Goal: Contribute content: Contribute content

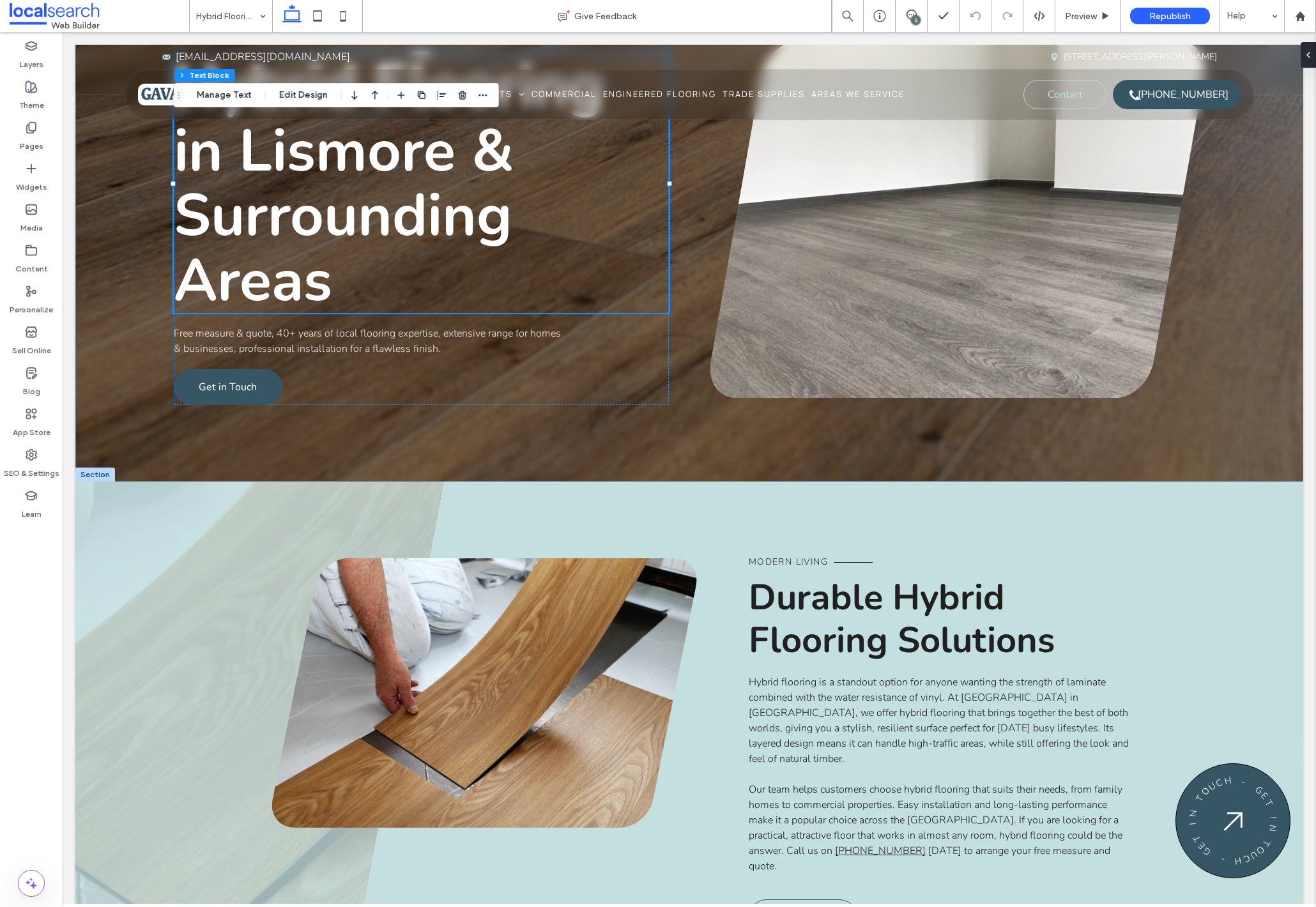
scroll to position [231, 0]
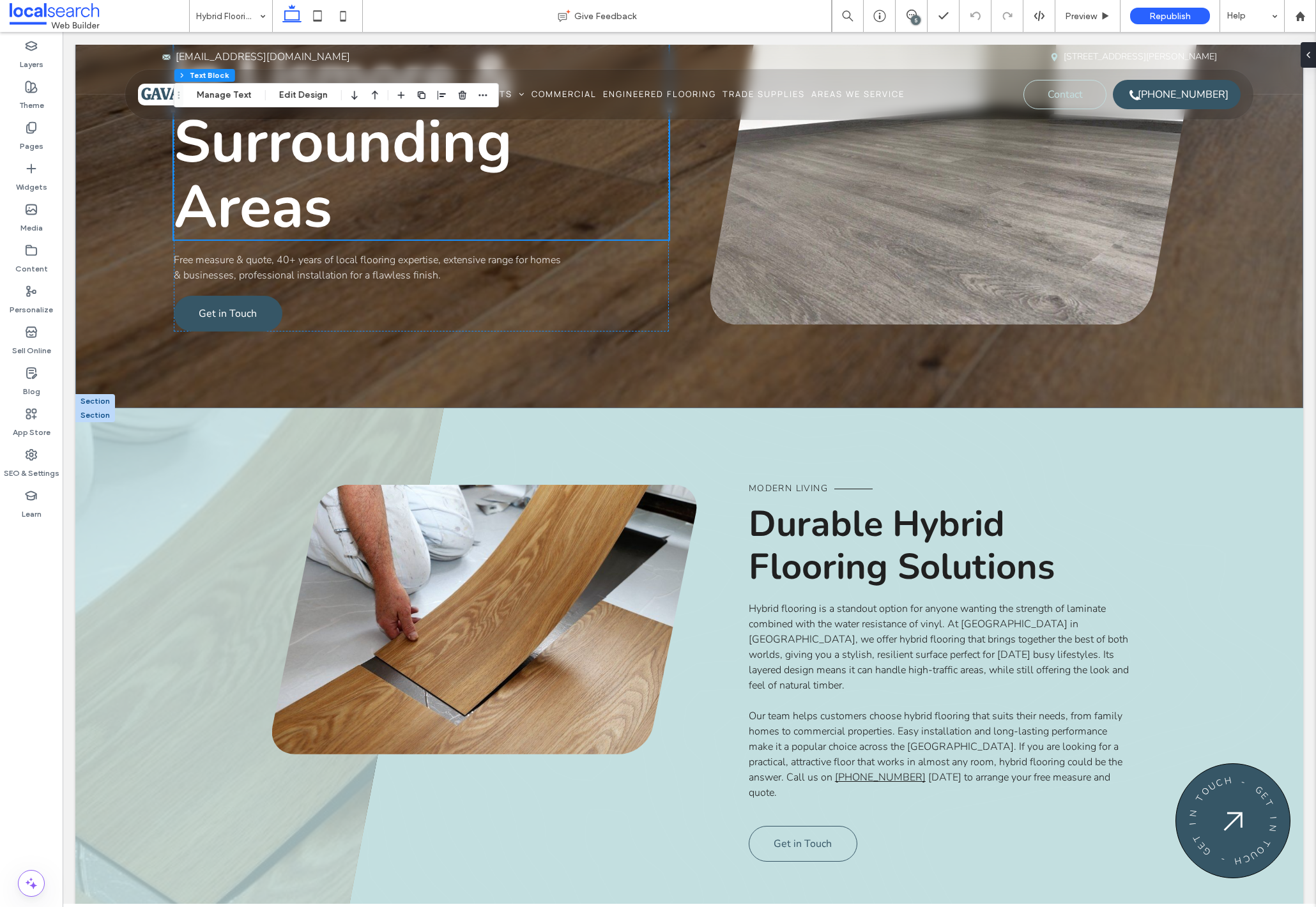
click at [851, 562] on span "Durable Hybrid Flooring Solutions" at bounding box center [902, 545] width 306 height 92
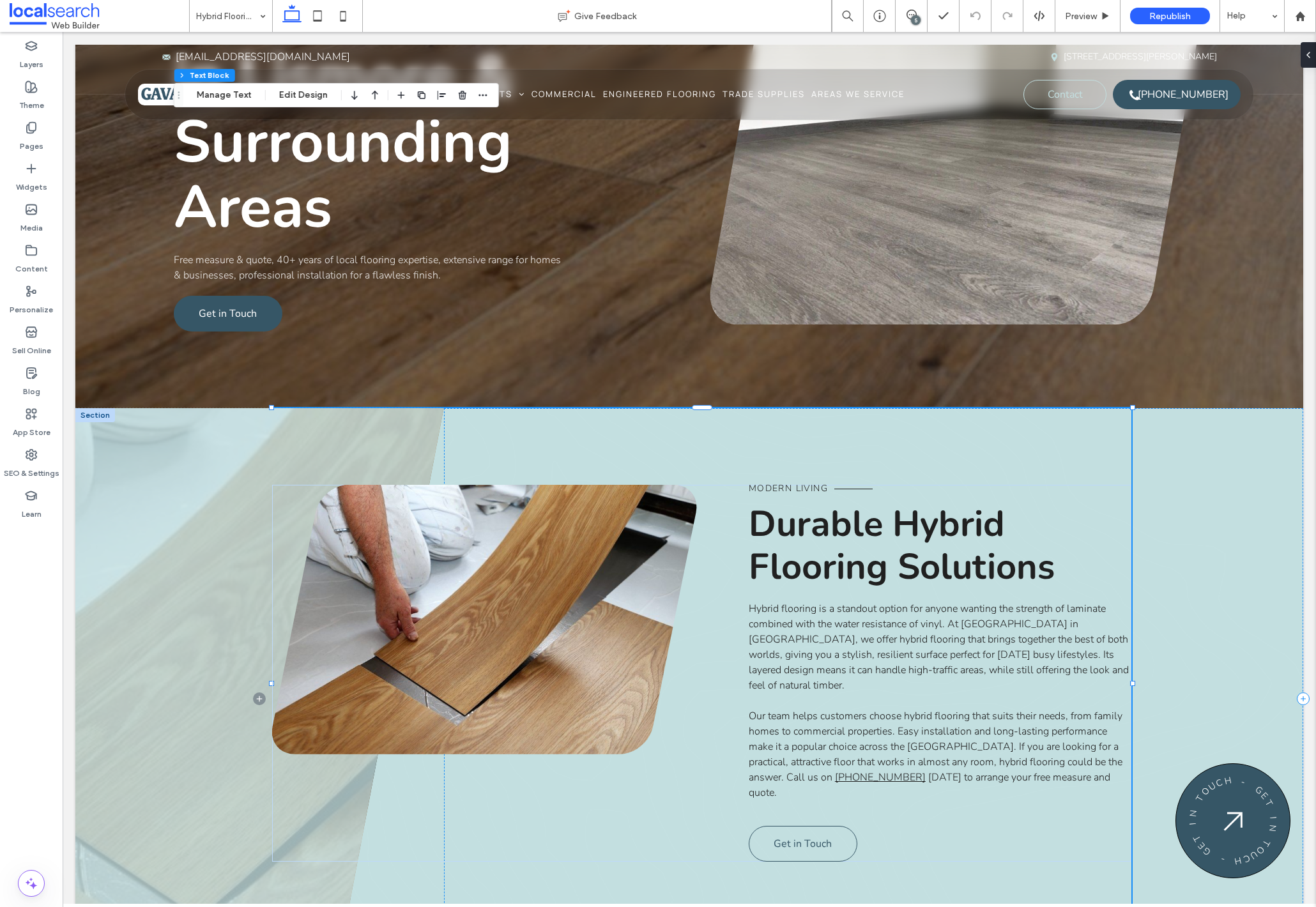
click at [851, 562] on span "Durable Hybrid Flooring Solutions" at bounding box center [902, 545] width 306 height 92
type input "******"
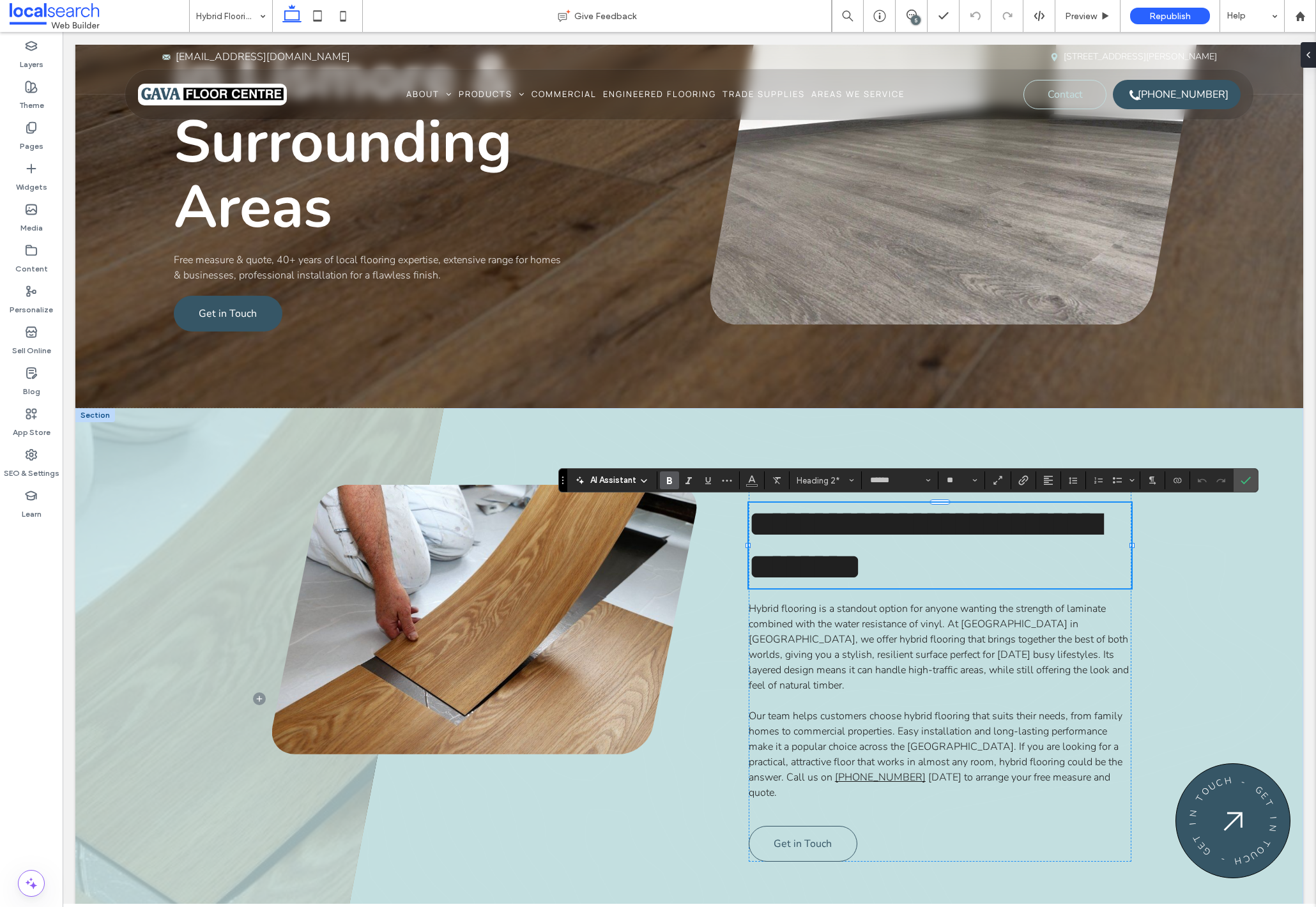
type input "**"
drag, startPoint x: 1247, startPoint y: 479, endPoint x: 1193, endPoint y: 451, distance: 60.8
click at [1247, 479] on icon "Confirm" at bounding box center [1245, 480] width 11 height 11
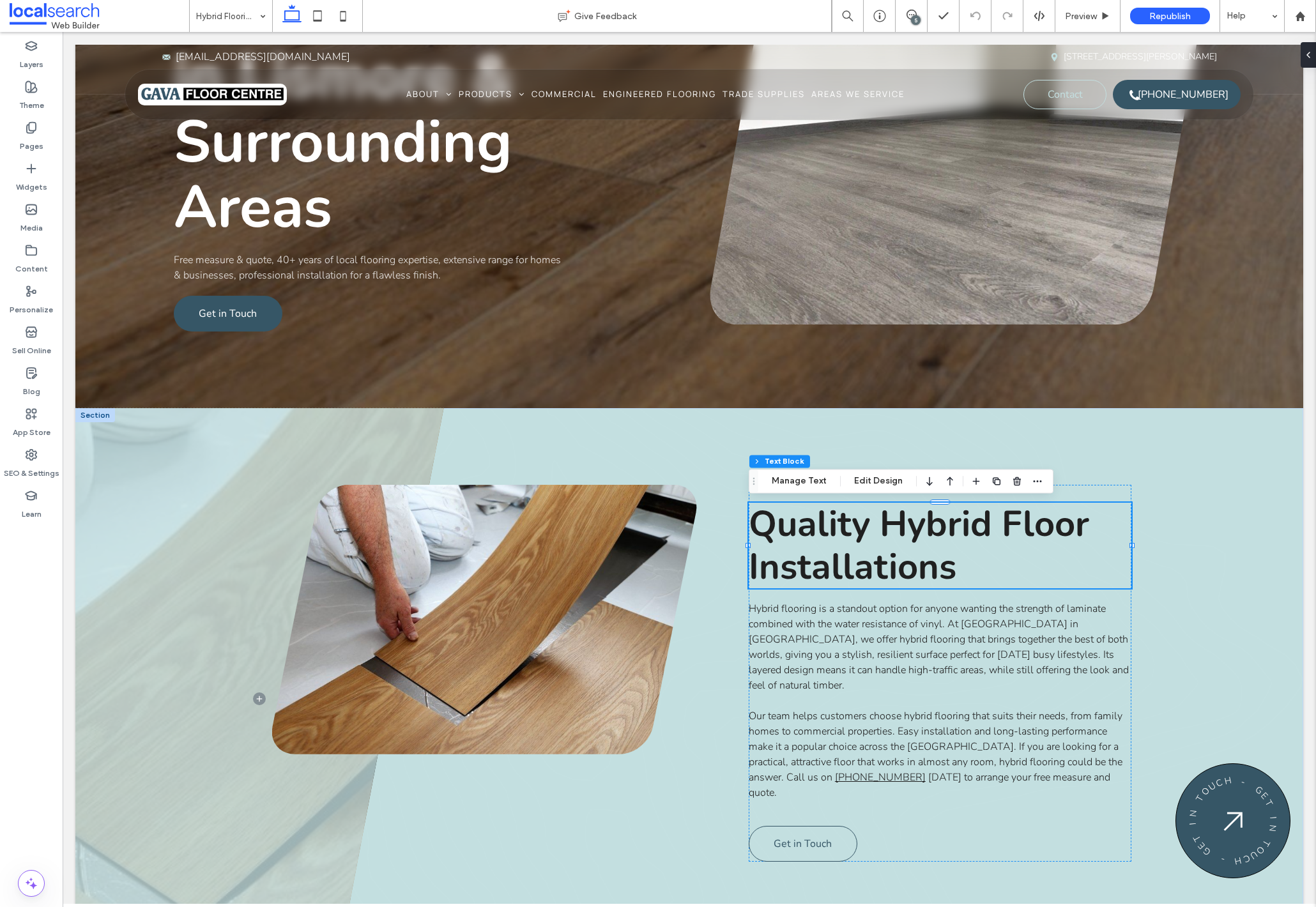
click at [937, 633] on span "Hybrid flooring is a standout option for anyone wanting the strength of laminat…" at bounding box center [938, 646] width 380 height 91
click at [937, 633] on div "Hybrid flooring is a standout option for anyone wanting the strength of laminat…" at bounding box center [940, 700] width 383 height 199
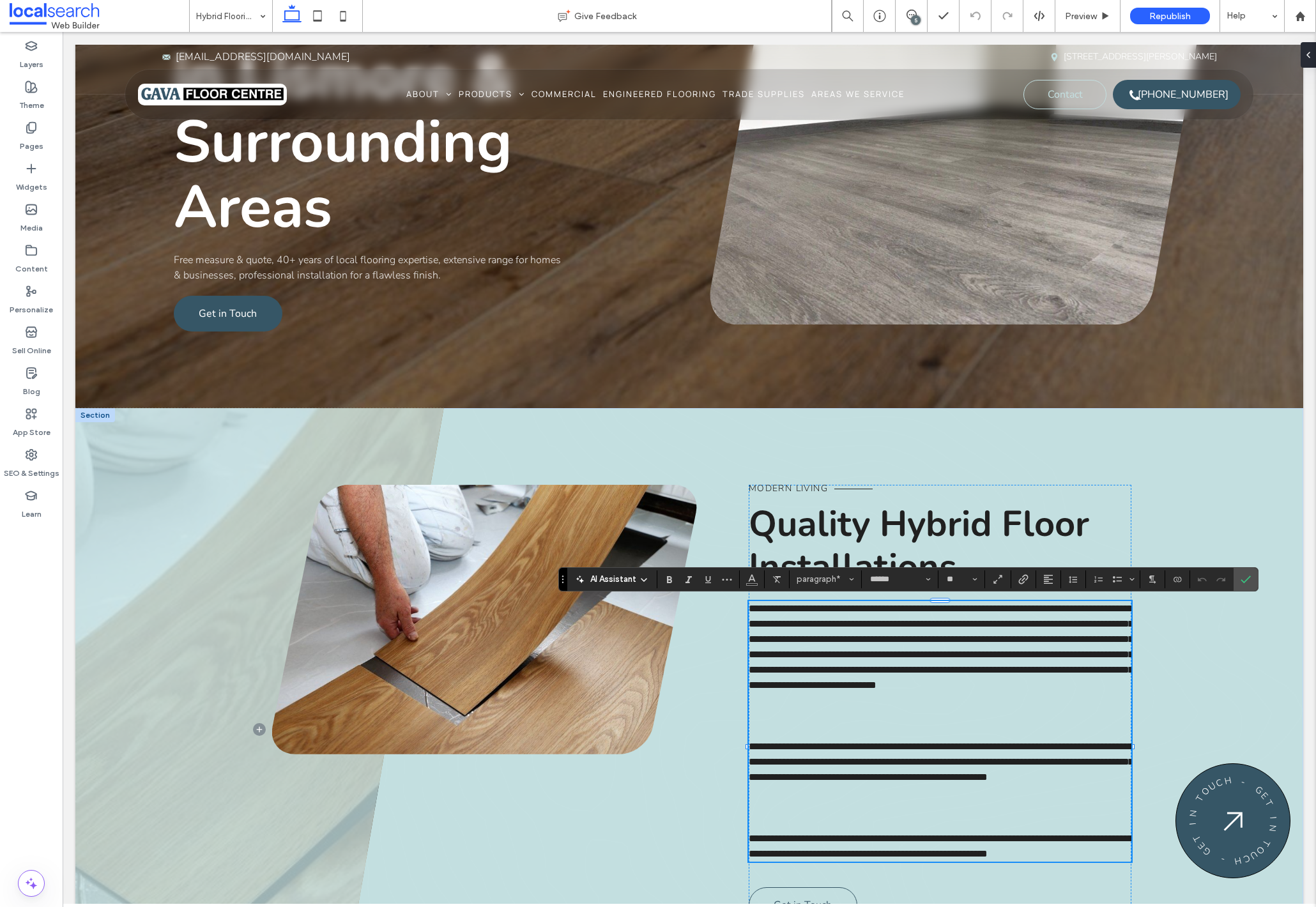
scroll to position [0, 0]
click at [918, 739] on p at bounding box center [940, 731] width 383 height 16
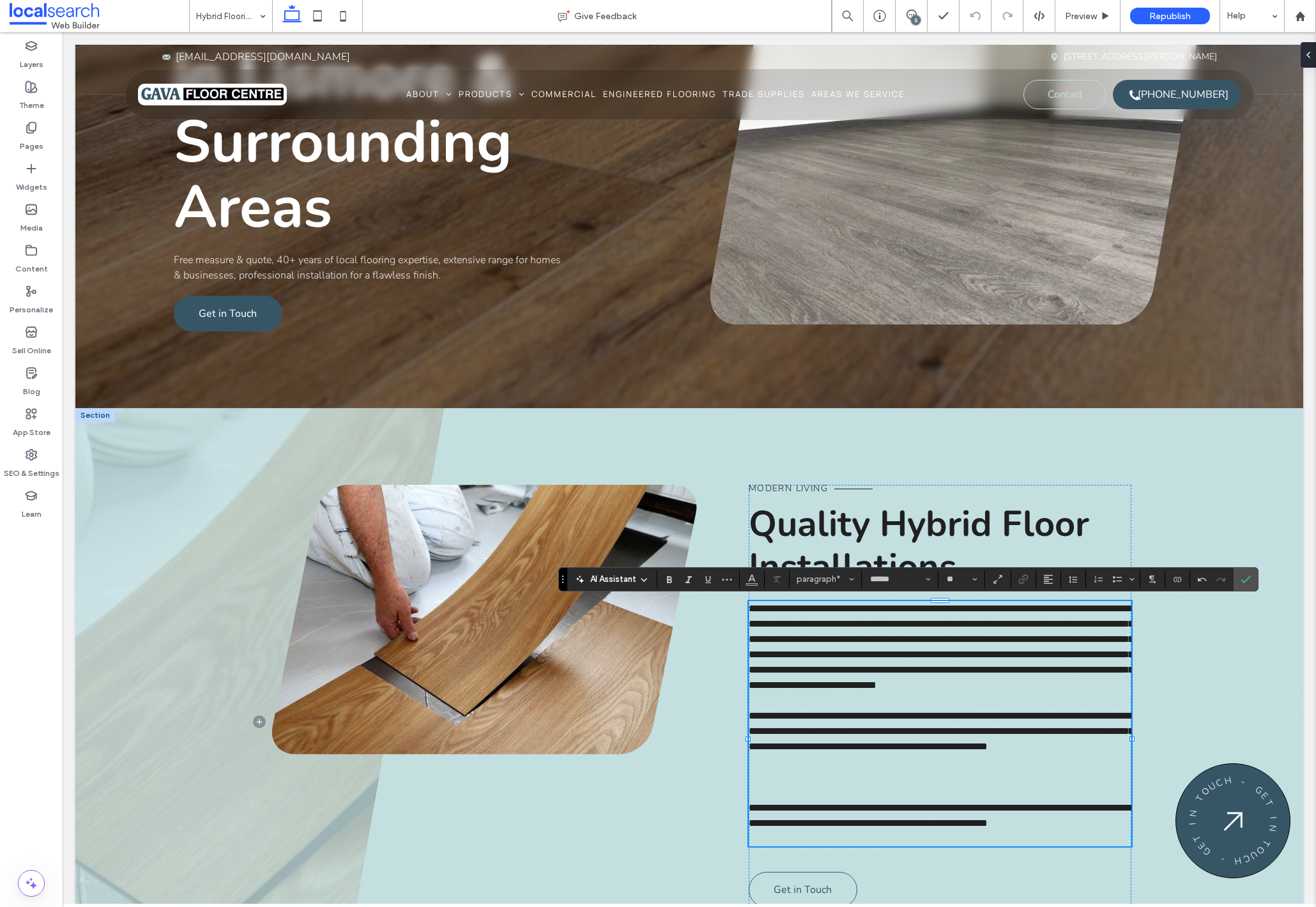
click at [912, 800] on p at bounding box center [940, 792] width 383 height 16
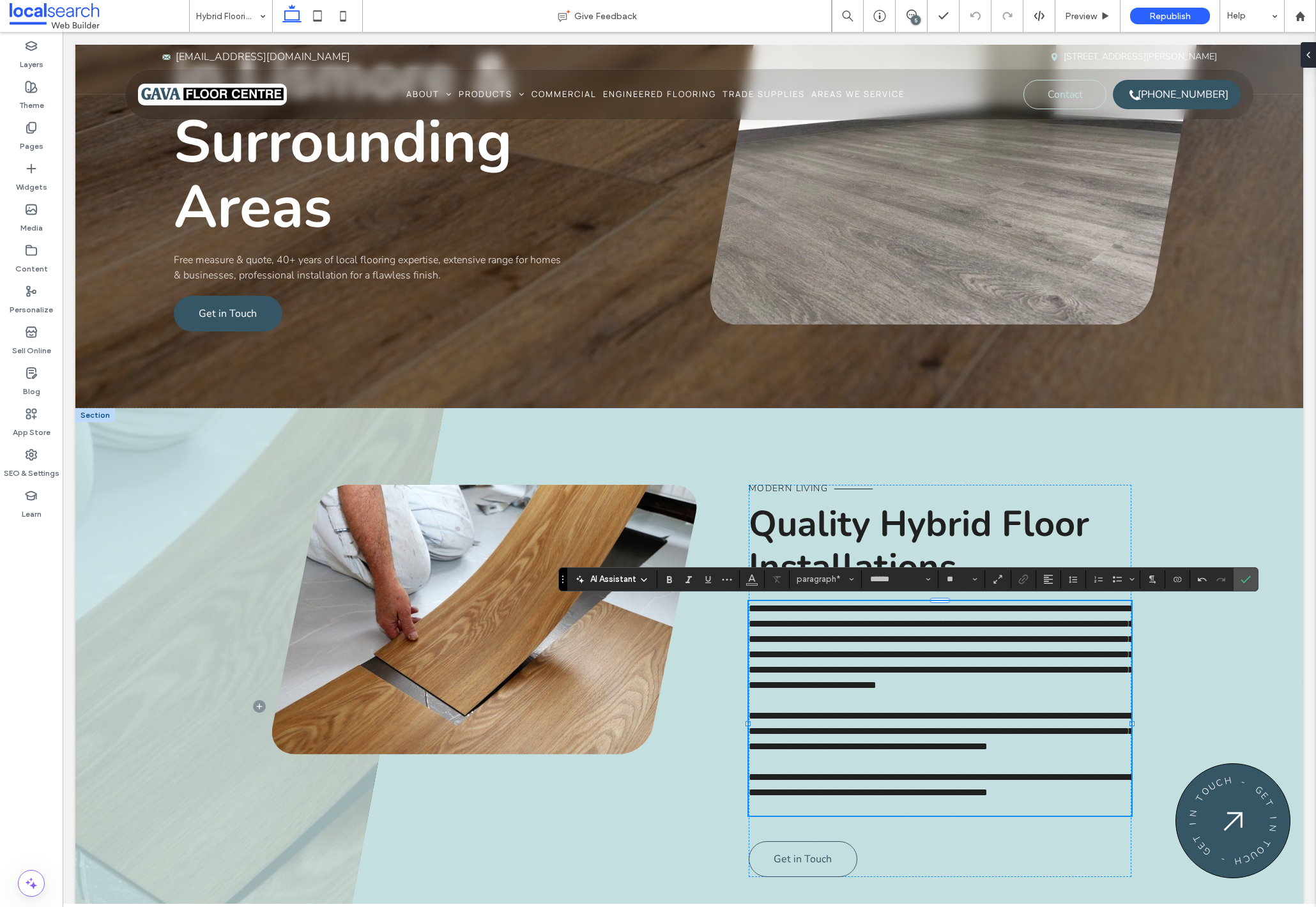
click at [919, 815] on p at bounding box center [940, 807] width 383 height 16
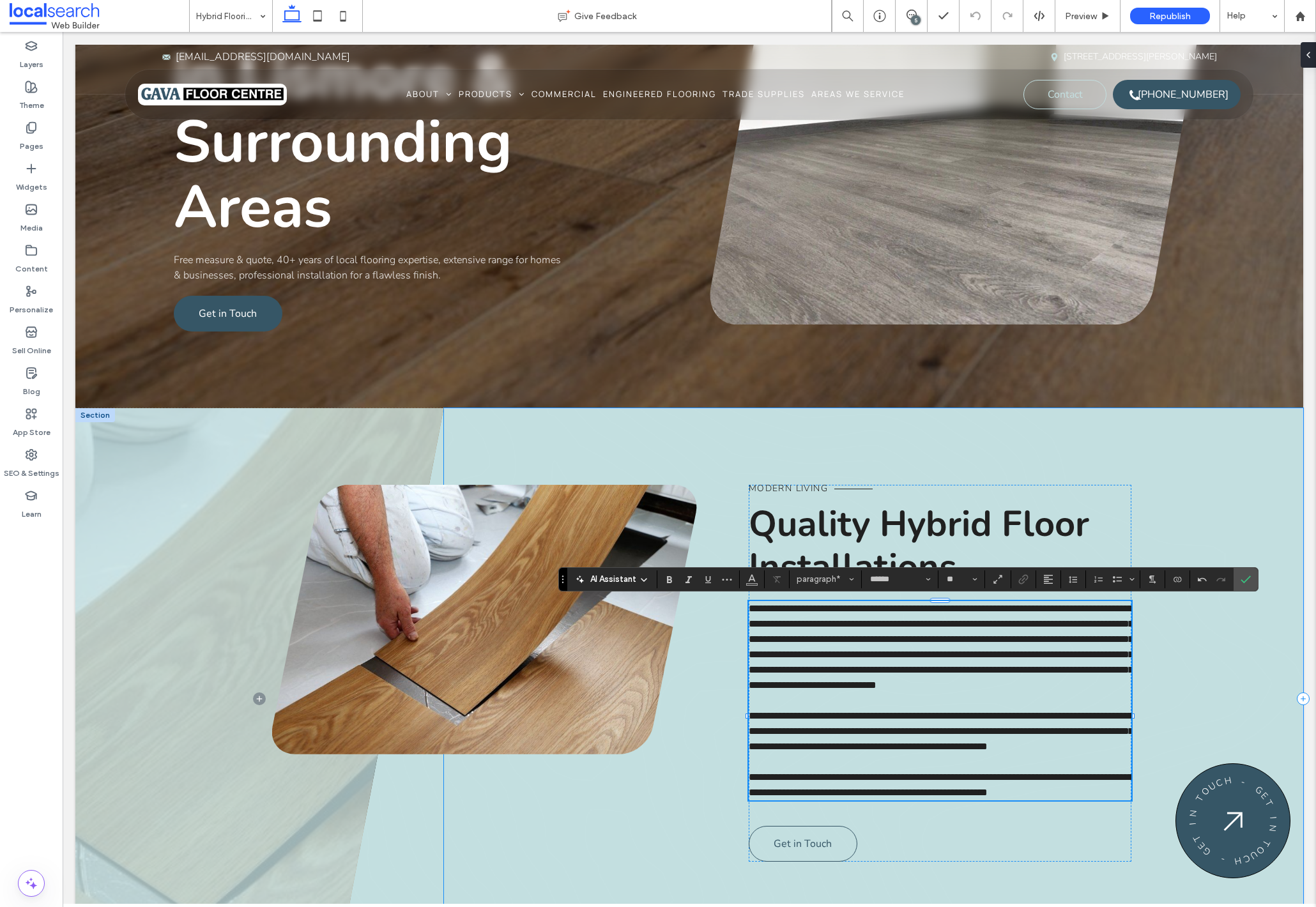
click at [1190, 637] on div "**********" at bounding box center [873, 698] width 859 height 581
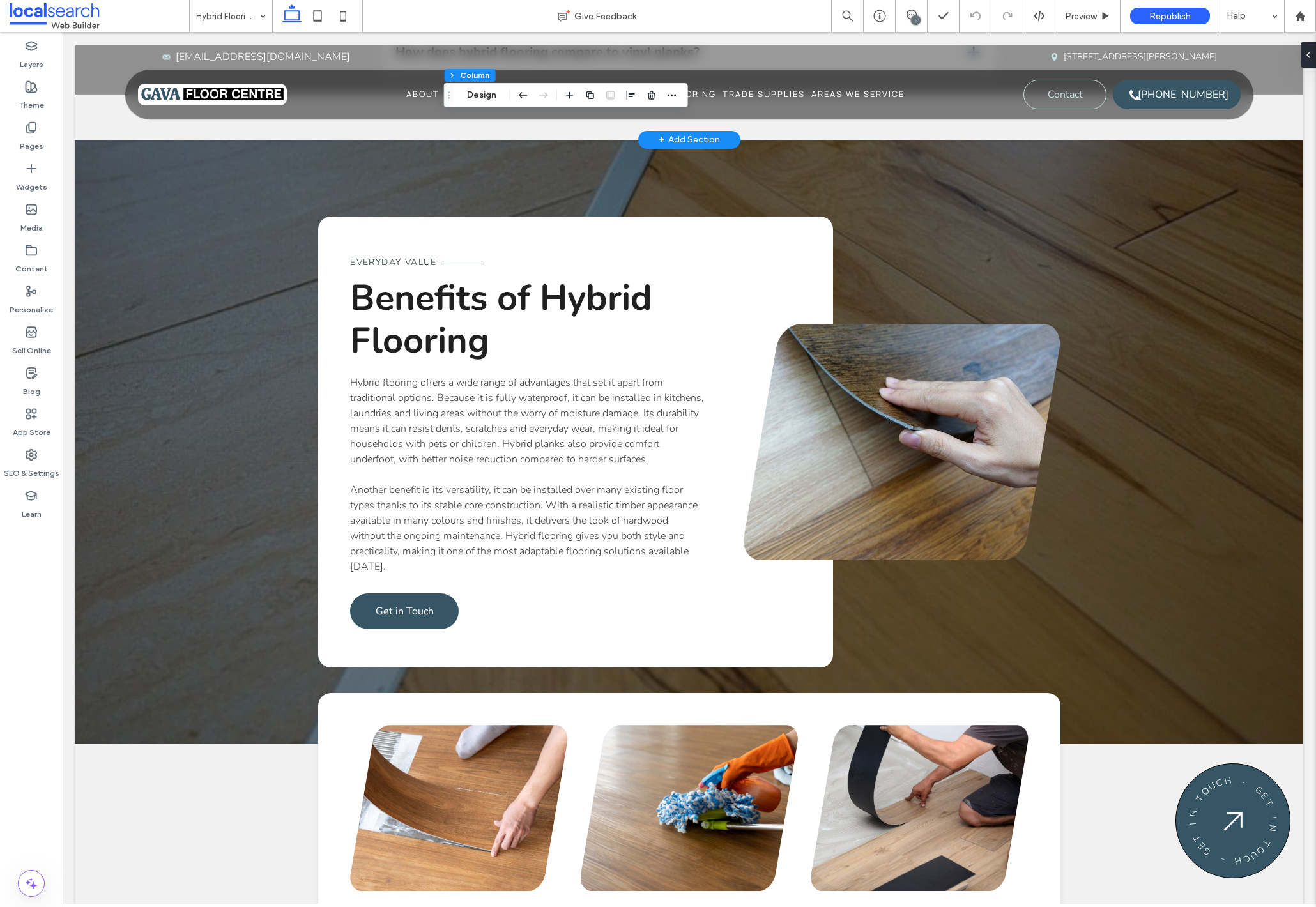
scroll to position [1425, 0]
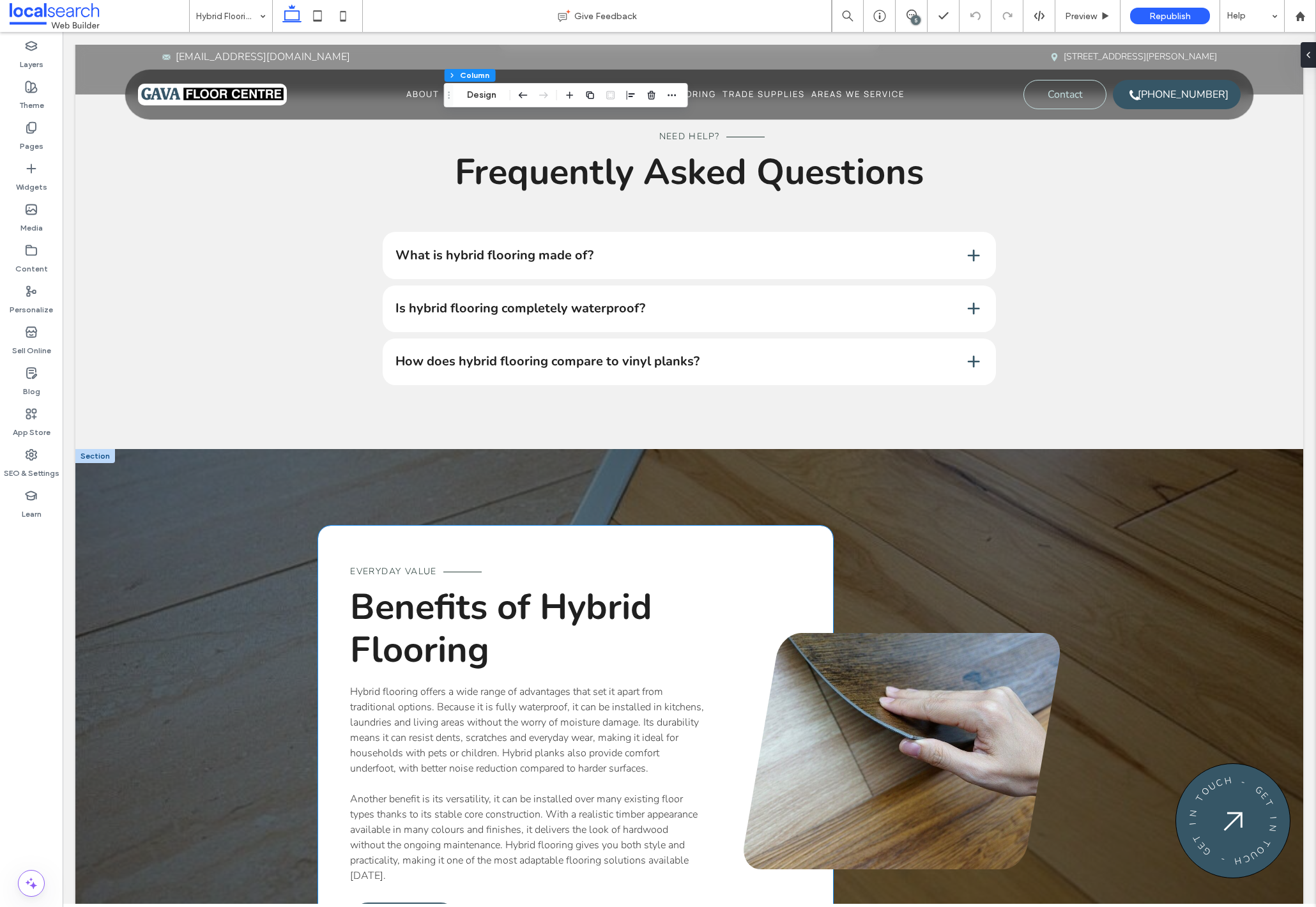
click at [416, 565] on span "Everyday Value" at bounding box center [393, 571] width 87 height 12
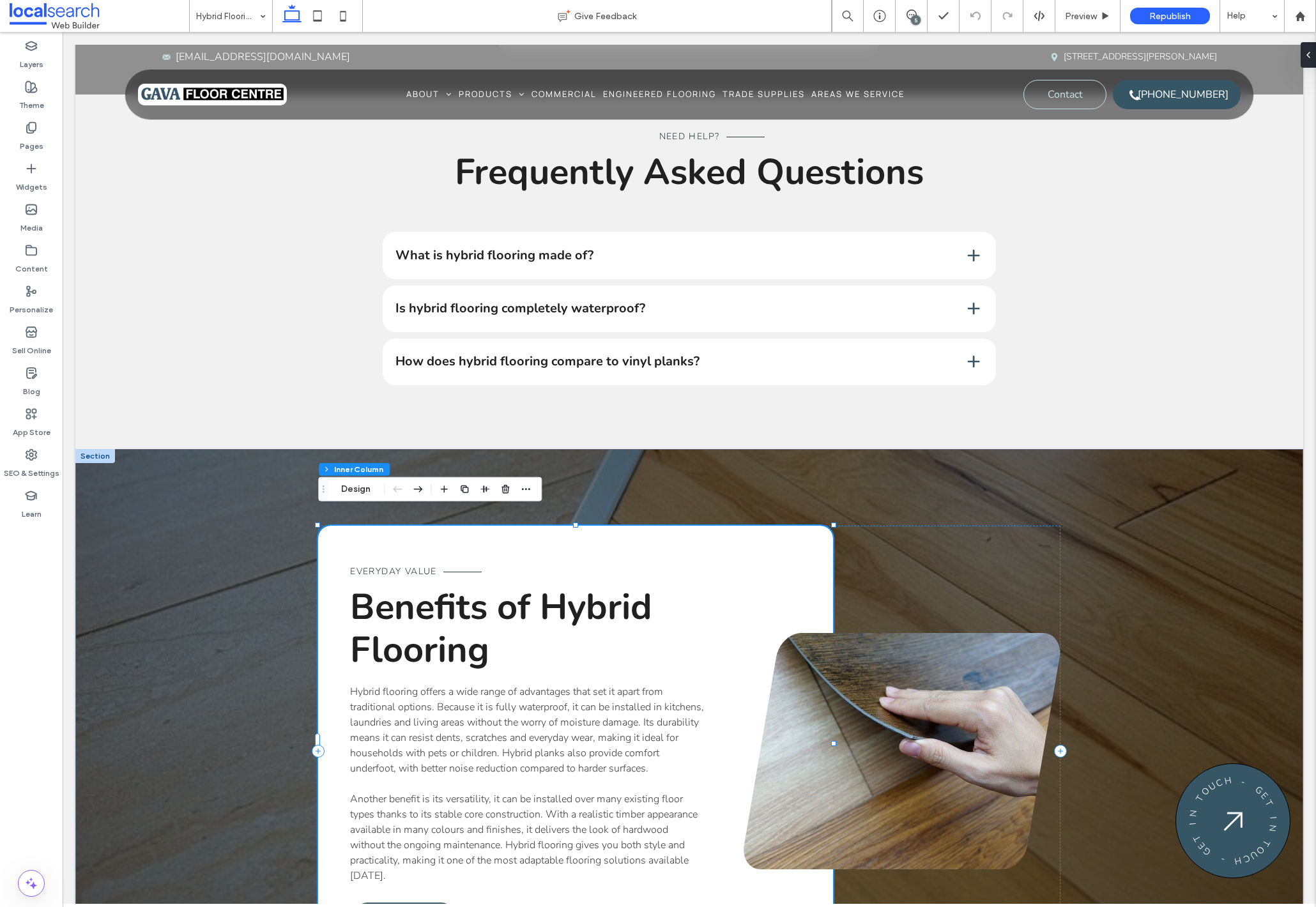
click at [416, 565] on span "Everyday Value" at bounding box center [393, 571] width 87 height 12
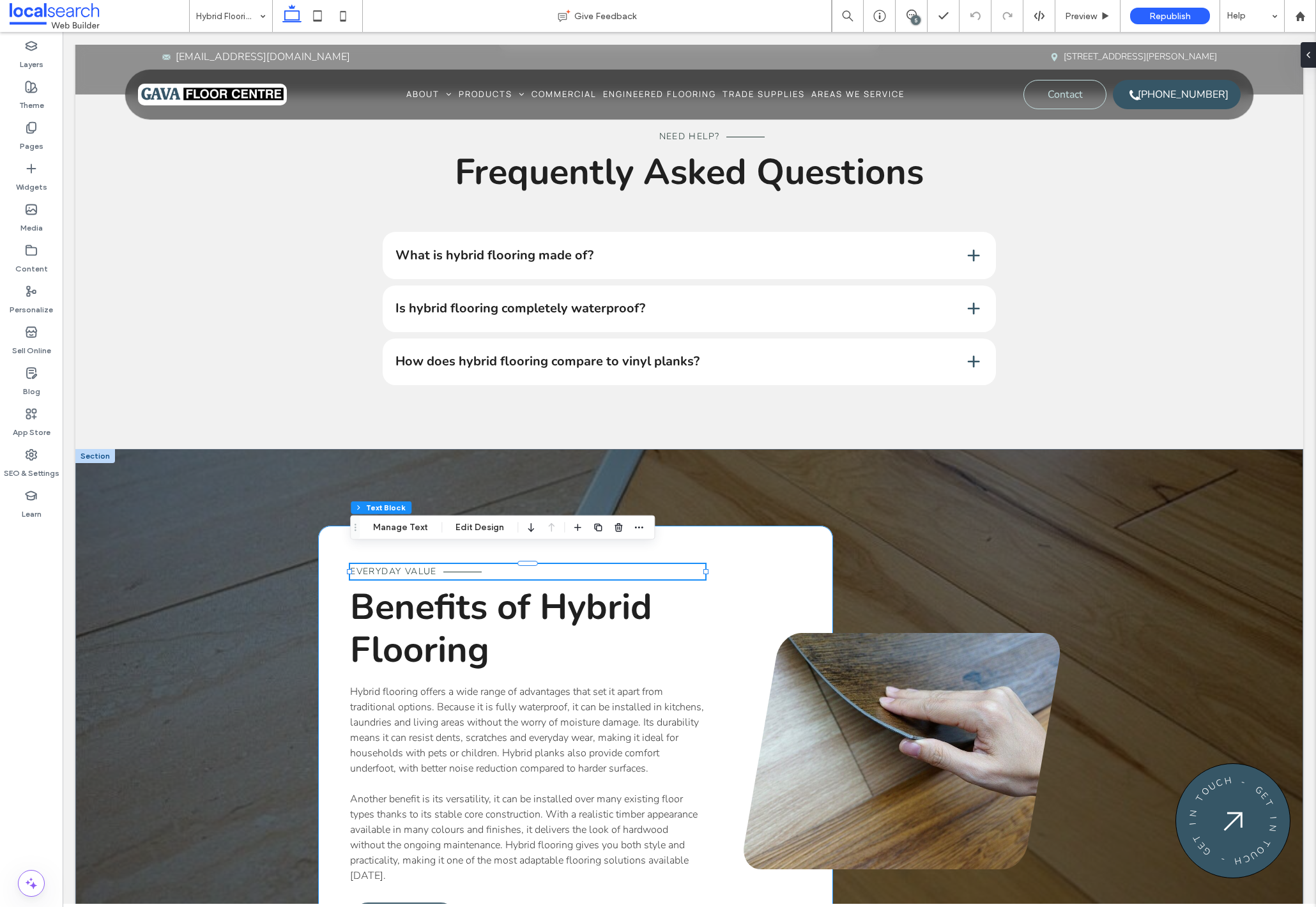
click at [416, 565] on span "Everyday Value" at bounding box center [393, 571] width 87 height 12
type input "******"
type input "**"
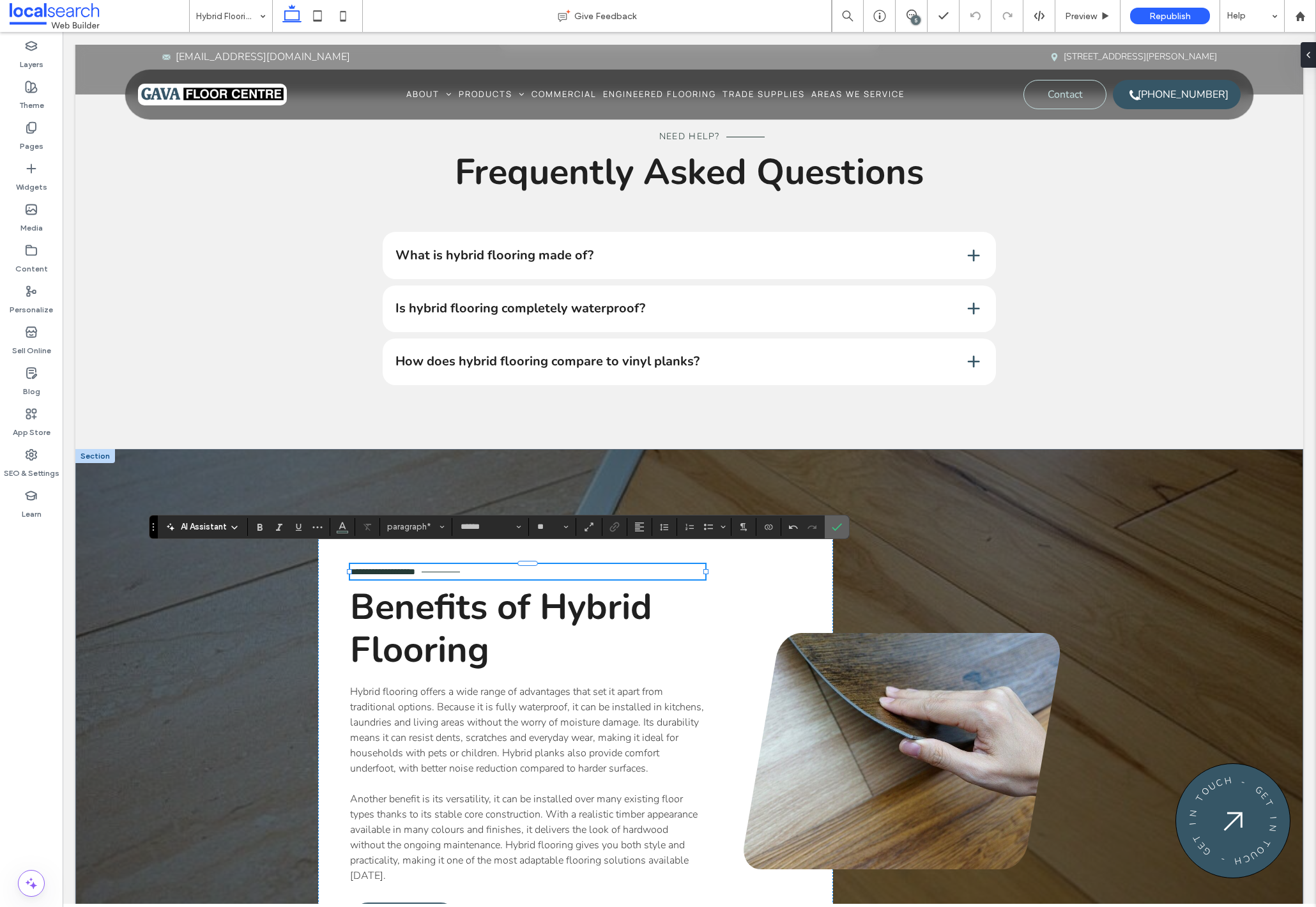
drag, startPoint x: 771, startPoint y: 496, endPoint x: 834, endPoint y: 529, distance: 71.1
click at [834, 529] on icon "Confirm" at bounding box center [836, 526] width 11 height 11
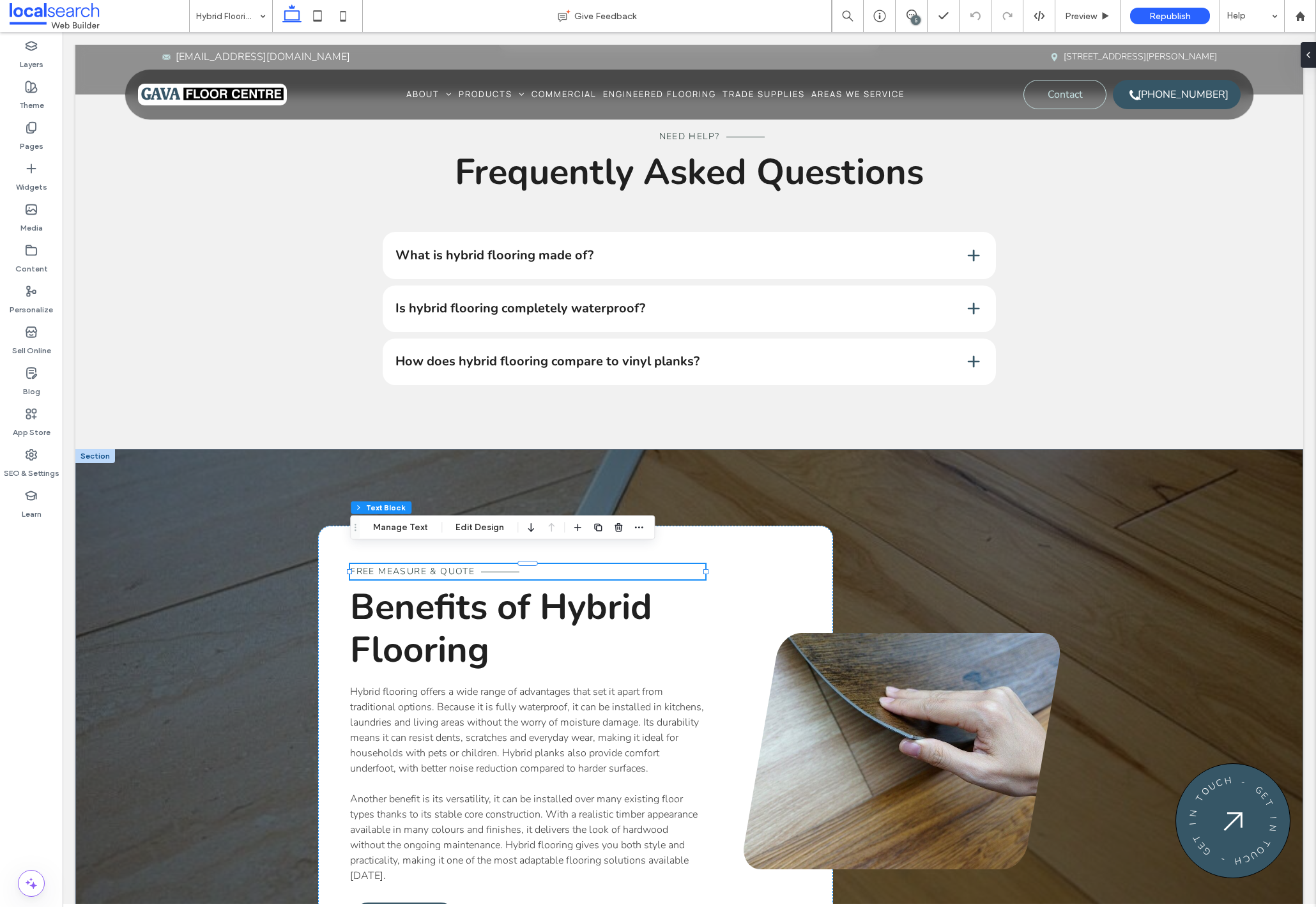
click at [404, 606] on span "Benefits of Hybrid Flooring" at bounding box center [501, 628] width 302 height 92
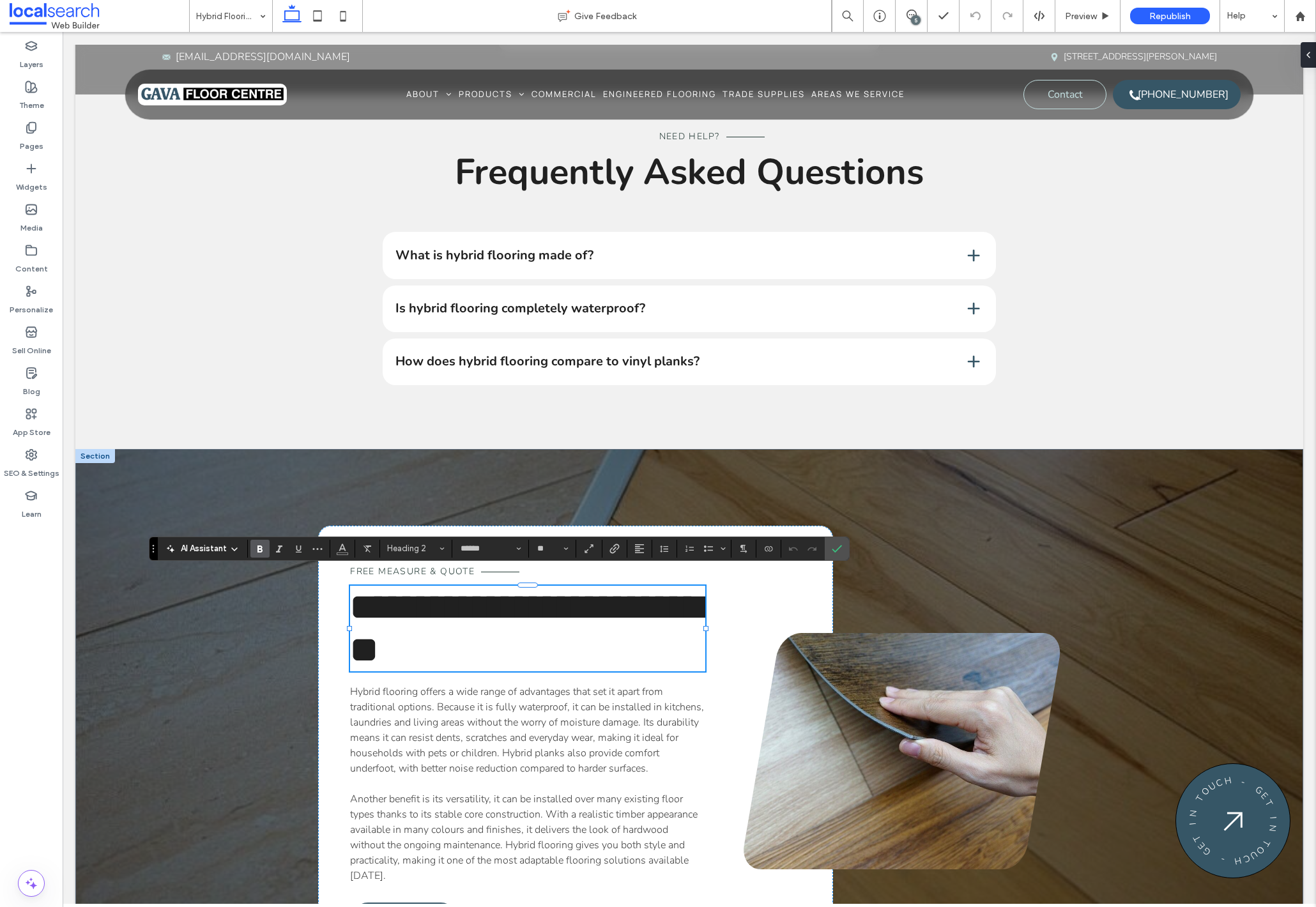
type input "**"
click at [416, 792] on span "Another benefit is its versatility, it can be installed over many existing floo…" at bounding box center [523, 837] width 347 height 91
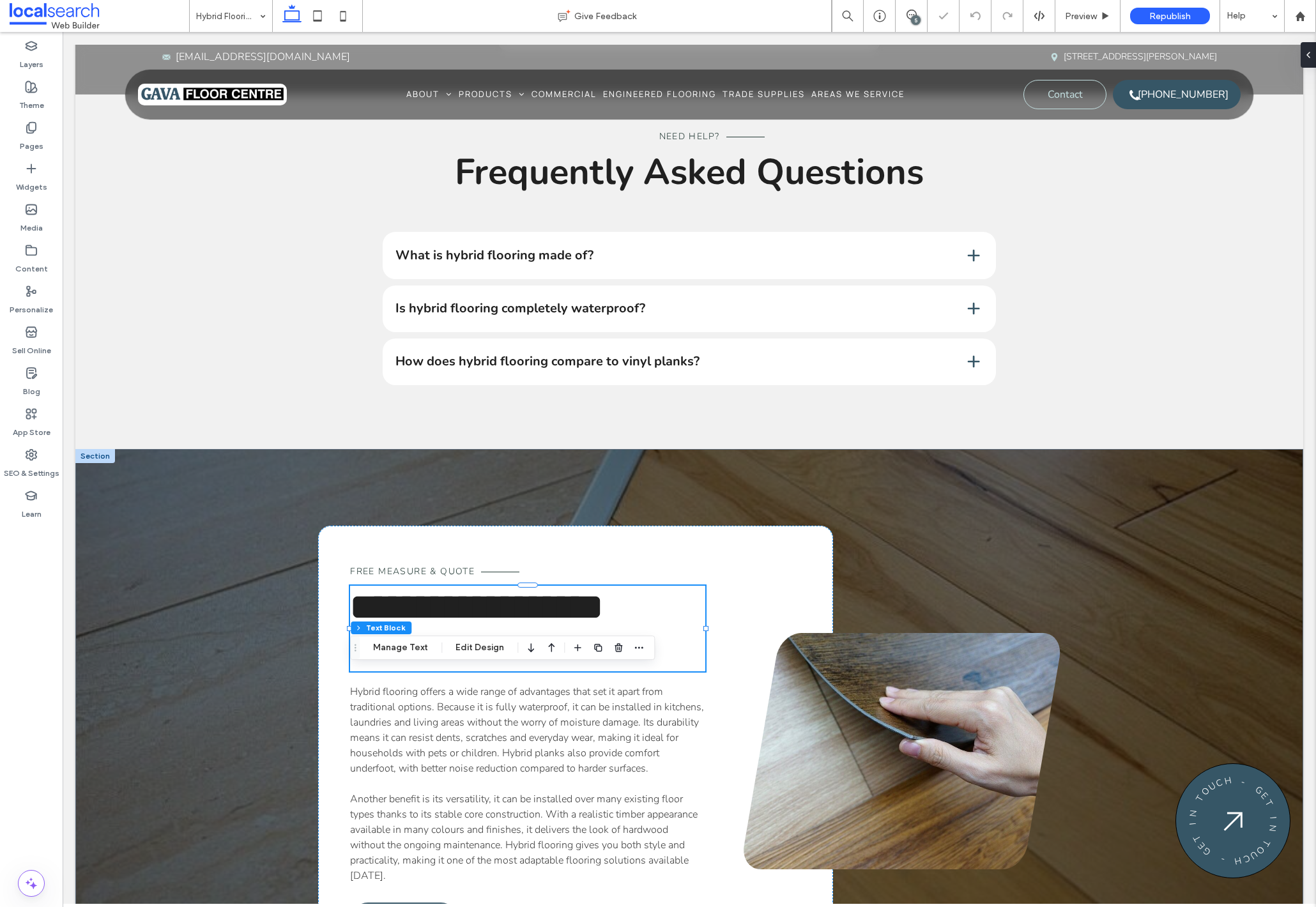
click at [416, 792] on span "Another benefit is its versatility, it can be installed over many existing floo…" at bounding box center [523, 837] width 347 height 91
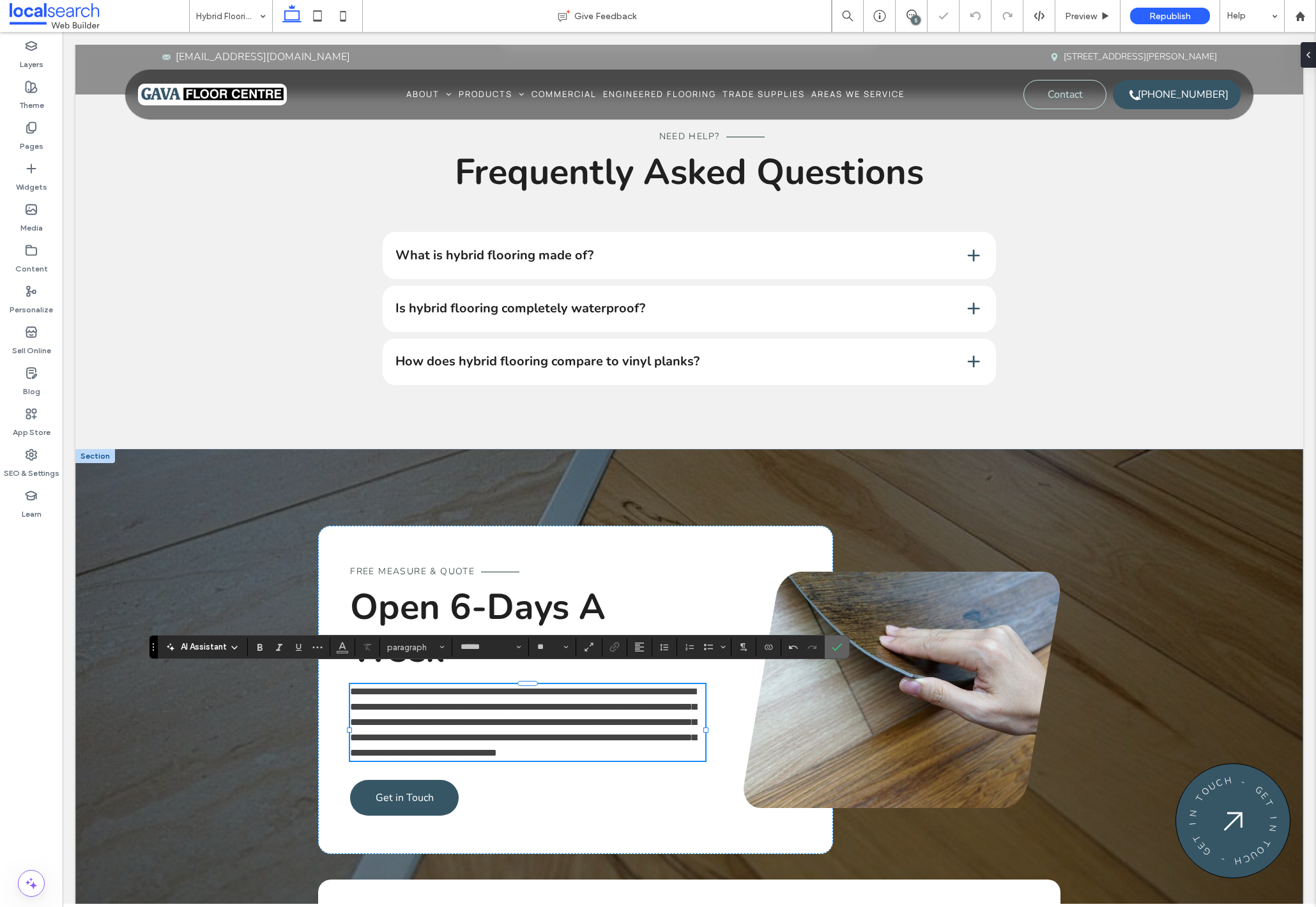
click at [839, 642] on icon "Confirm" at bounding box center [836, 646] width 11 height 11
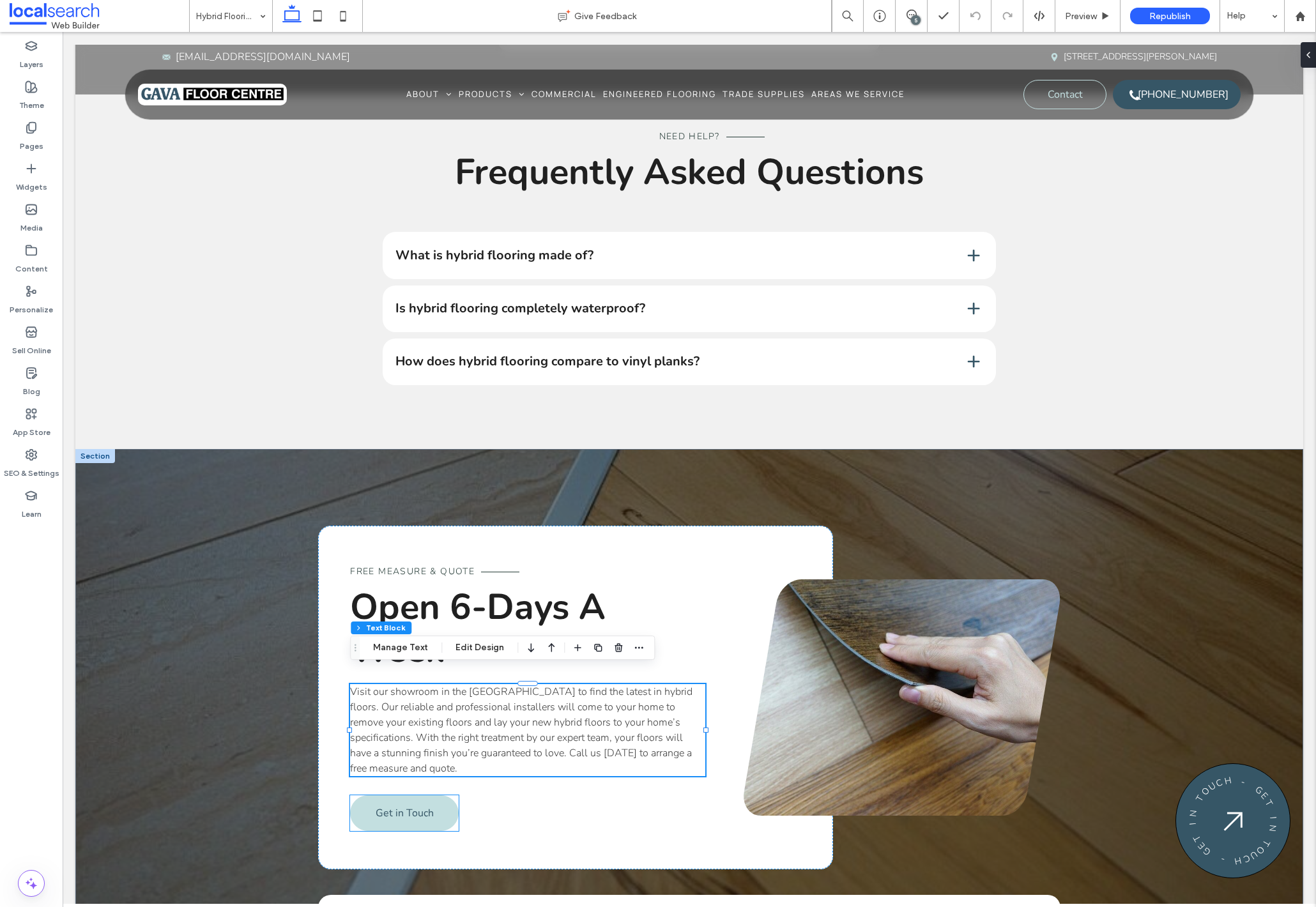
click at [384, 806] on span "Get in Touch" at bounding box center [404, 812] width 58 height 14
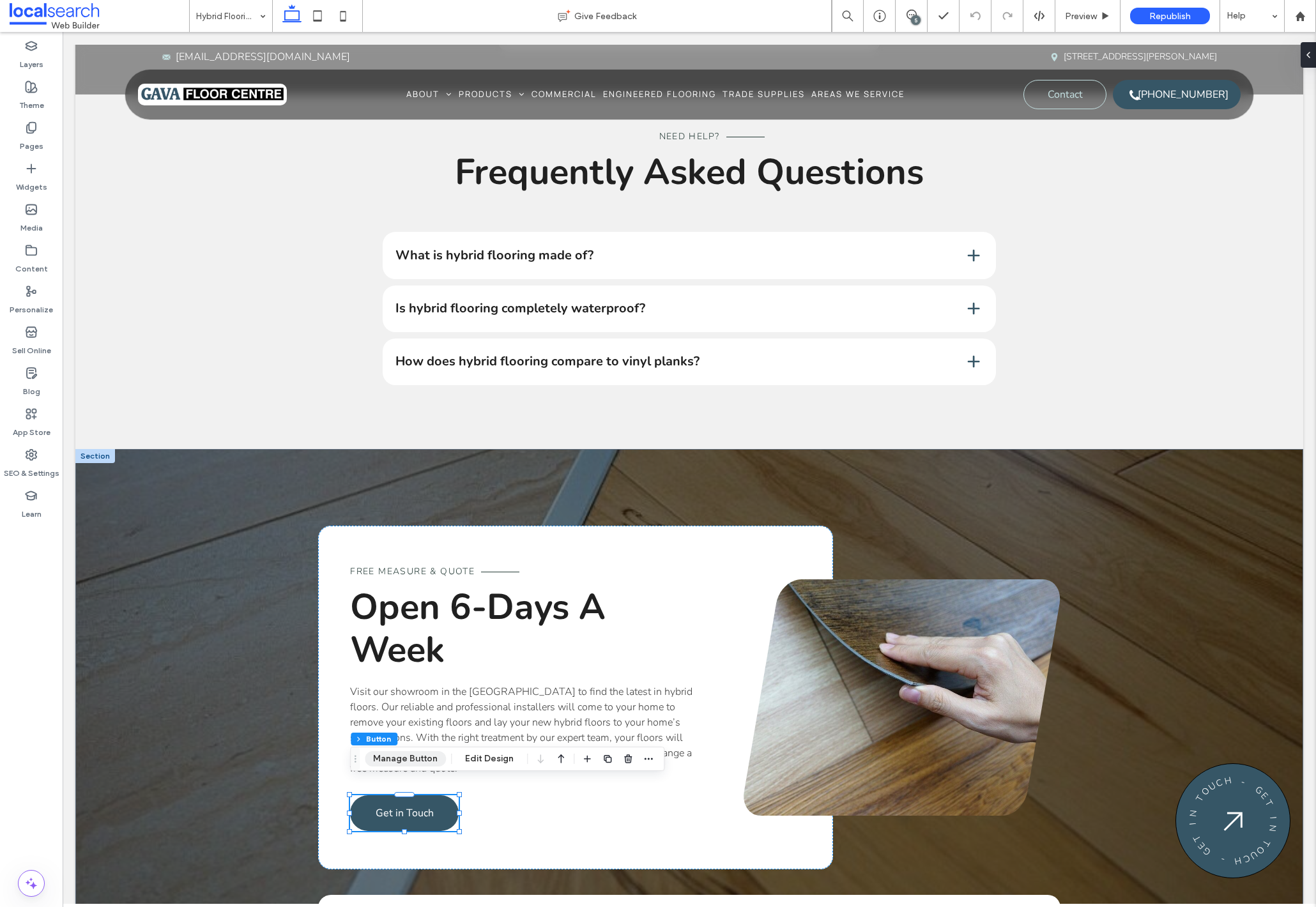
click at [409, 757] on button "Manage Button" at bounding box center [405, 758] width 81 height 16
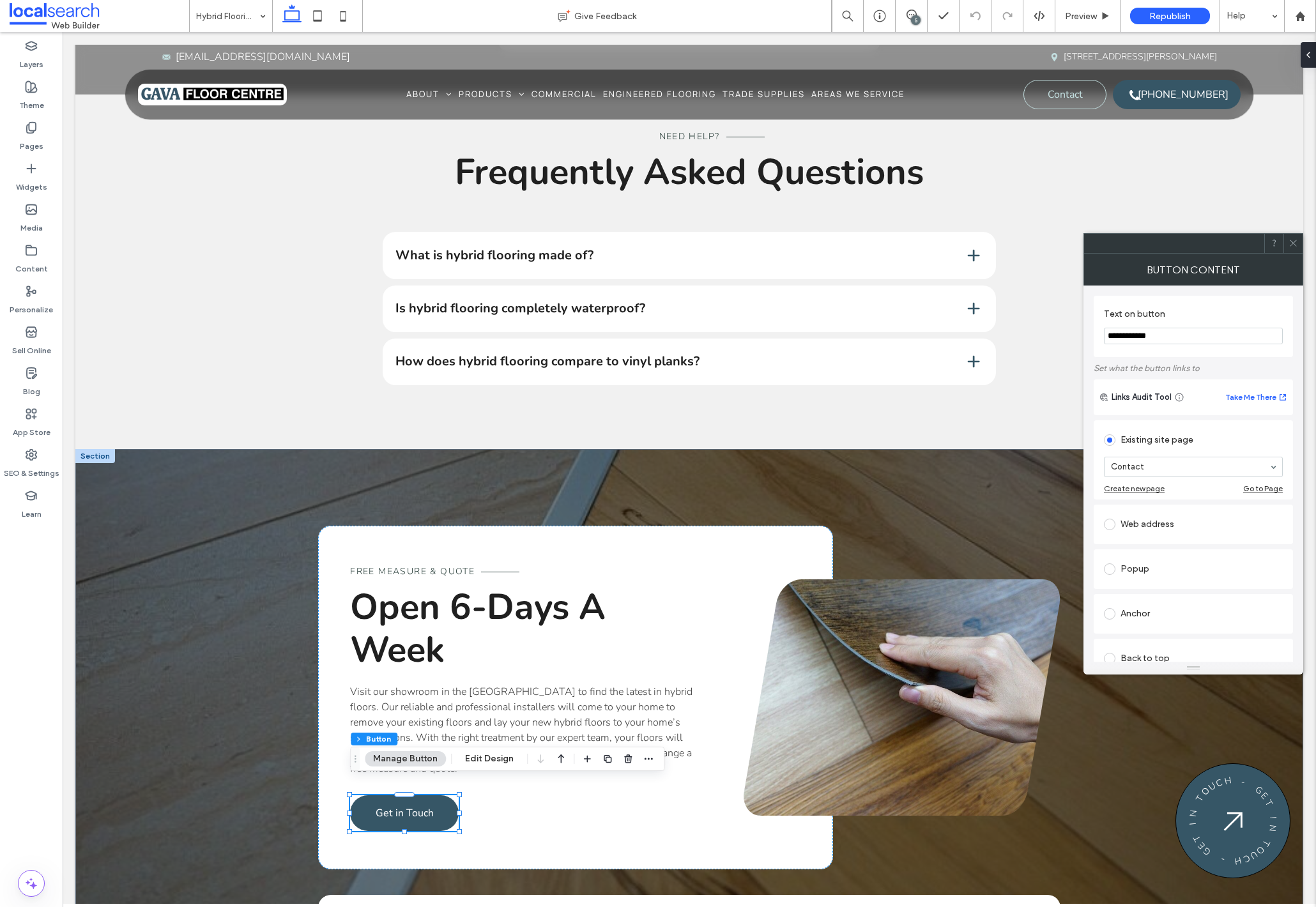
click at [1112, 335] on input "**********" at bounding box center [1193, 336] width 179 height 16
drag, startPoint x: 1238, startPoint y: 369, endPoint x: 1028, endPoint y: 329, distance: 213.8
type input "*******"
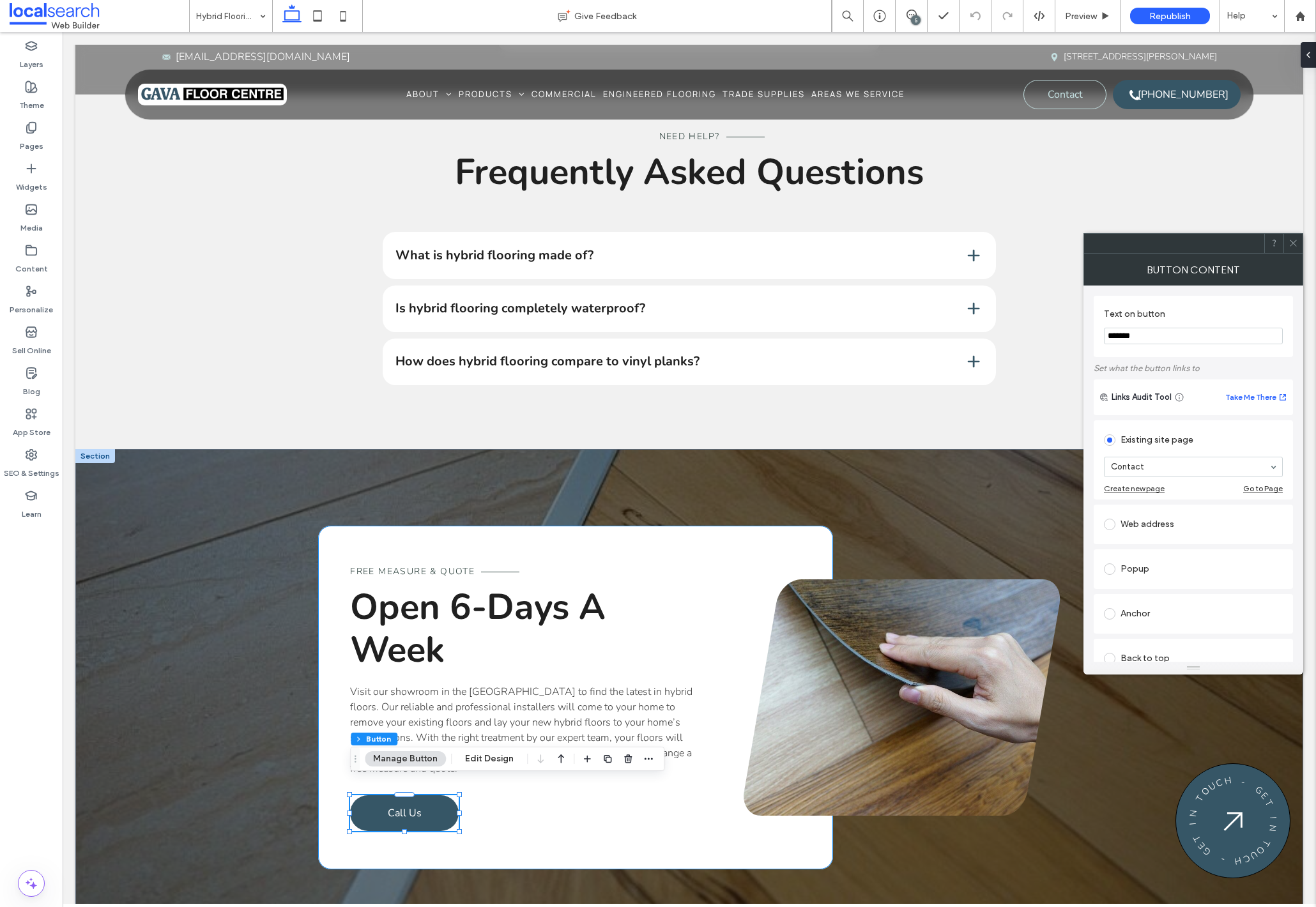
click at [544, 798] on div "Free Measure & Quote Open 6-Days A Week Visit our showroom in the Northern Rive…" at bounding box center [575, 697] width 515 height 343
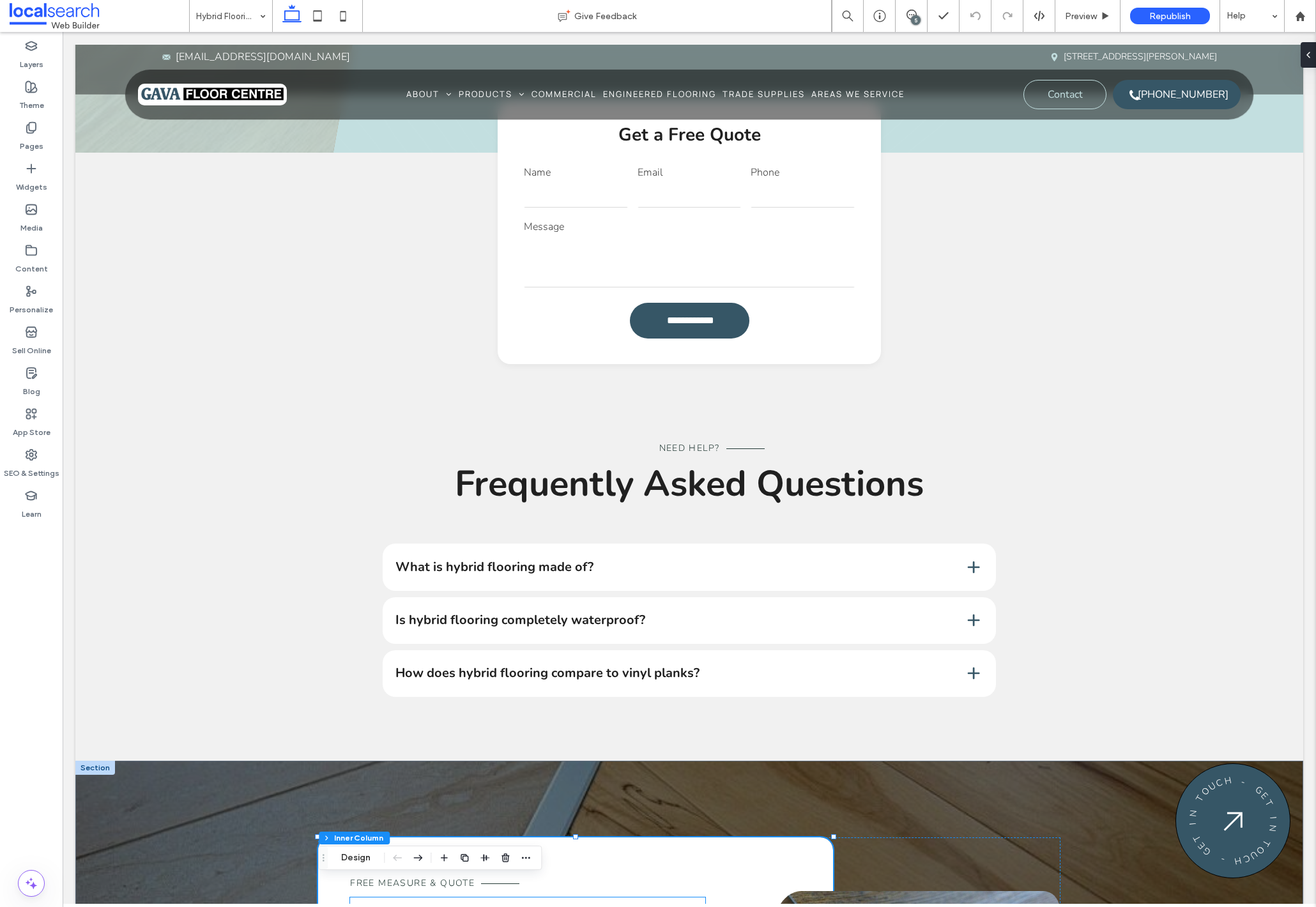
scroll to position [967, 0]
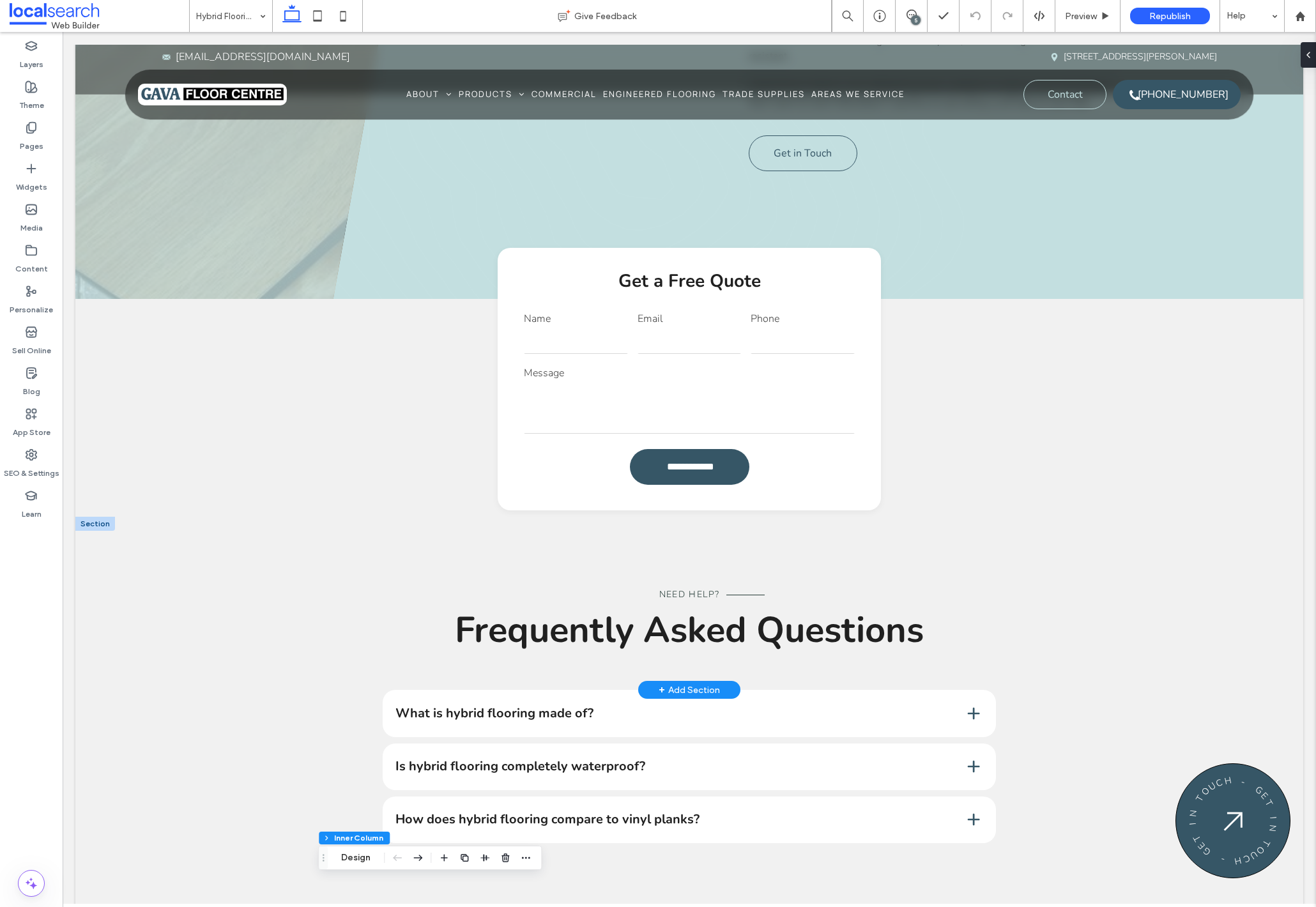
click at [95, 516] on div at bounding box center [95, 523] width 39 height 14
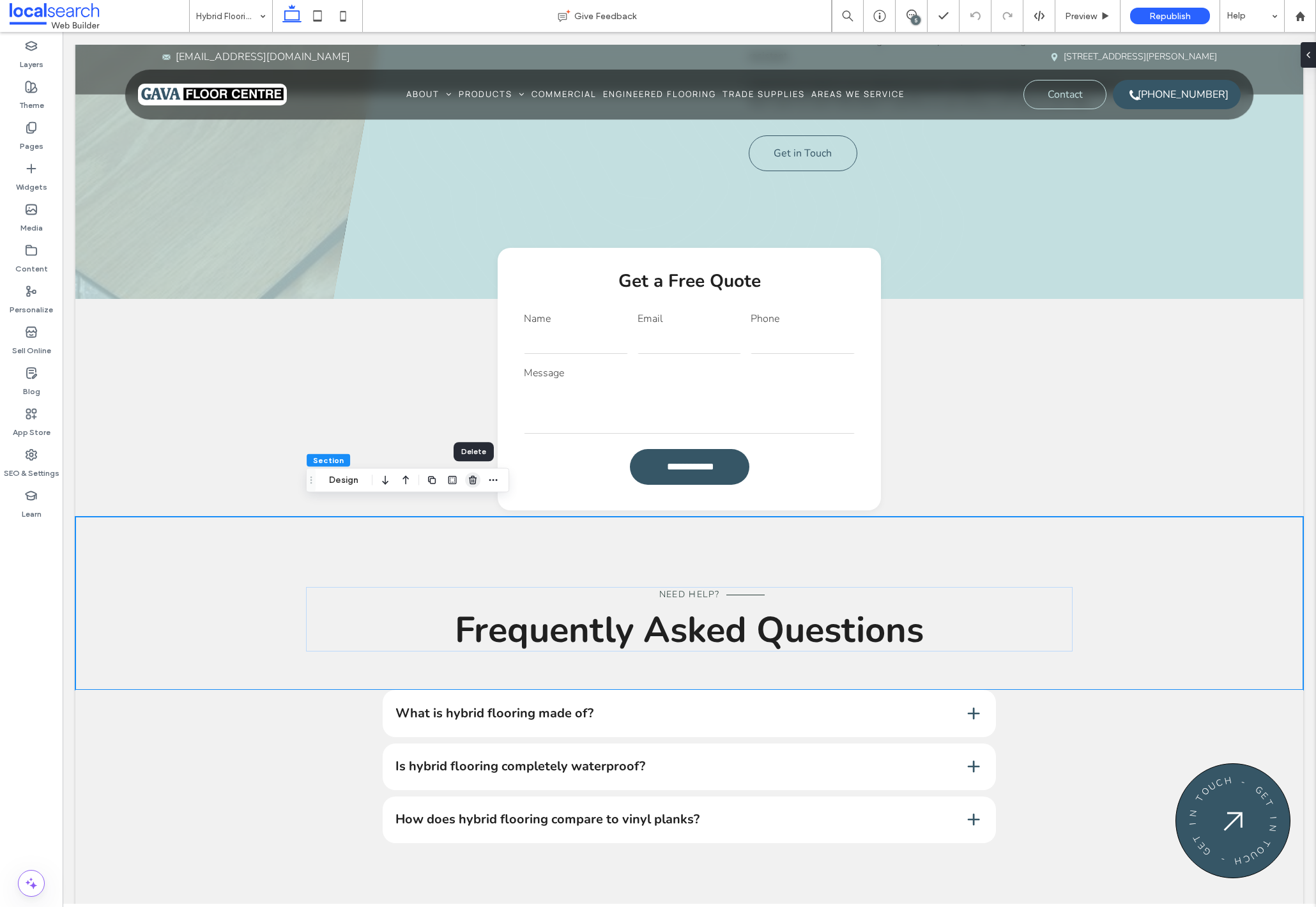
click at [468, 480] on icon "button" at bounding box center [472, 480] width 11 height 11
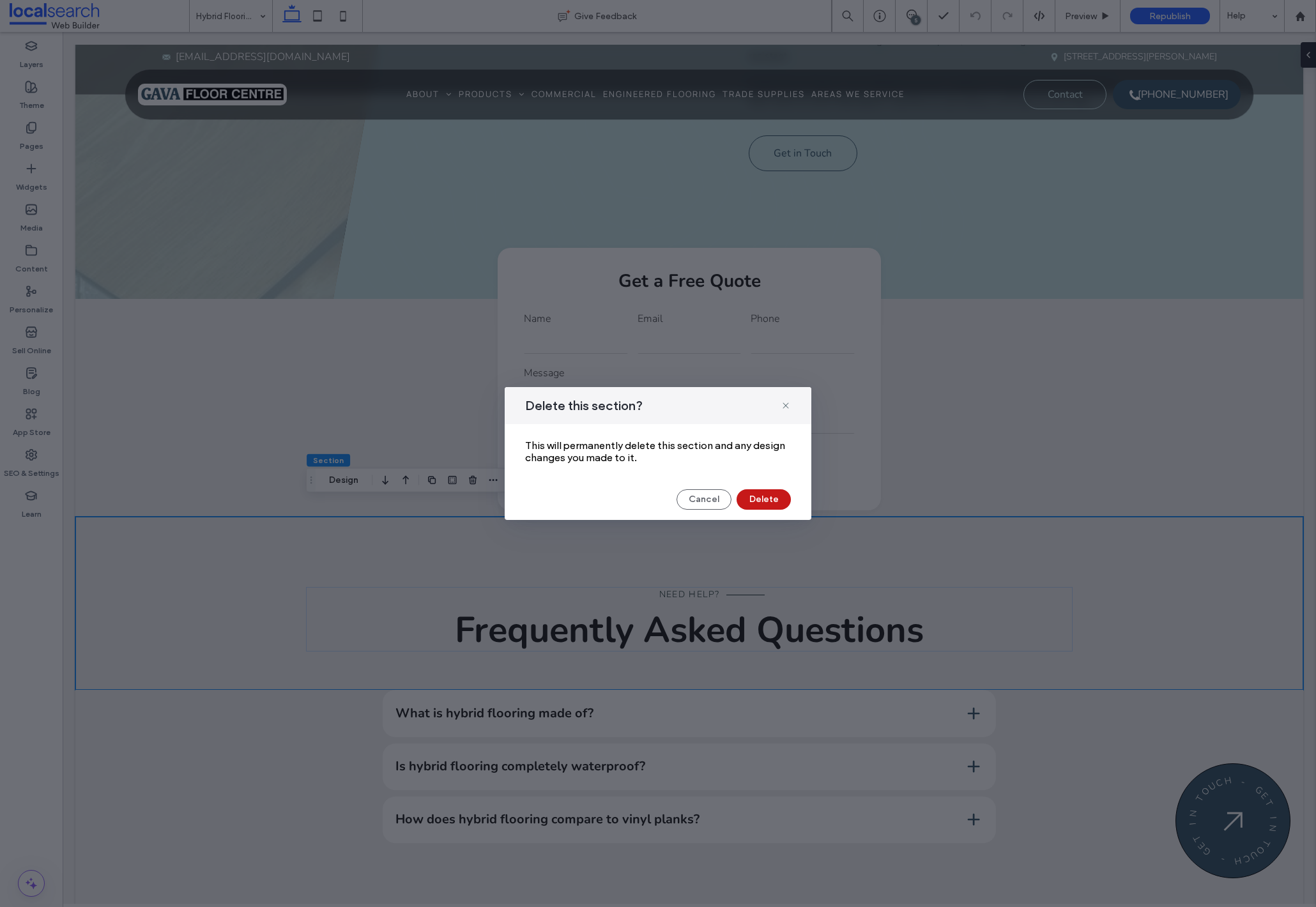
click at [762, 498] on button "Delete" at bounding box center [763, 499] width 54 height 20
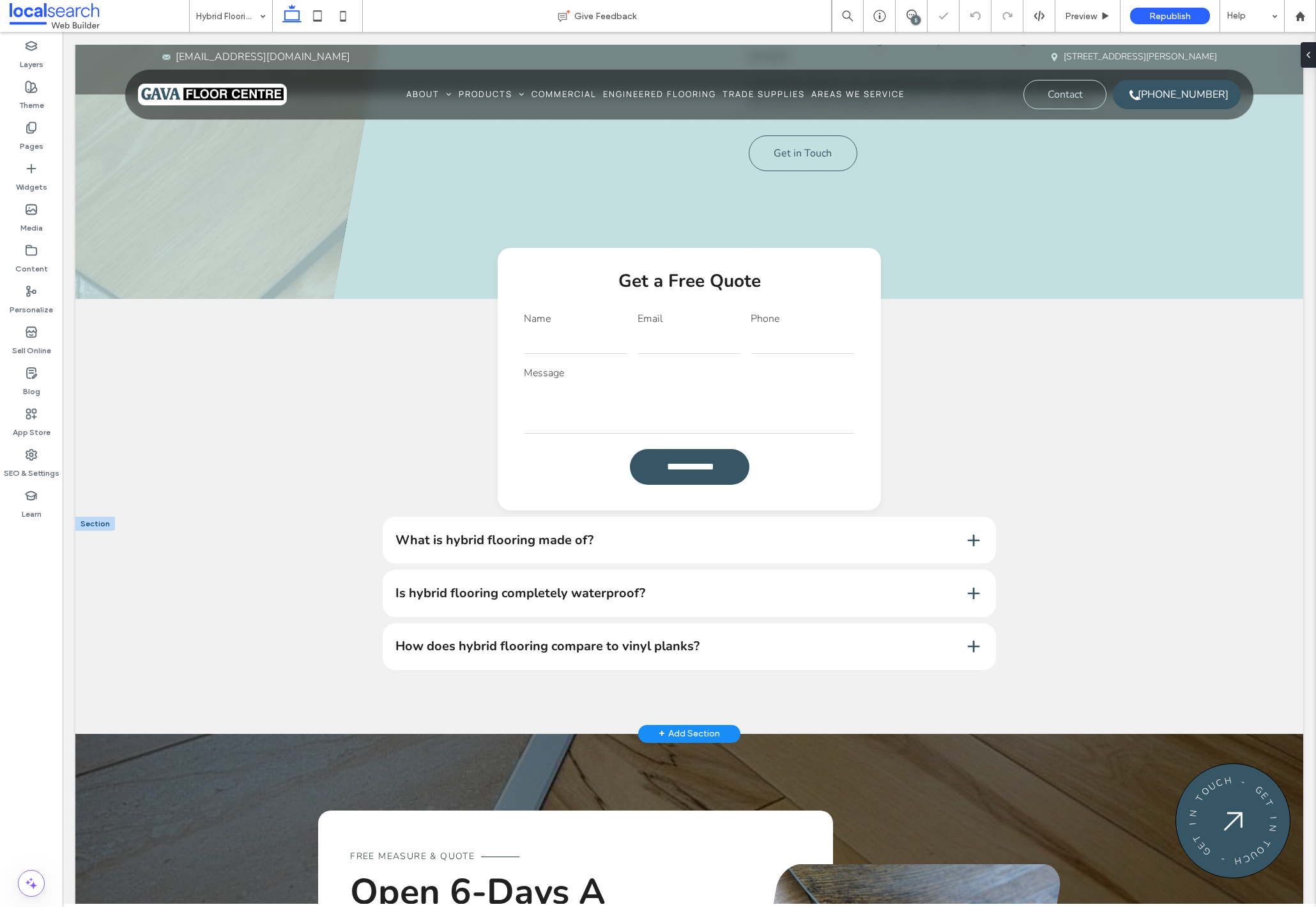
click at [101, 516] on div at bounding box center [95, 523] width 39 height 14
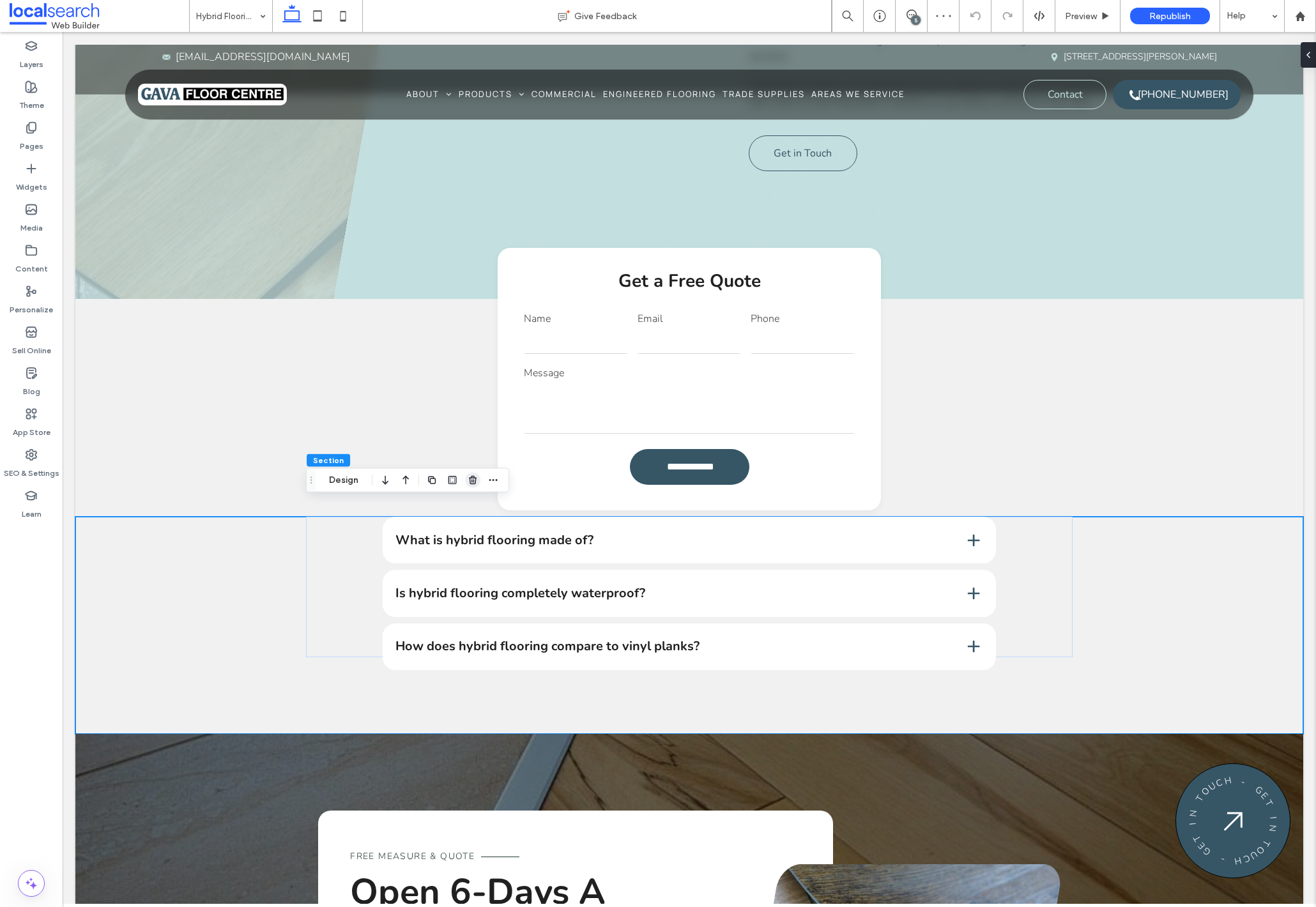
click at [474, 480] on icon "button" at bounding box center [472, 480] width 11 height 11
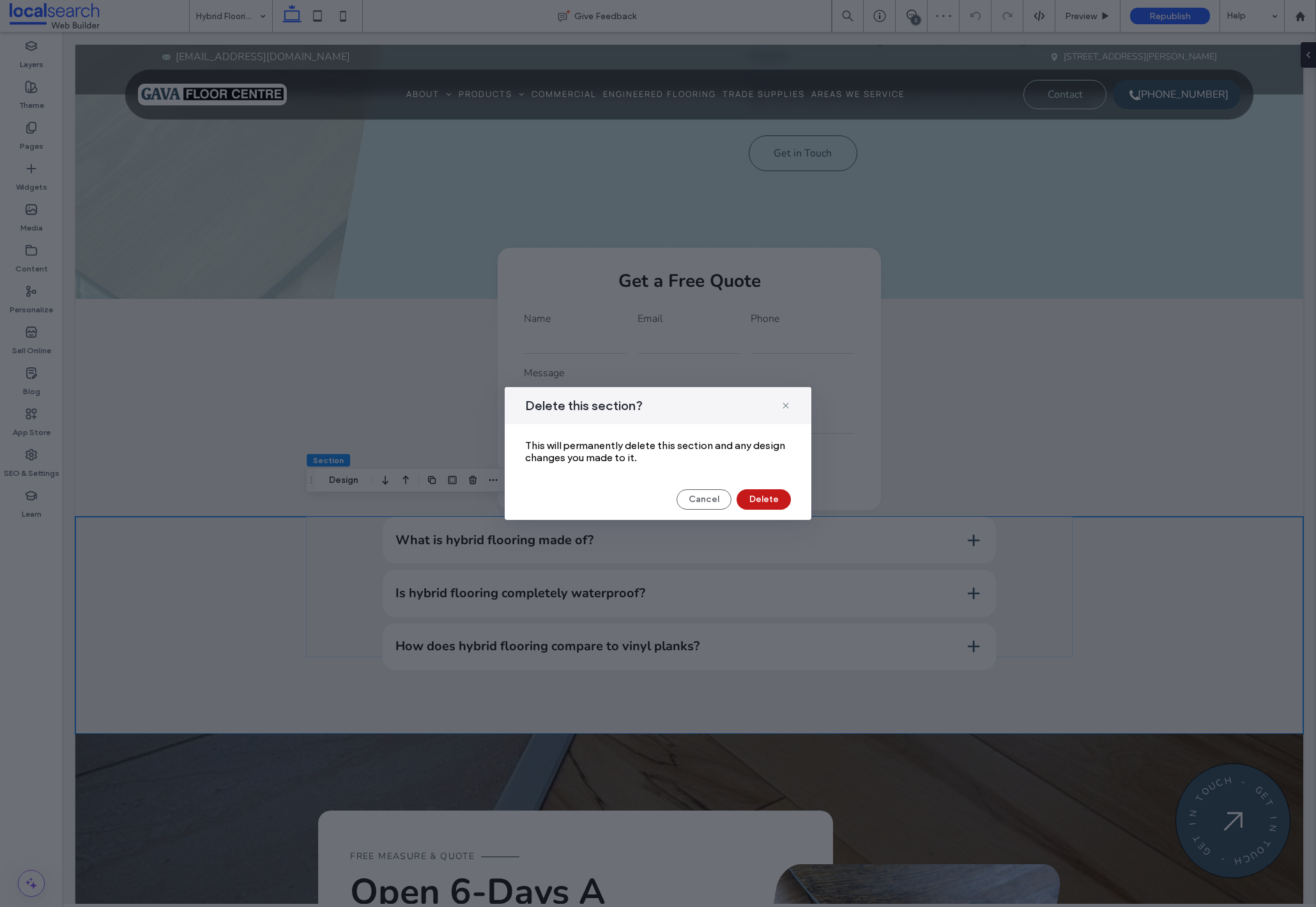
click at [768, 500] on button "Delete" at bounding box center [763, 499] width 54 height 20
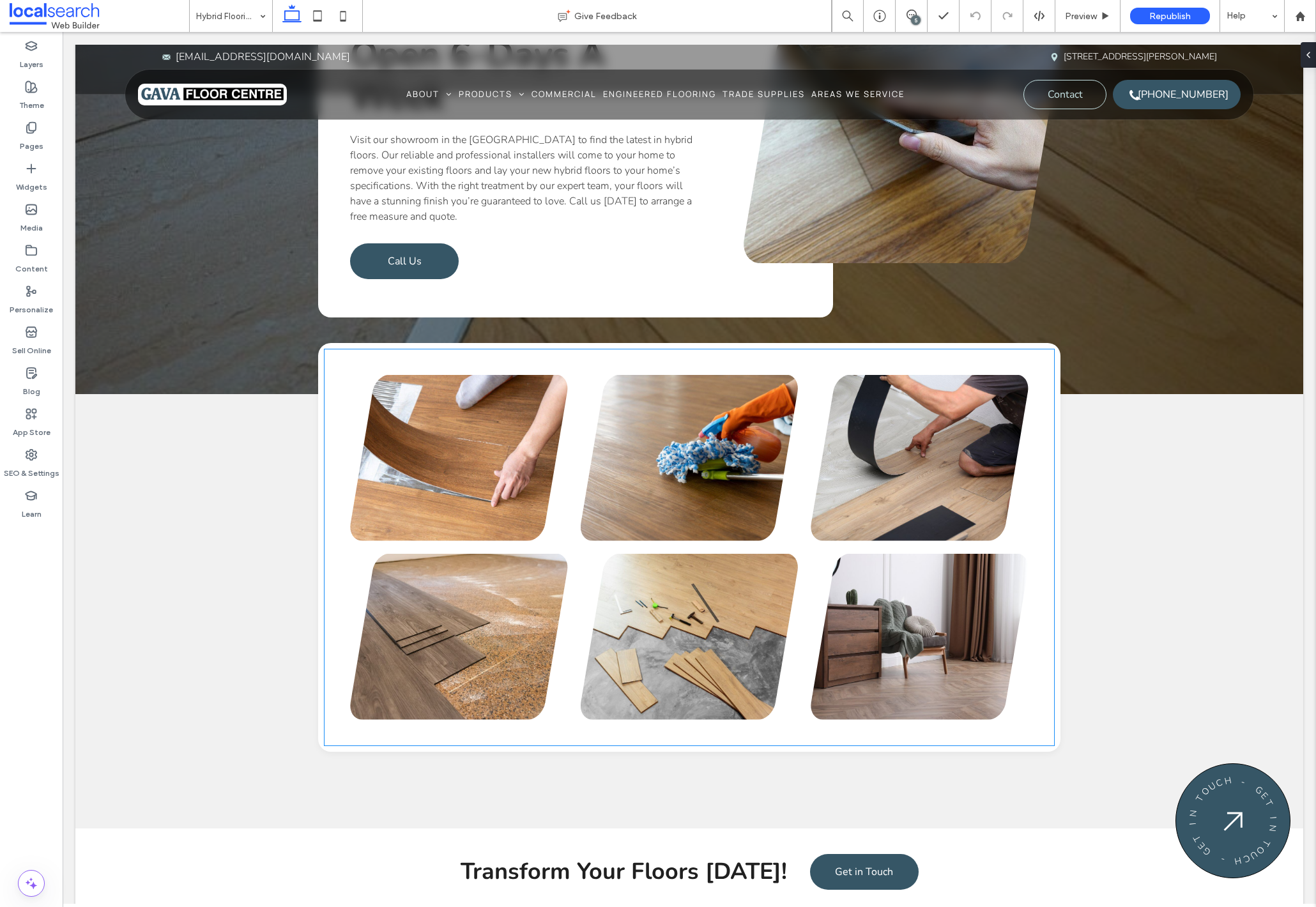
scroll to position [1278, 0]
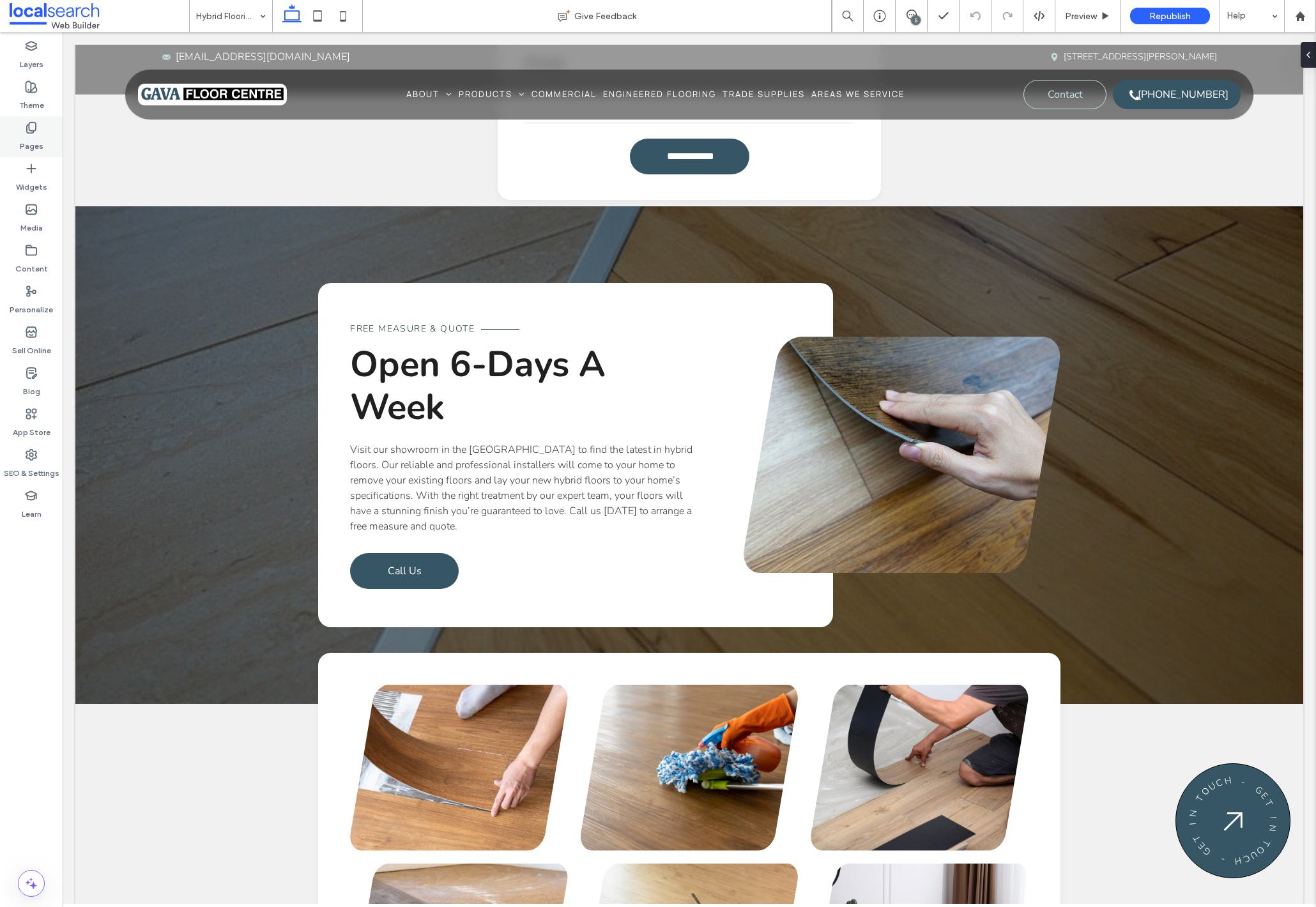
click at [22, 136] on label "Pages" at bounding box center [31, 143] width 24 height 18
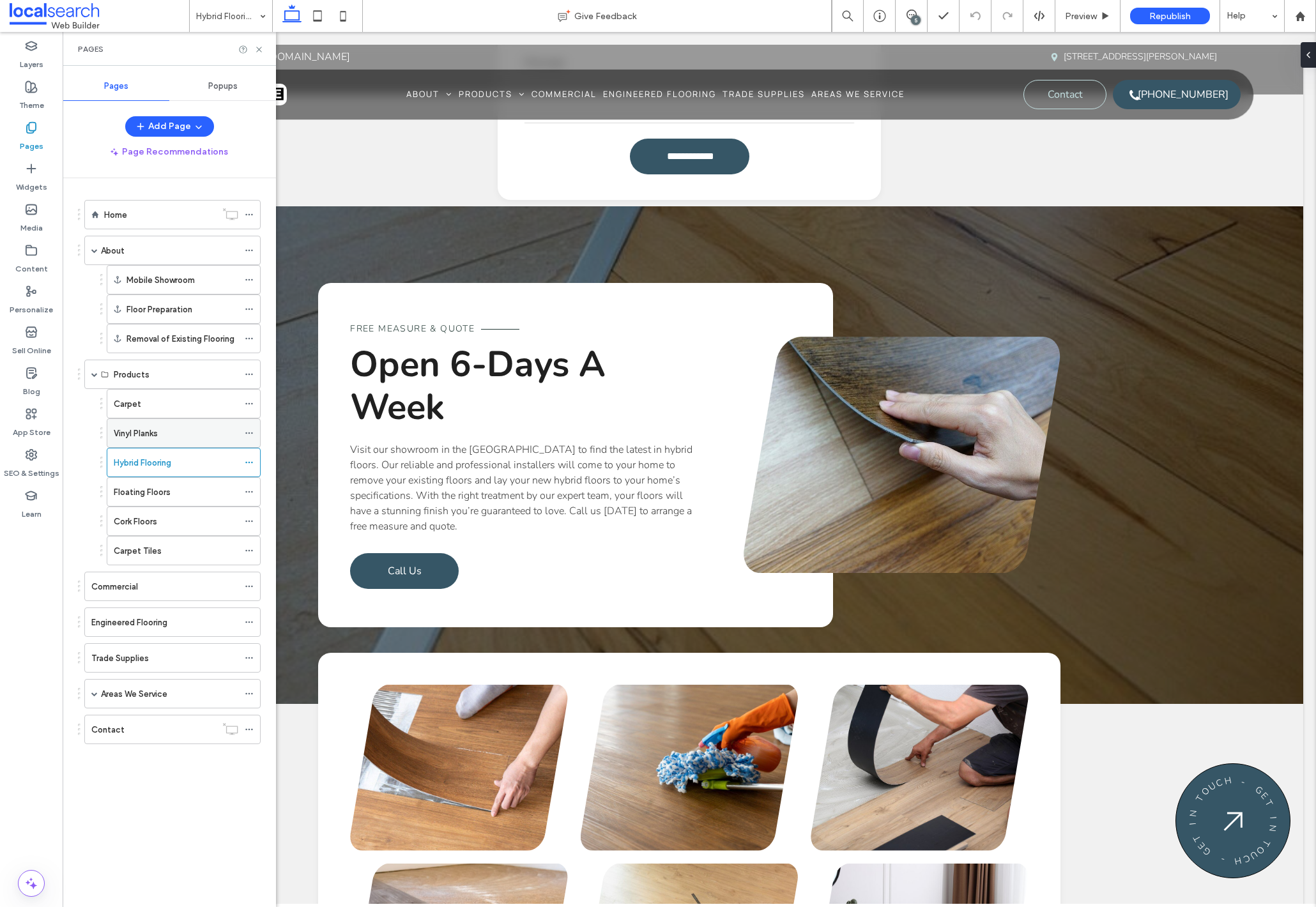
click at [174, 428] on div "Vinyl Planks" at bounding box center [176, 433] width 124 height 13
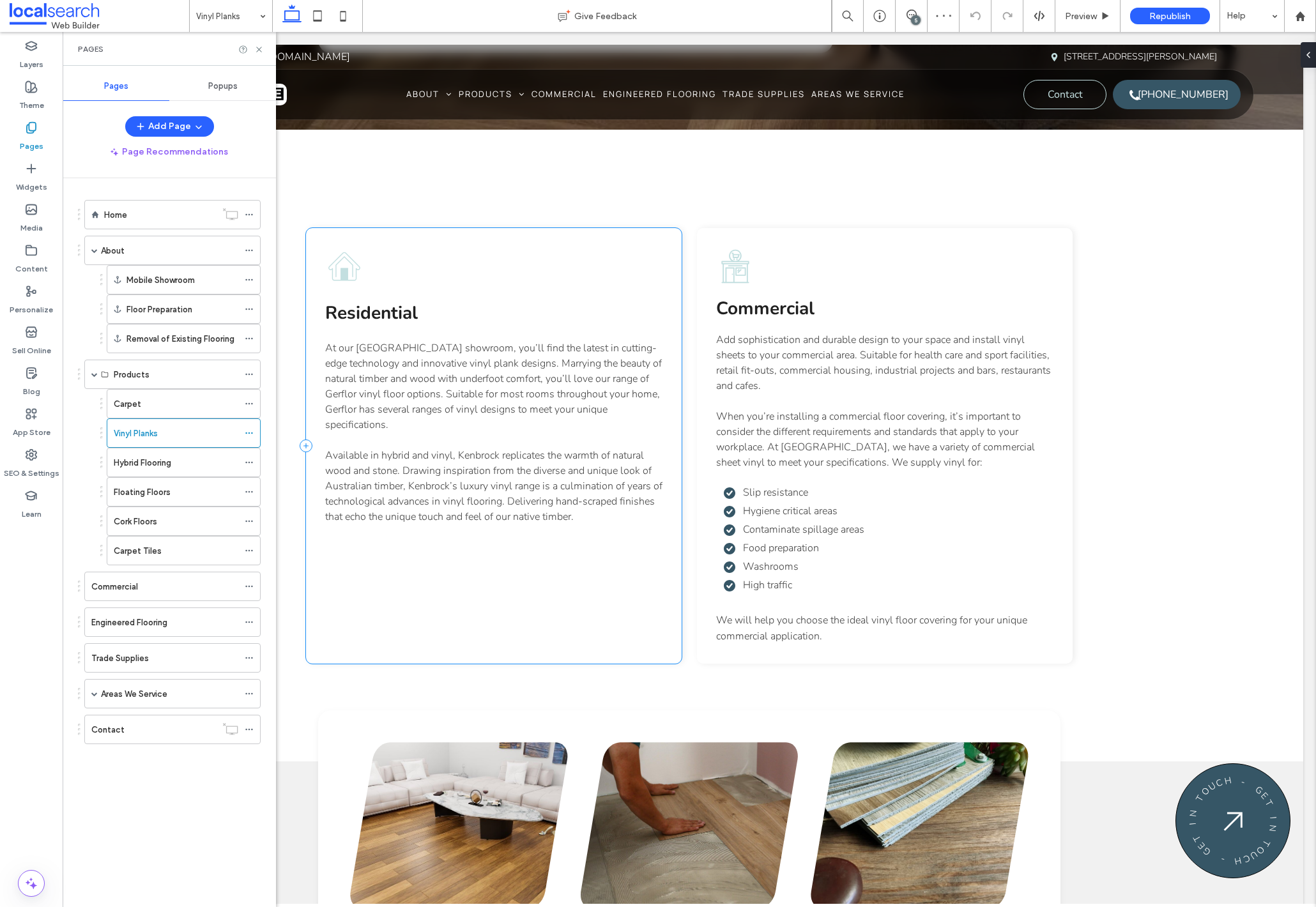
scroll to position [2102, 0]
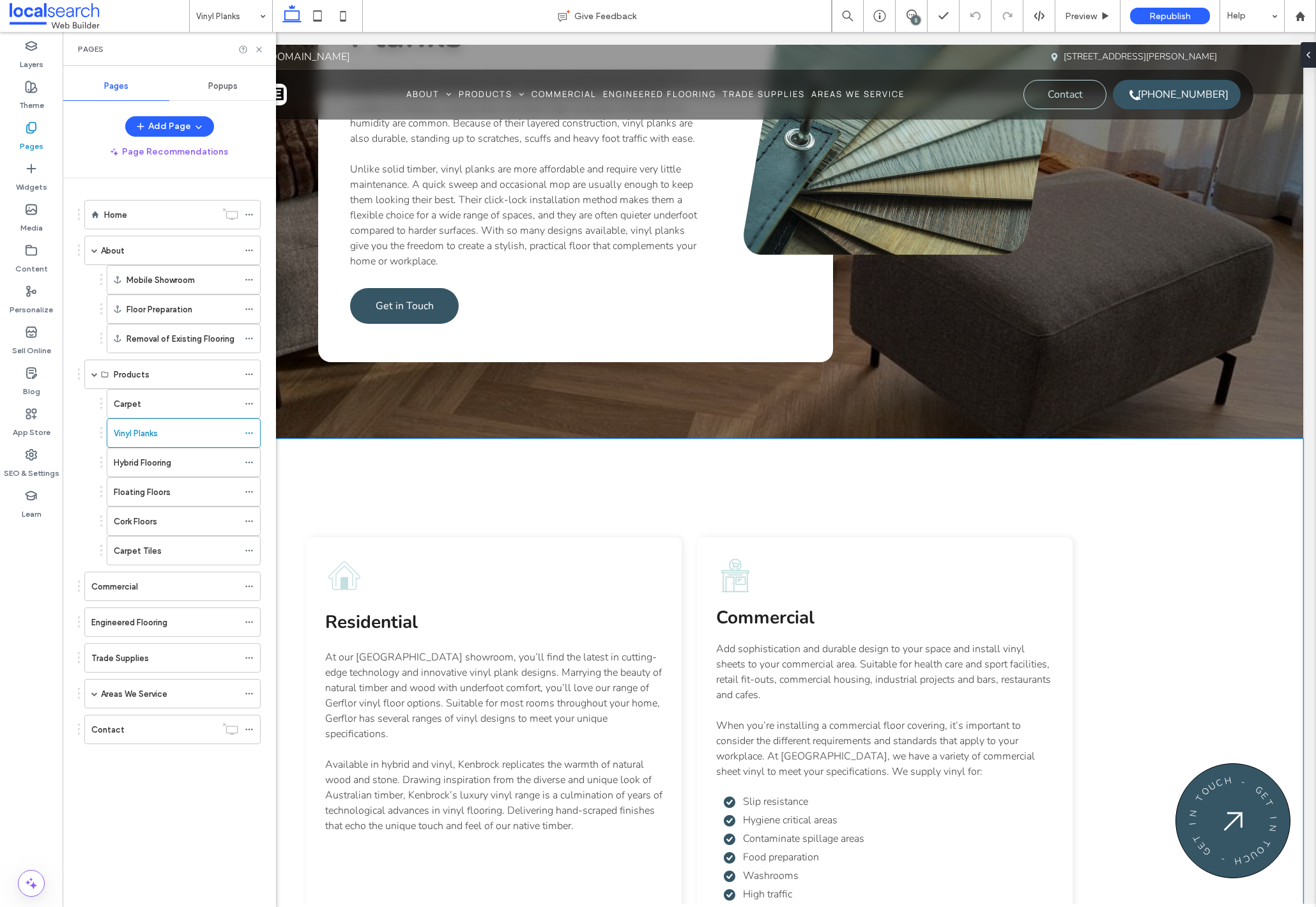
click at [614, 469] on div "Residential At our Northern Rivers showroom, you’ll find the latest in cutting-…" at bounding box center [689, 755] width 767 height 632
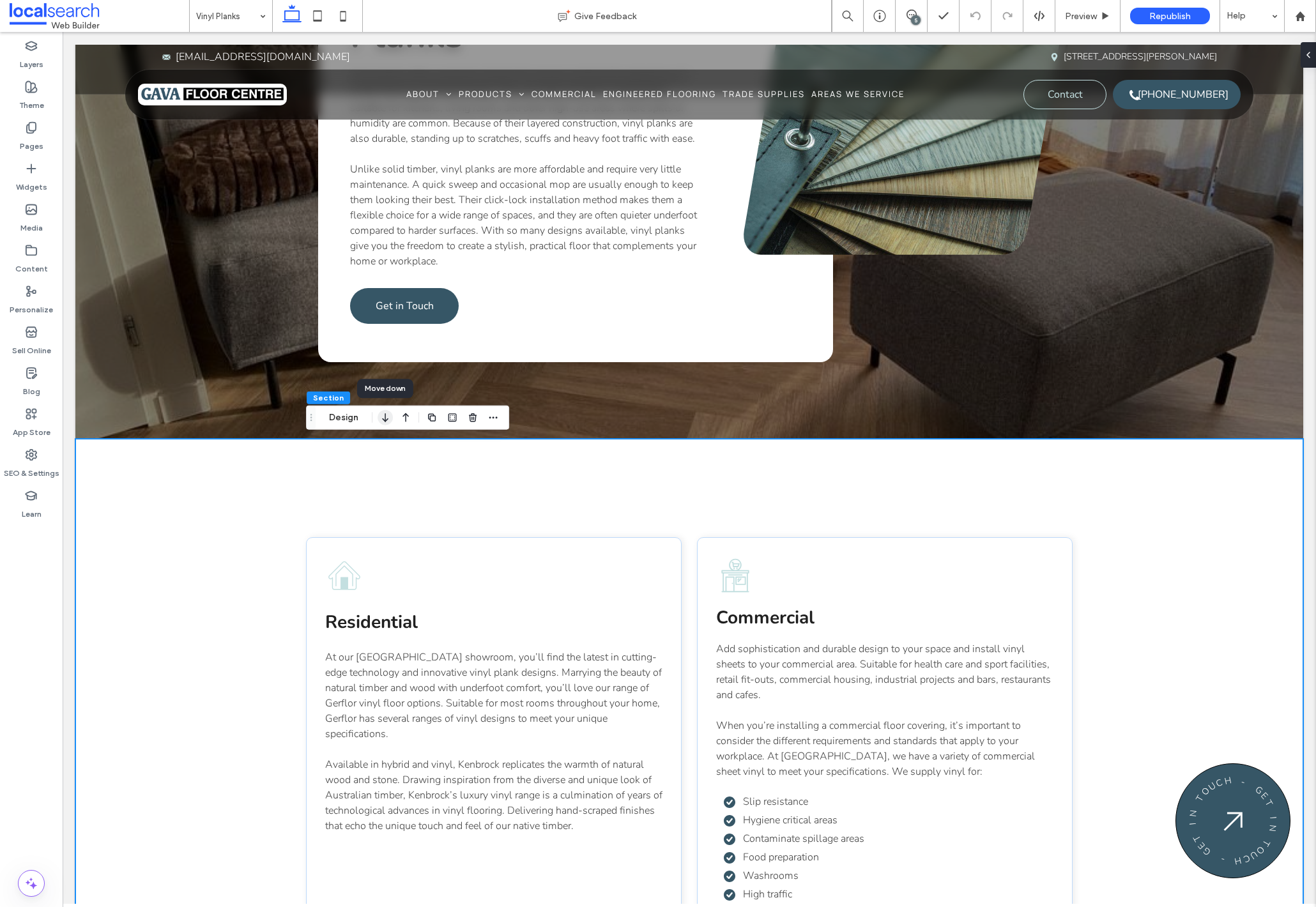
click at [383, 416] on icon "button" at bounding box center [385, 418] width 16 height 23
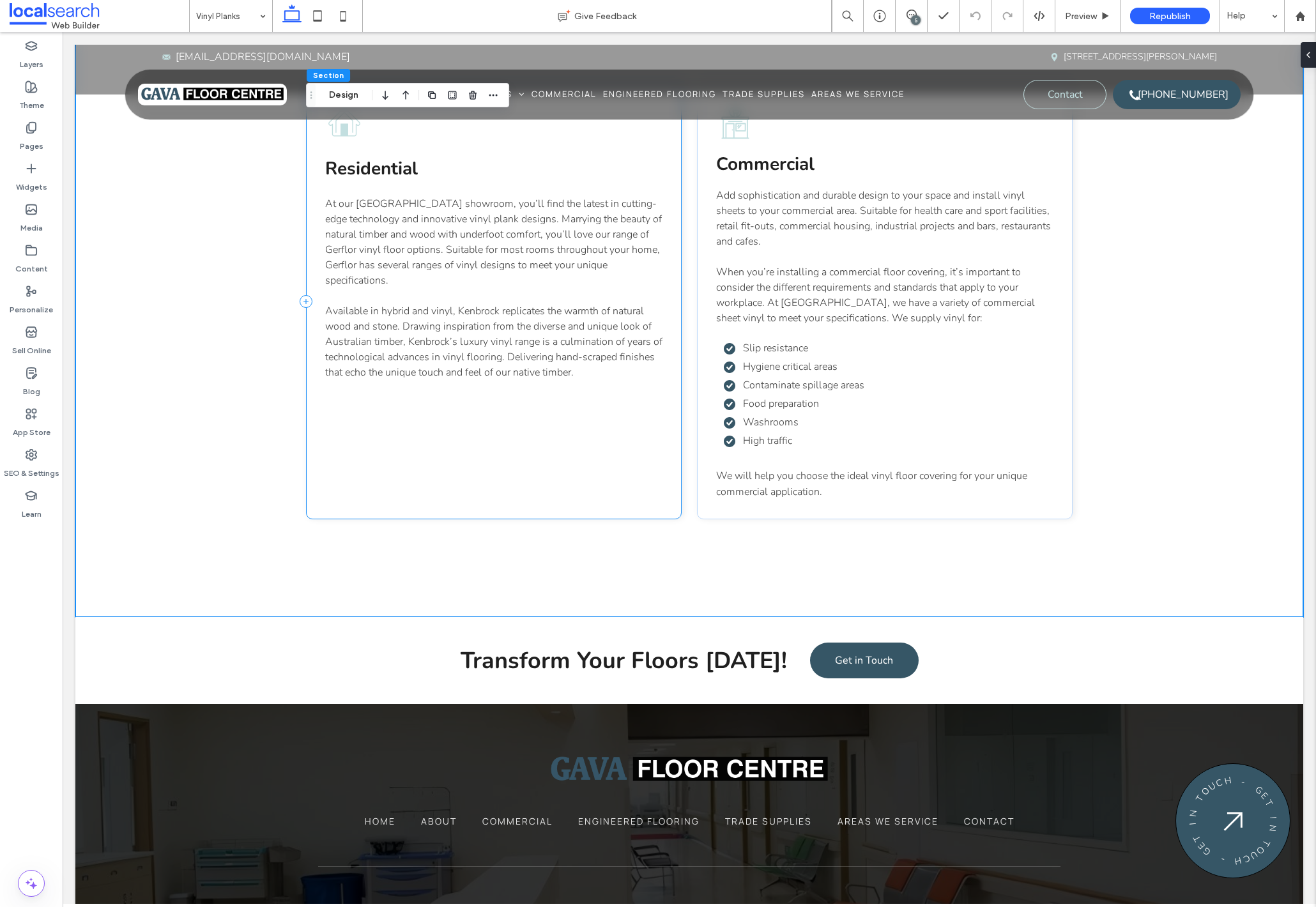
scroll to position [2680, 0]
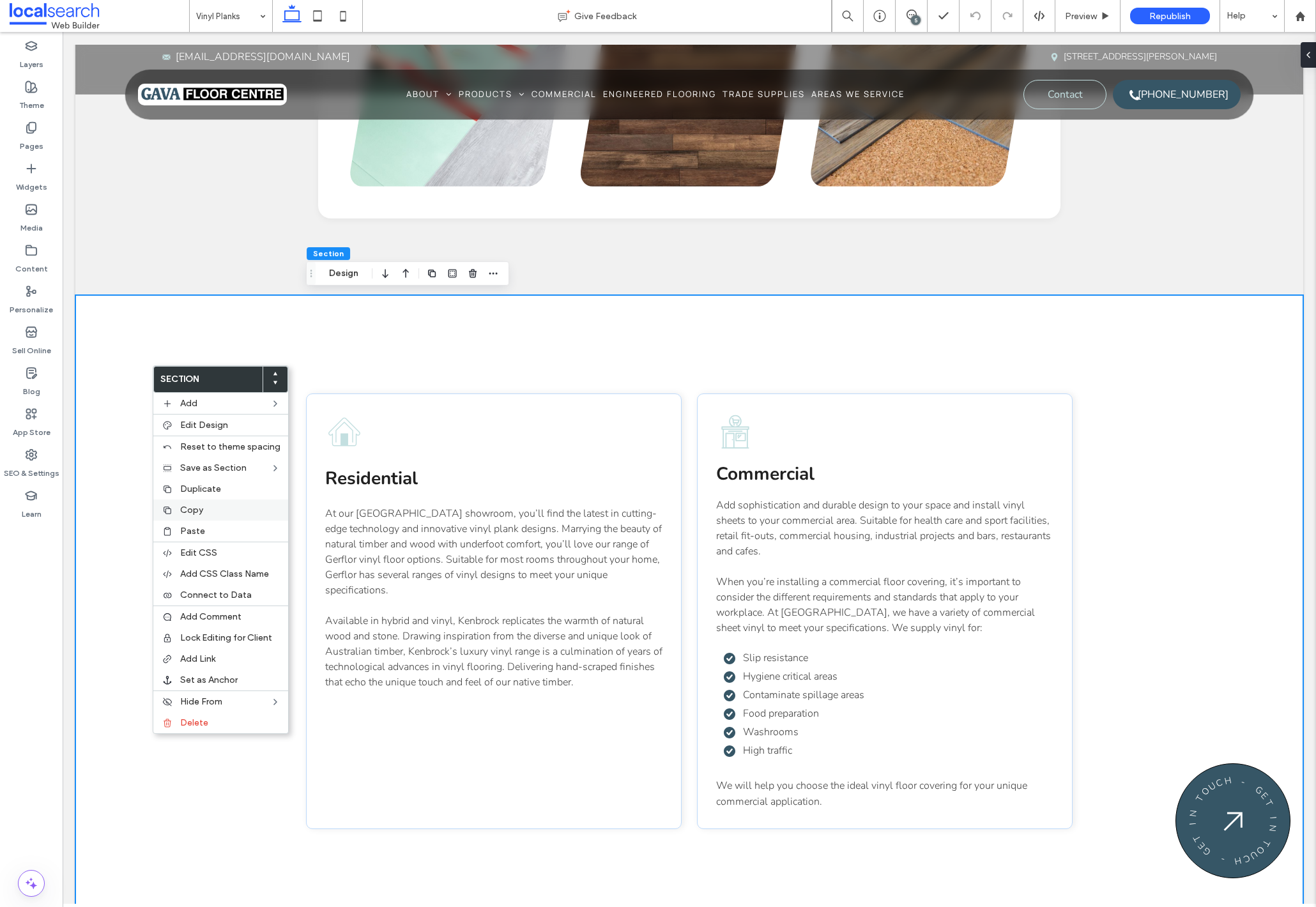
click at [228, 512] on label "Copy" at bounding box center [230, 509] width 101 height 11
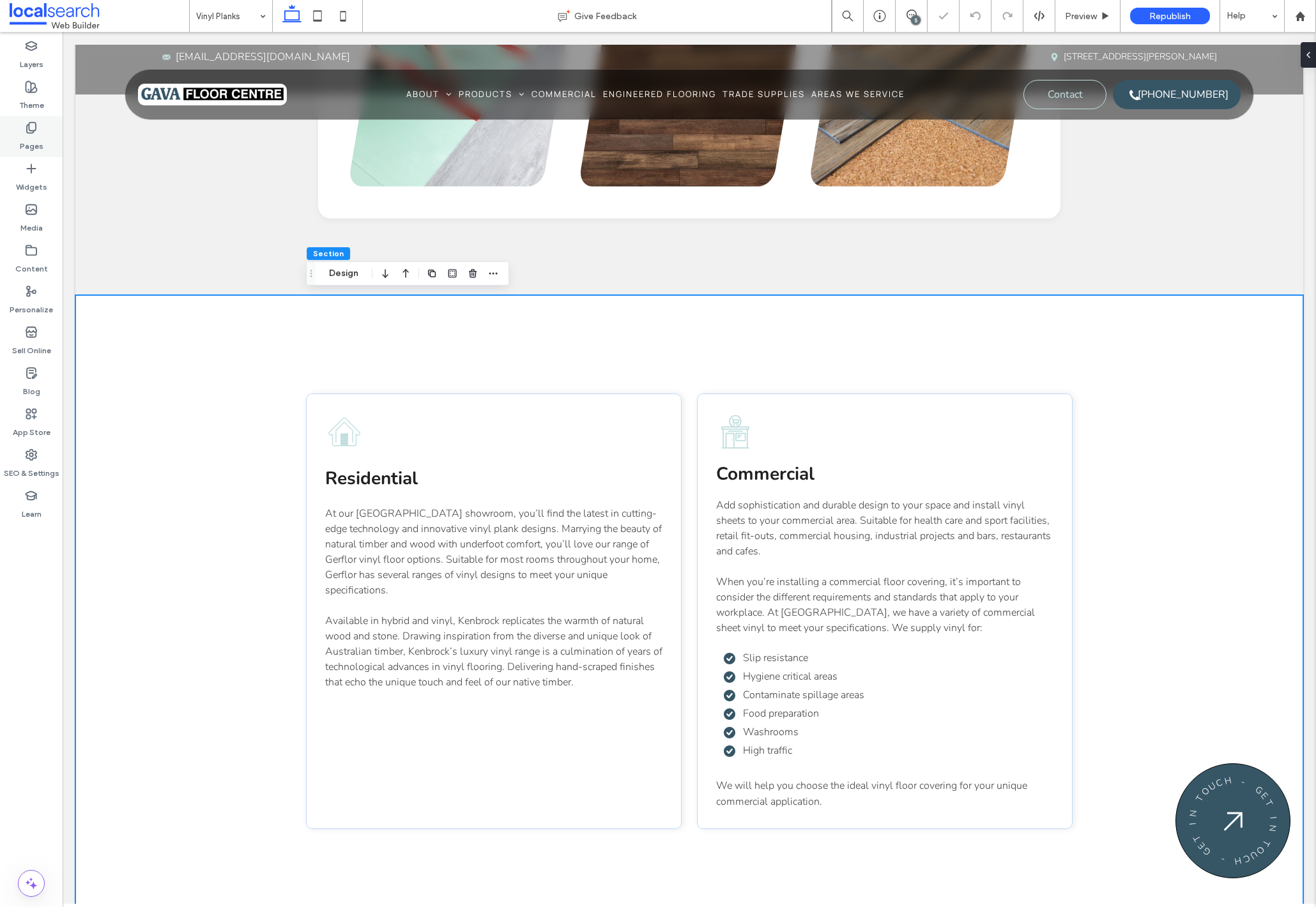
click at [27, 133] on icon at bounding box center [31, 127] width 13 height 13
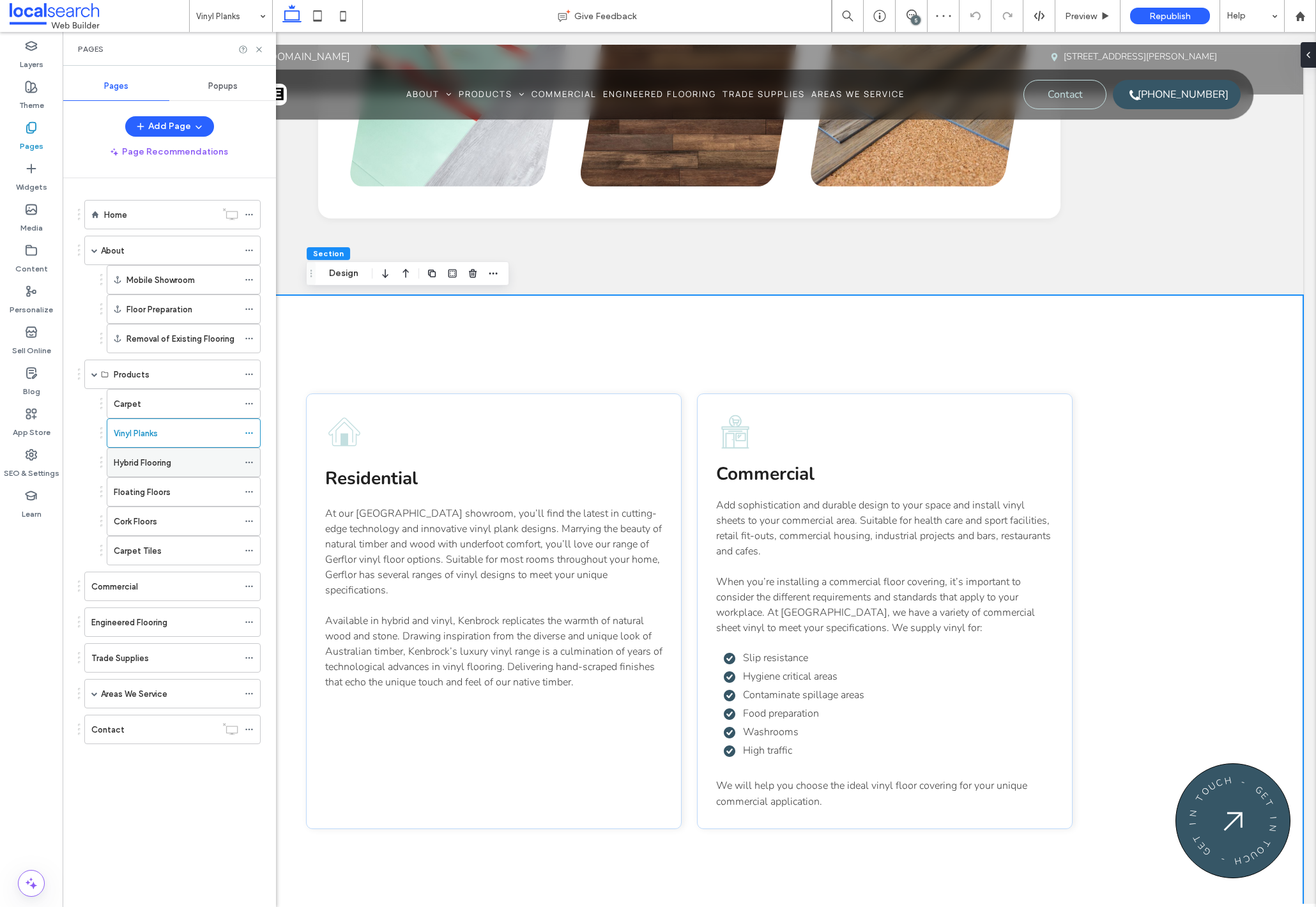
click at [161, 457] on label "Hybrid Flooring" at bounding box center [142, 462] width 57 height 22
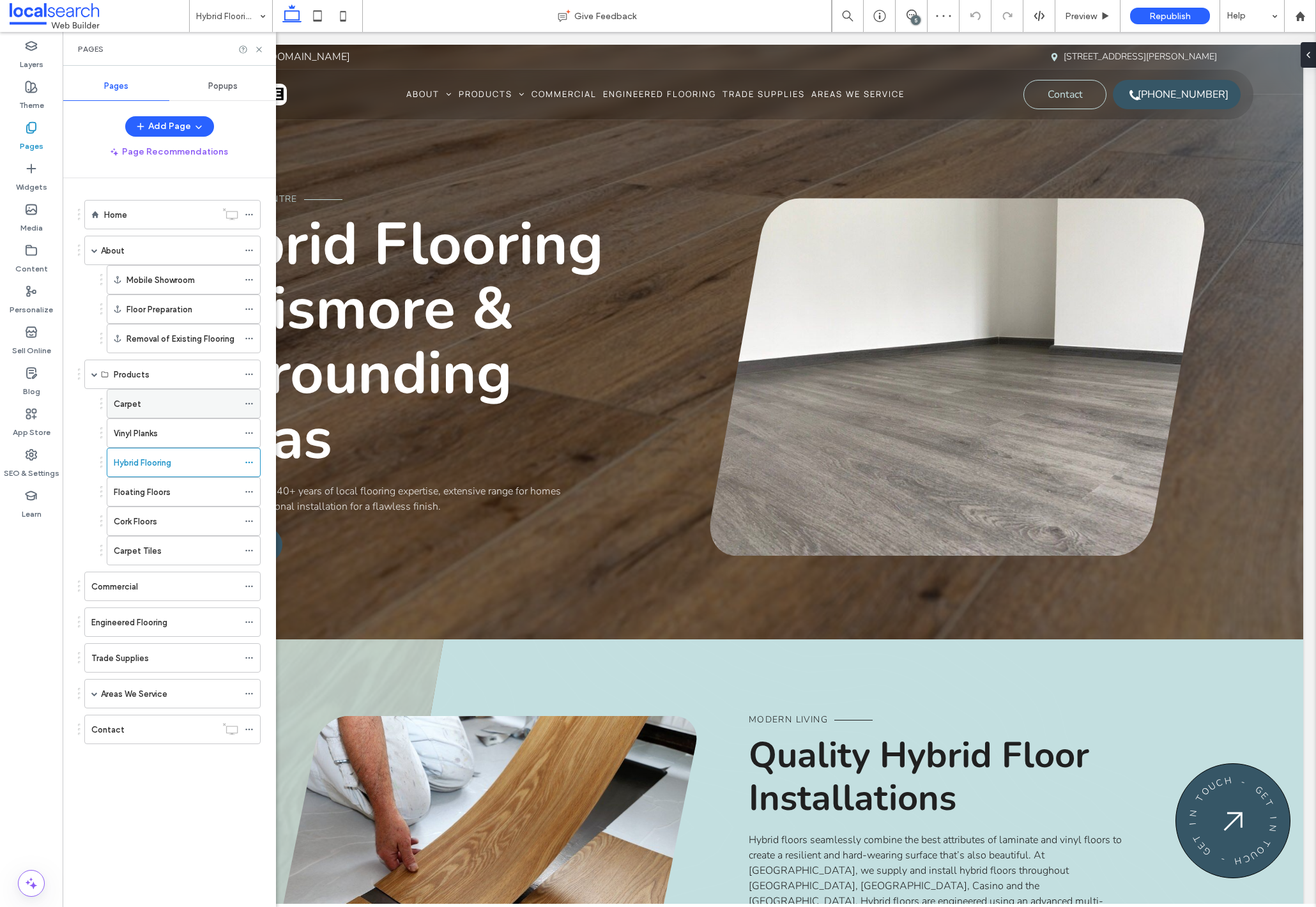
click at [172, 402] on div "Carpet" at bounding box center [176, 404] width 124 height 13
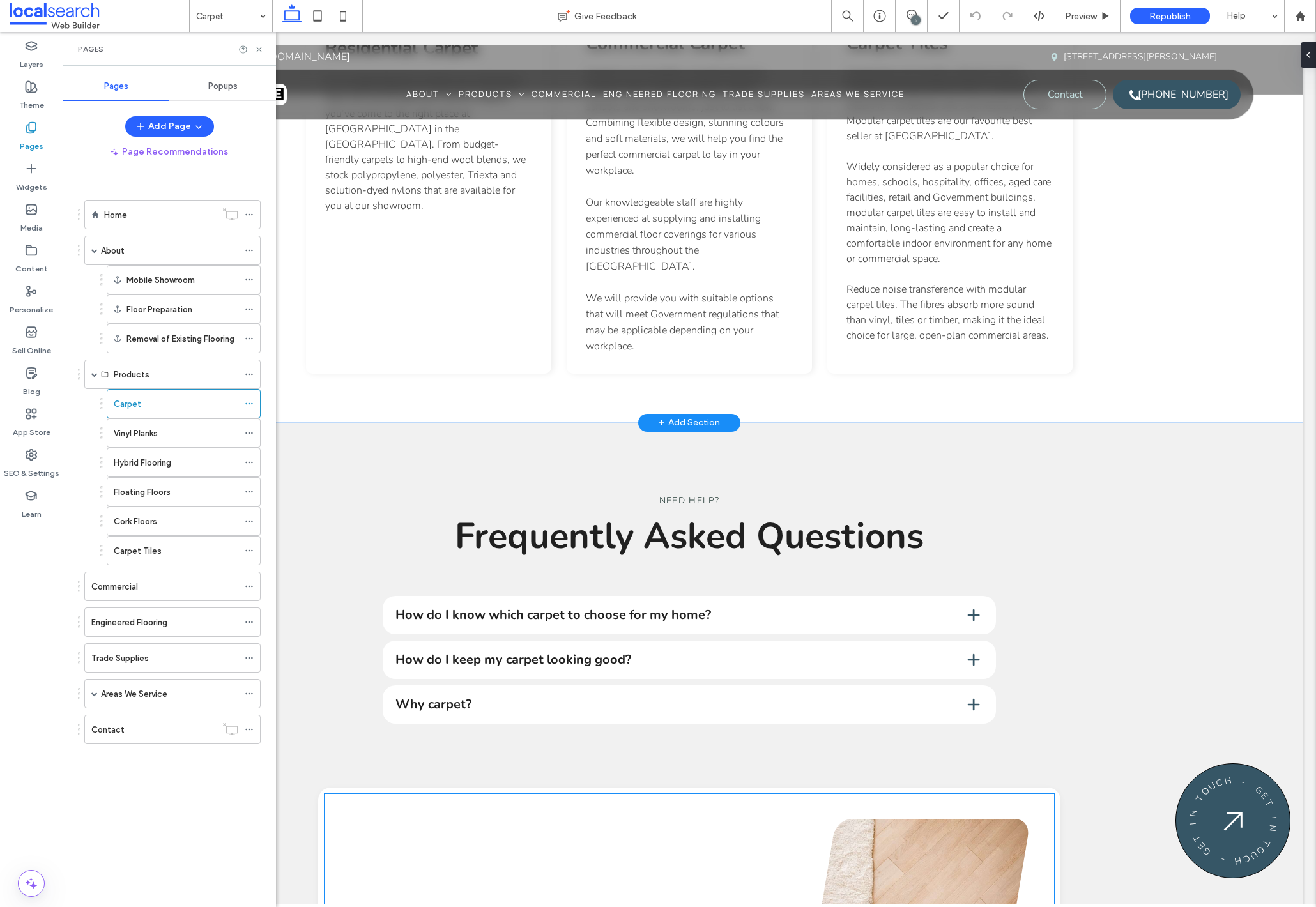
scroll to position [1794, 0]
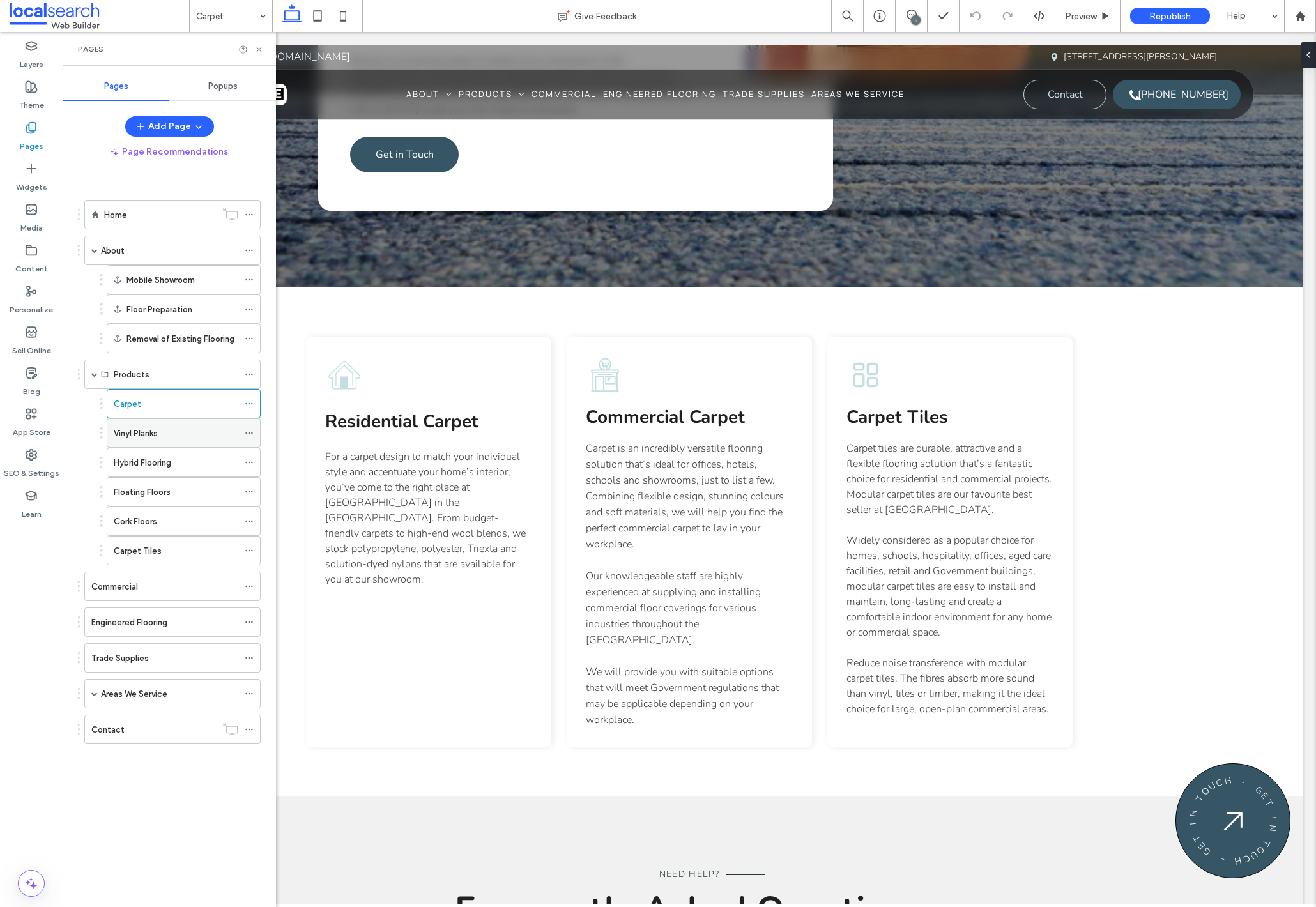
click at [173, 432] on div "Vinyl Planks" at bounding box center [176, 433] width 124 height 13
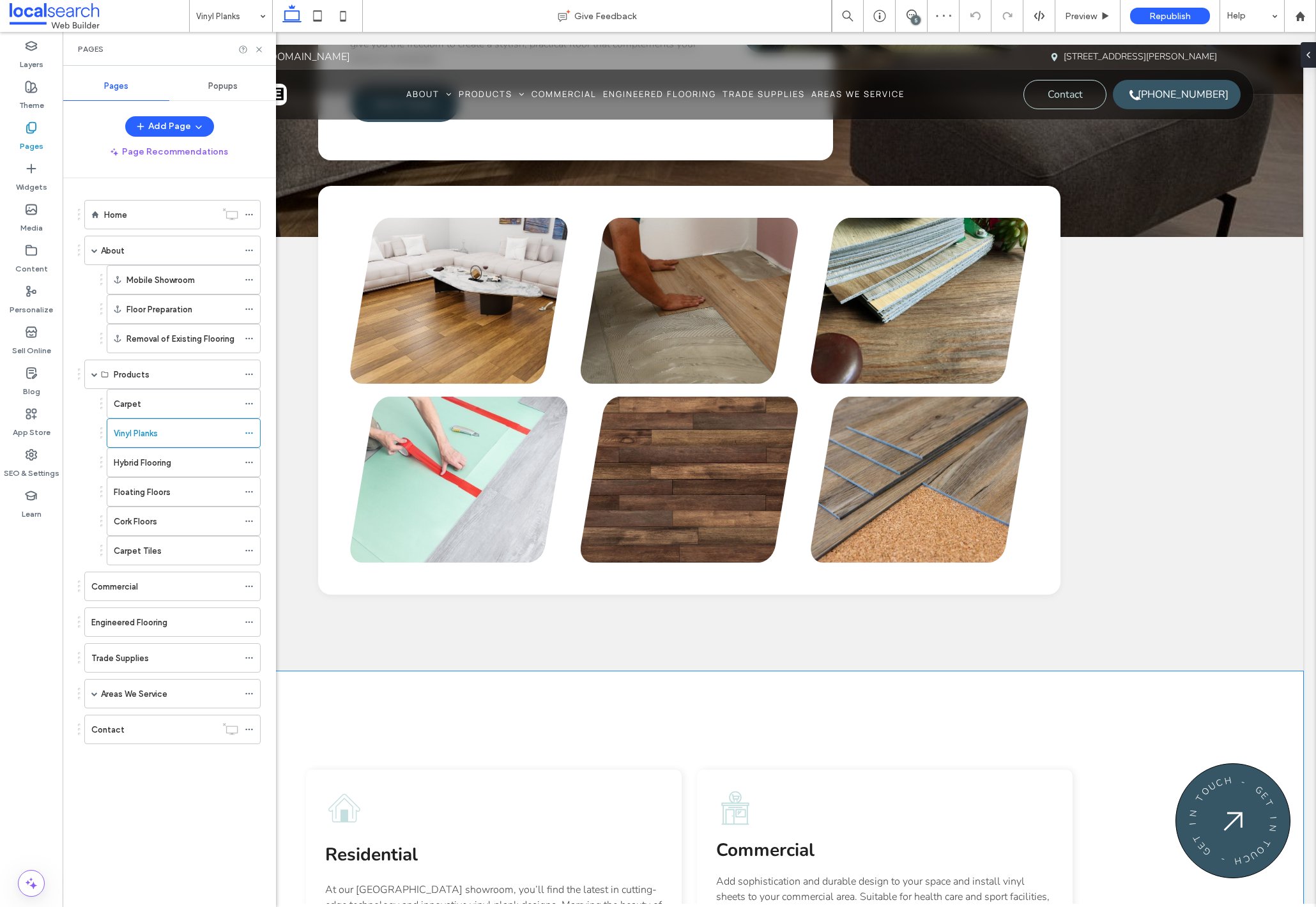
scroll to position [2549, 0]
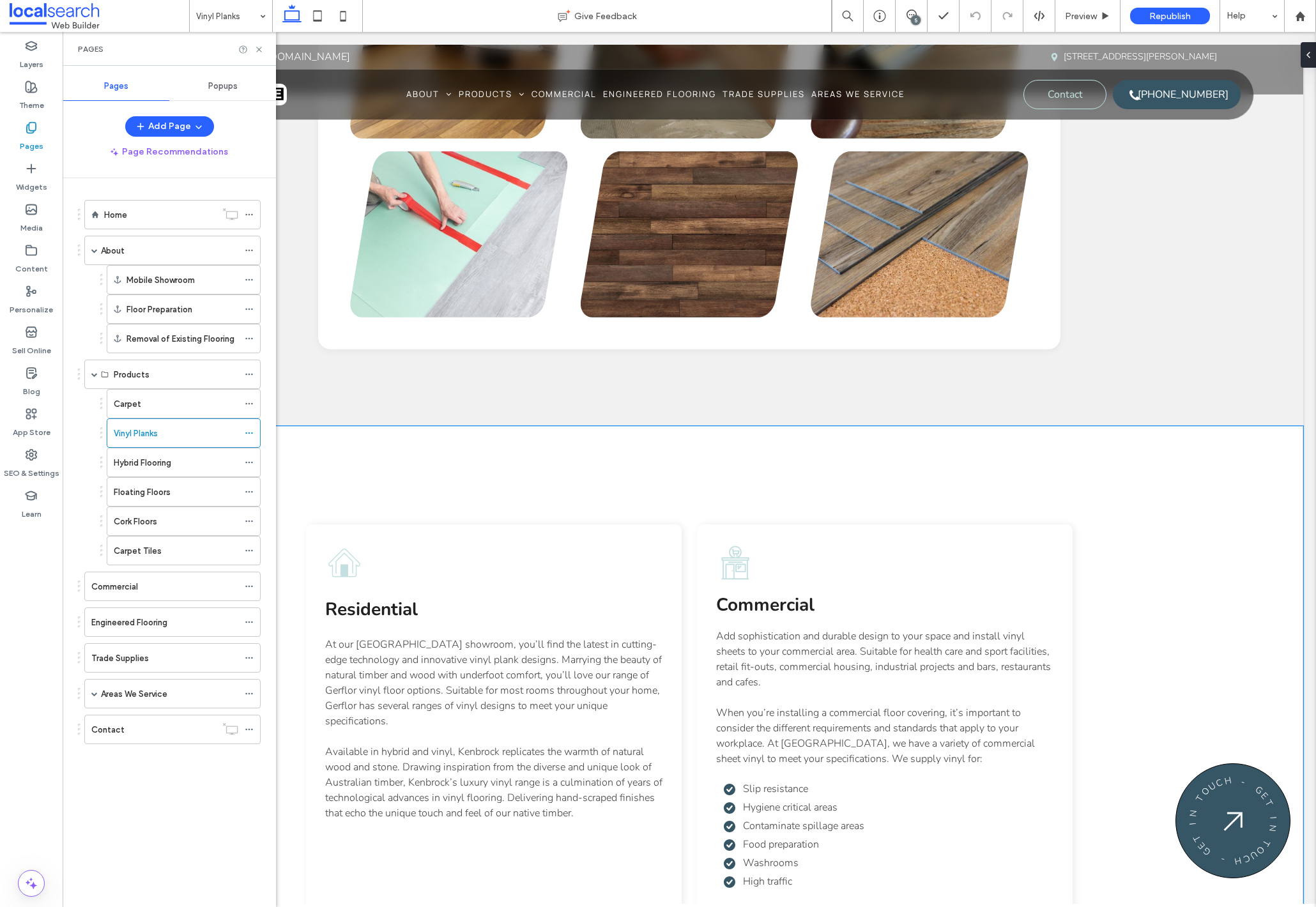
click at [311, 463] on div "Residential At our Northern Rivers showroom, you’ll find the latest in cutting-…" at bounding box center [689, 742] width 767 height 632
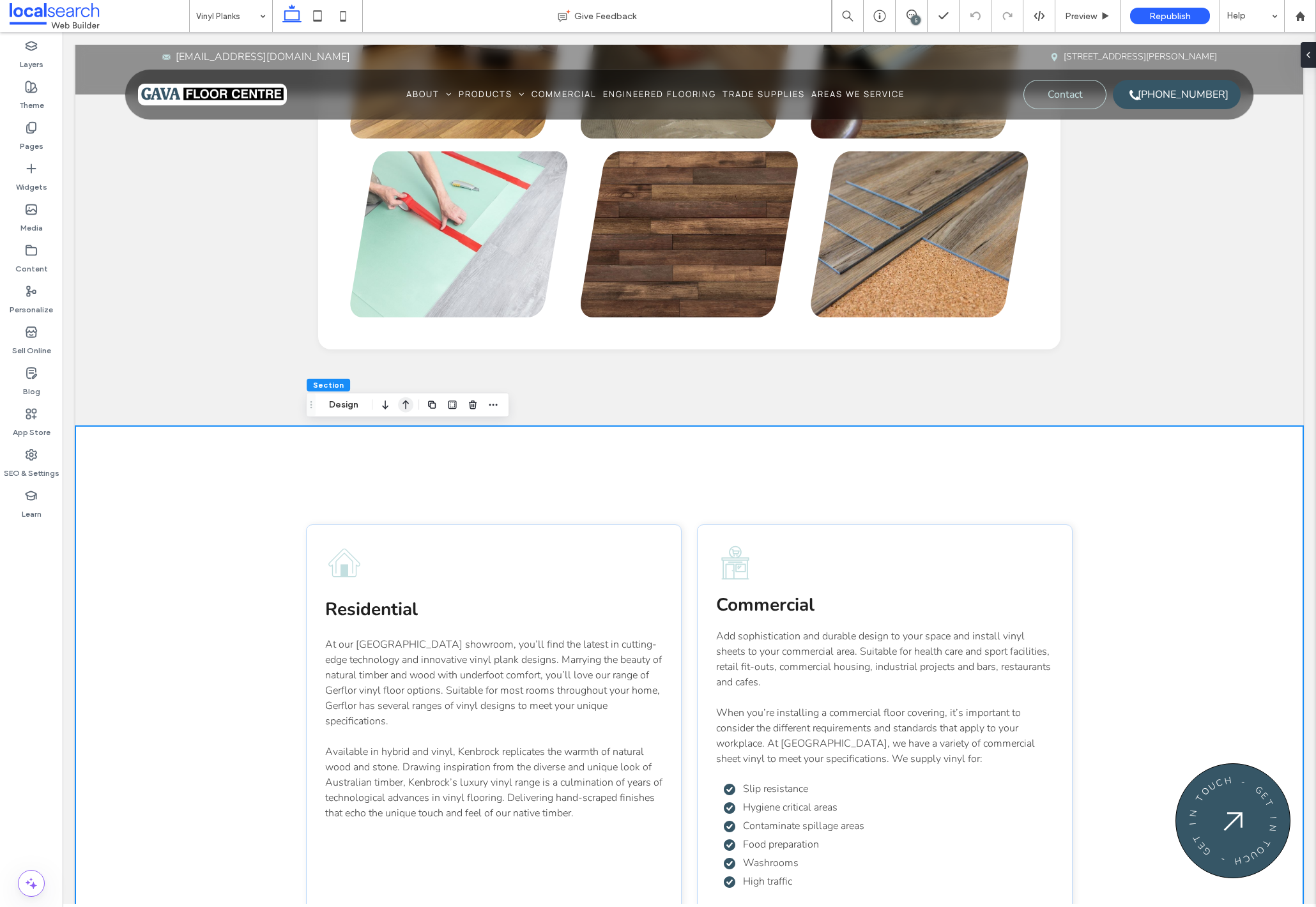
click at [404, 409] on icon "button" at bounding box center [405, 404] width 16 height 23
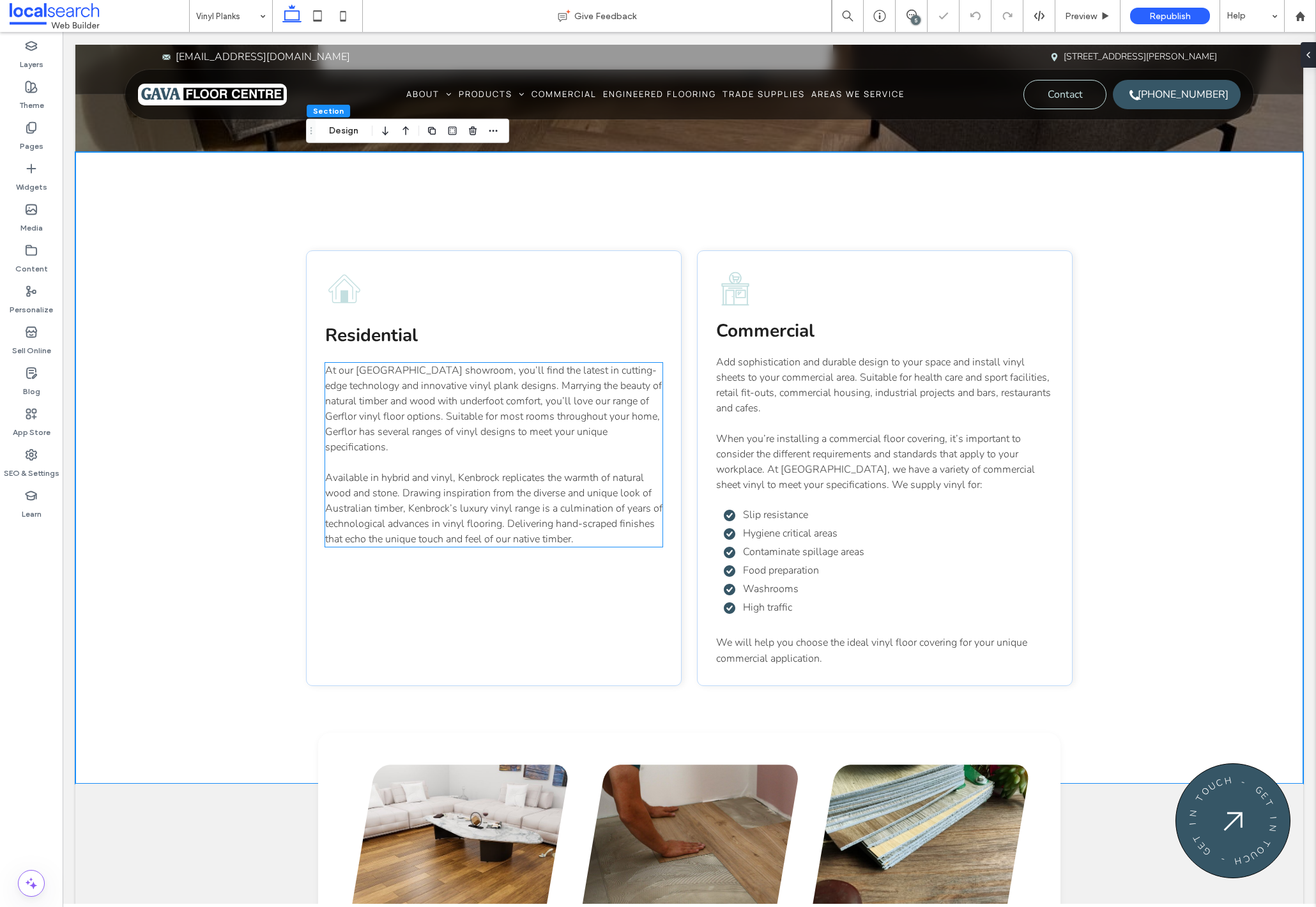
scroll to position [2249, 0]
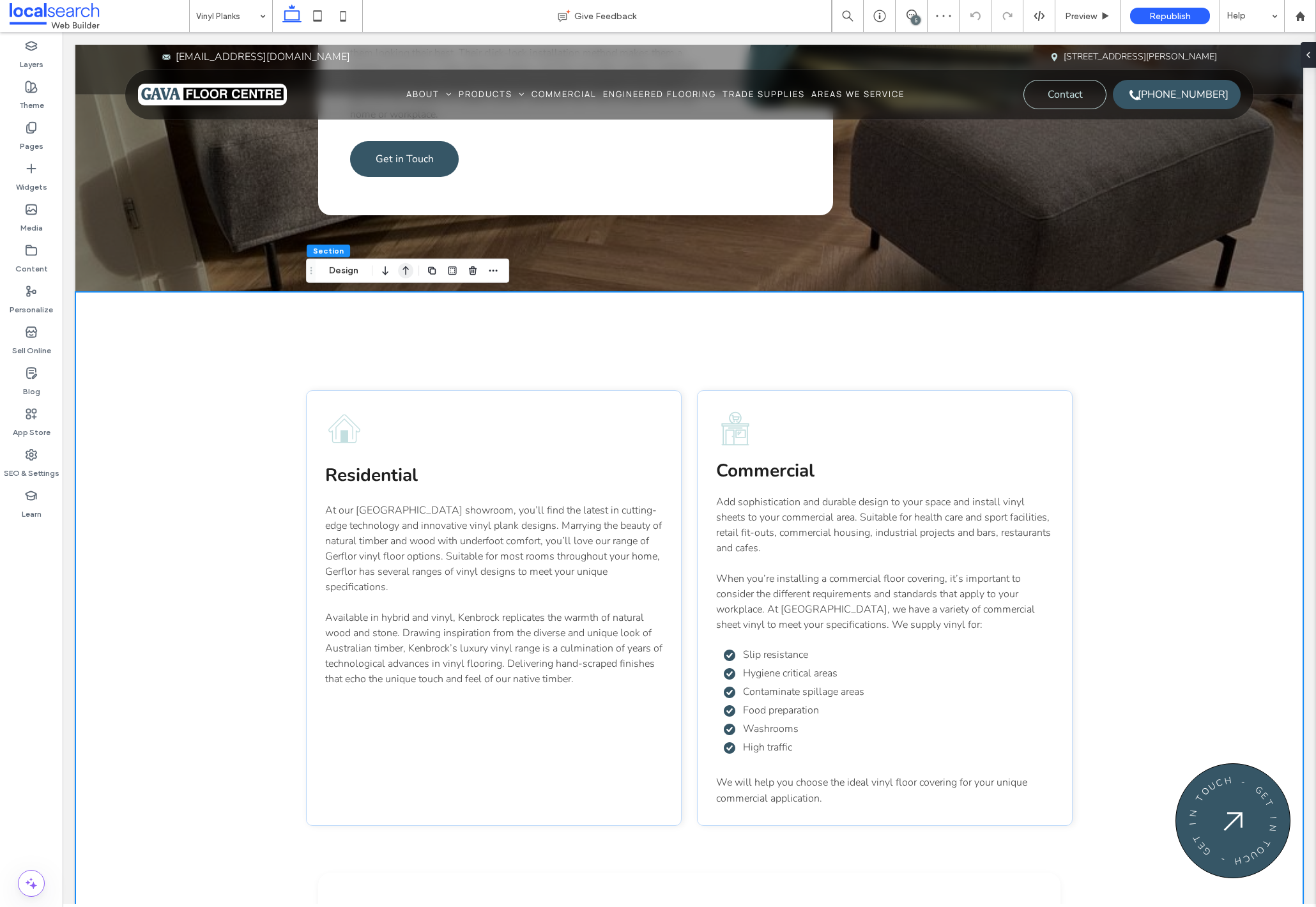
click at [408, 272] on icon "button" at bounding box center [405, 270] width 16 height 23
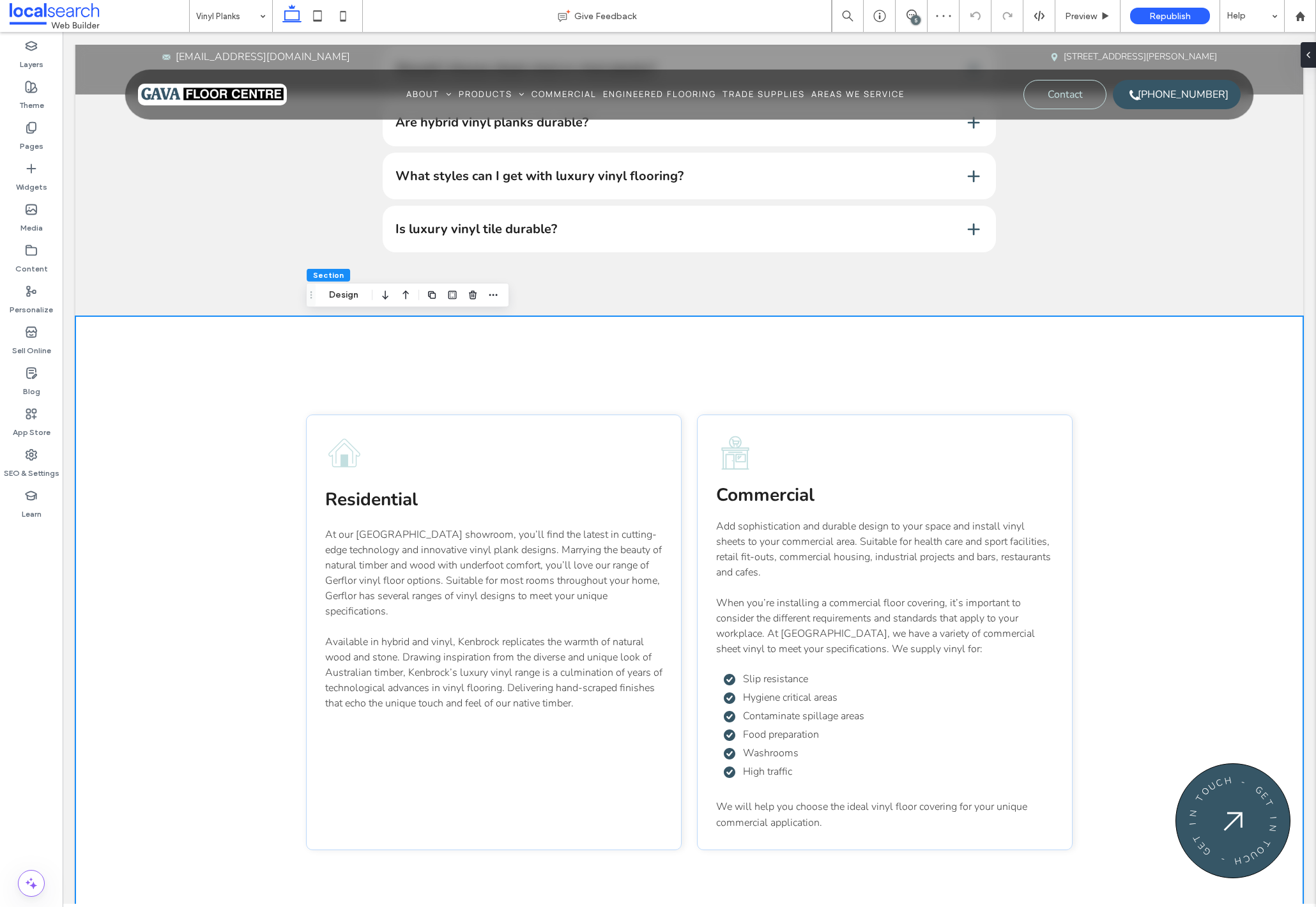
scroll to position [1472, 0]
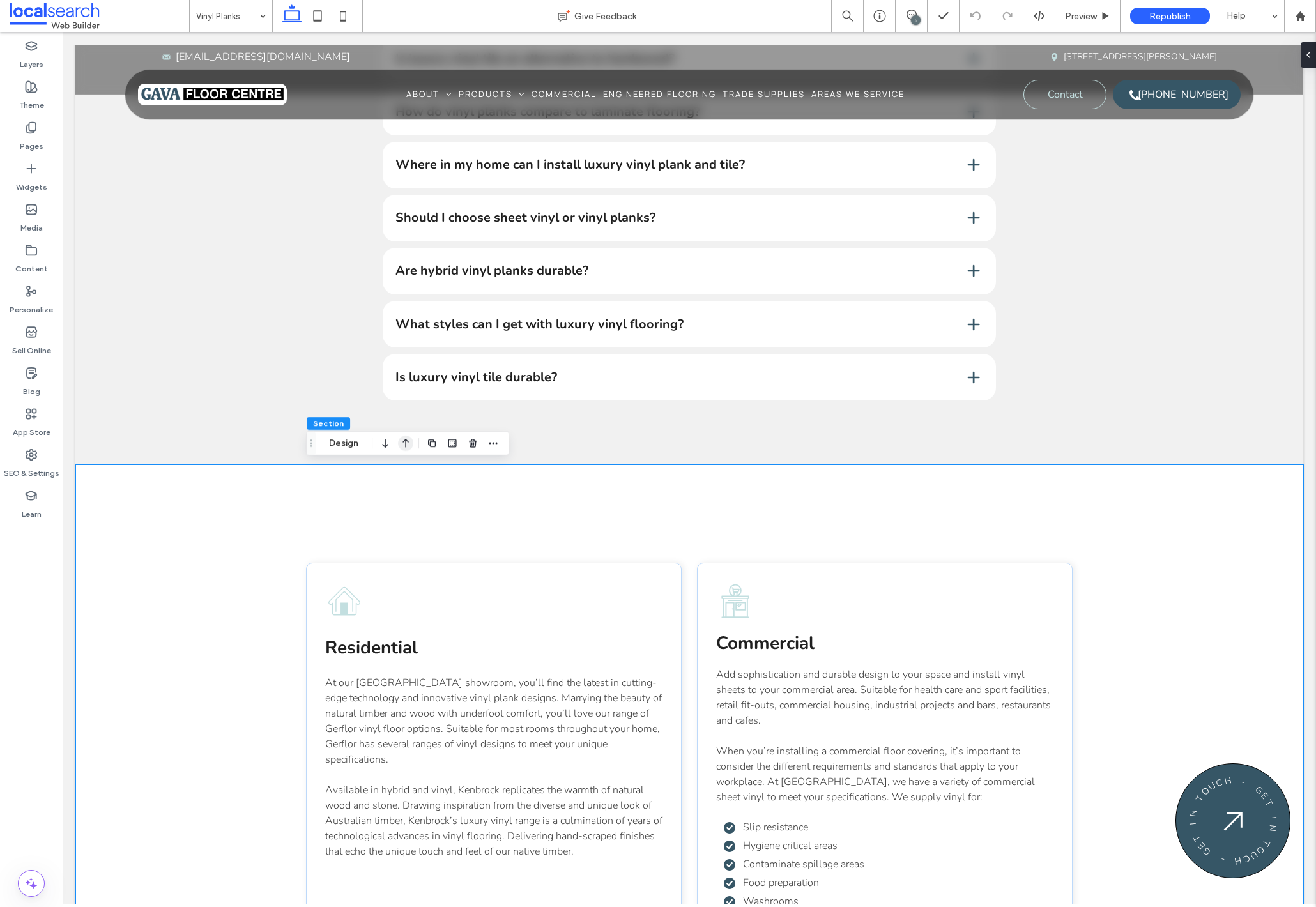
click at [410, 446] on icon "button" at bounding box center [405, 443] width 16 height 23
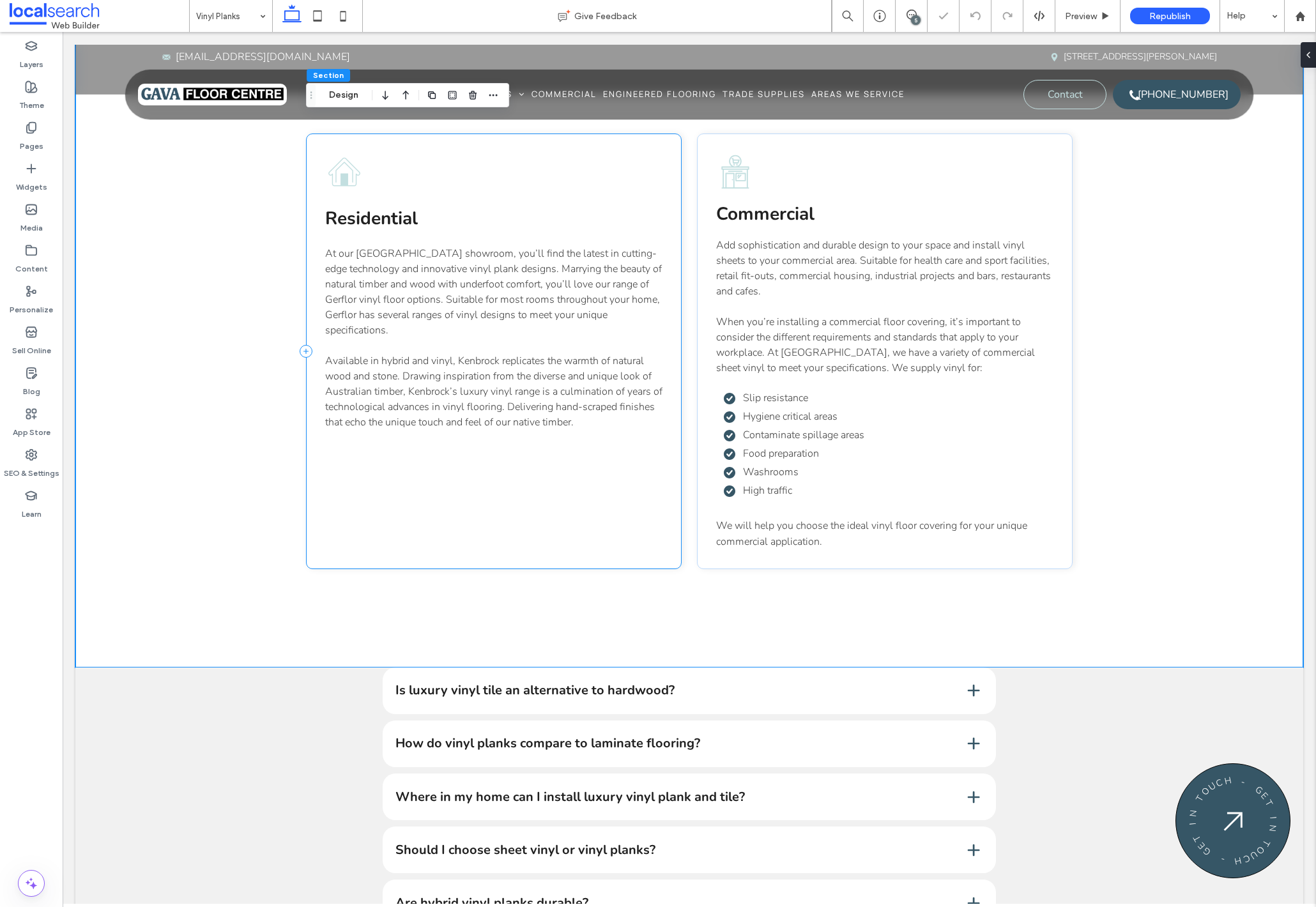
scroll to position [1195, 0]
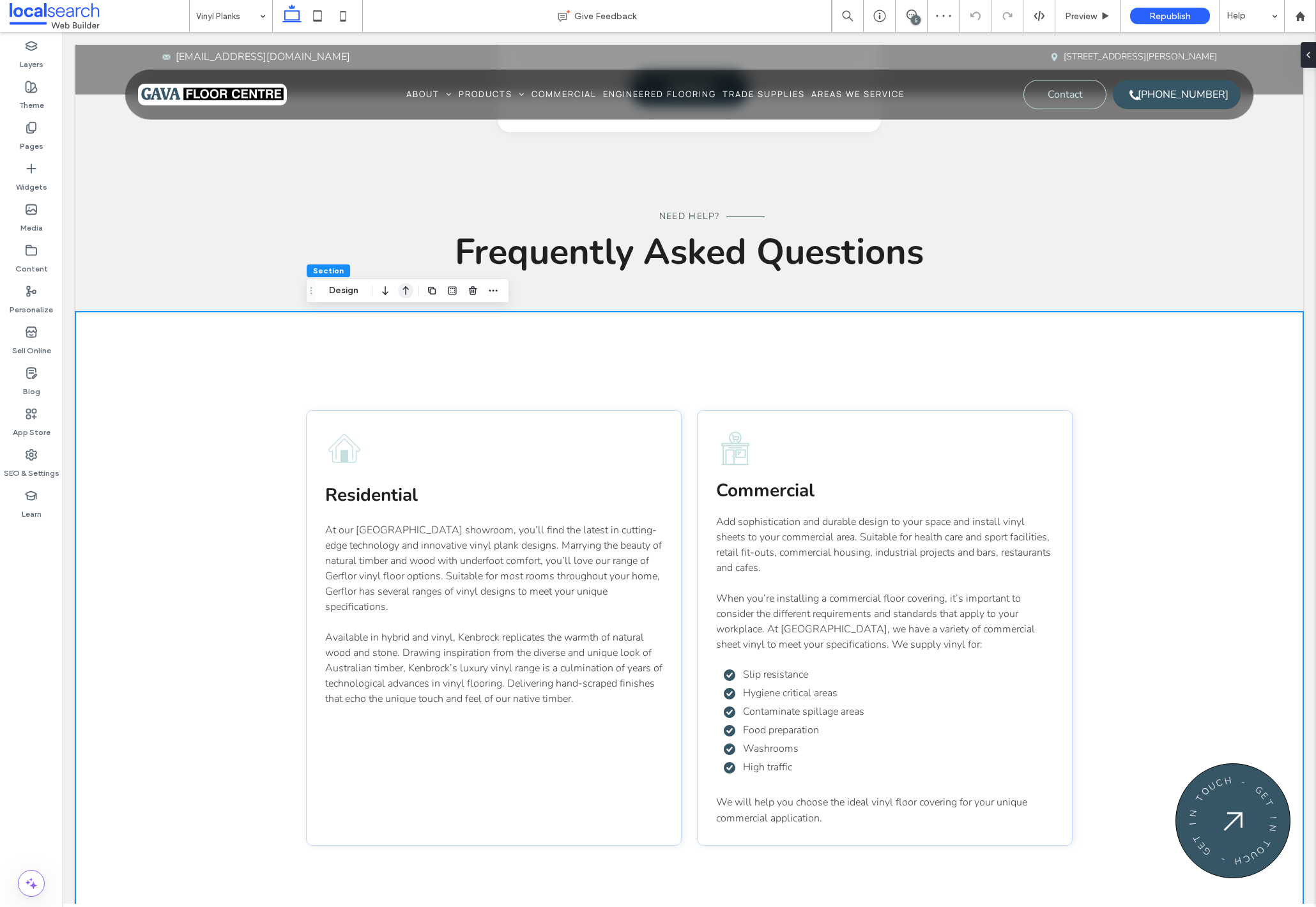
click at [405, 293] on use "button" at bounding box center [405, 290] width 7 height 9
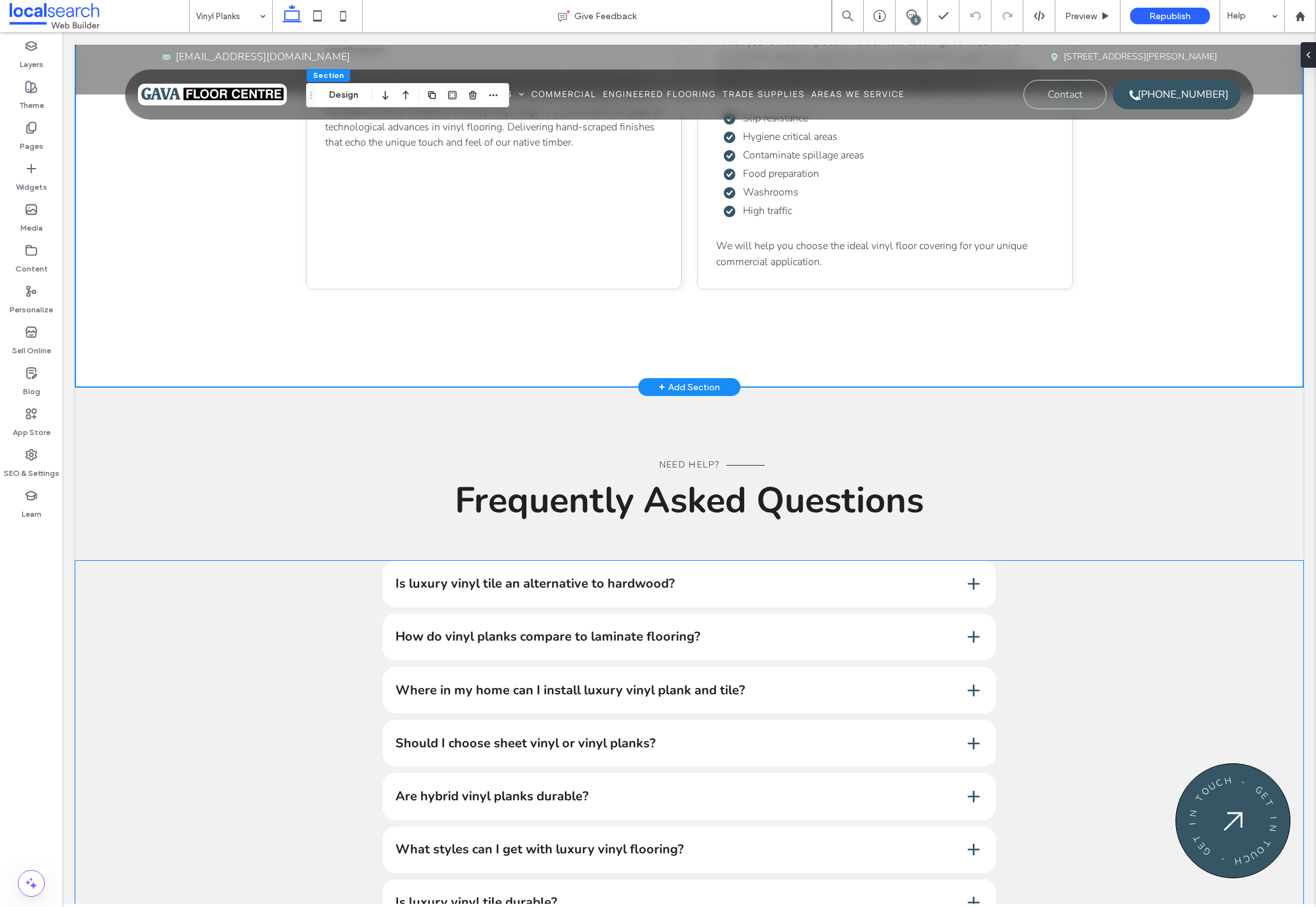
scroll to position [1278, 0]
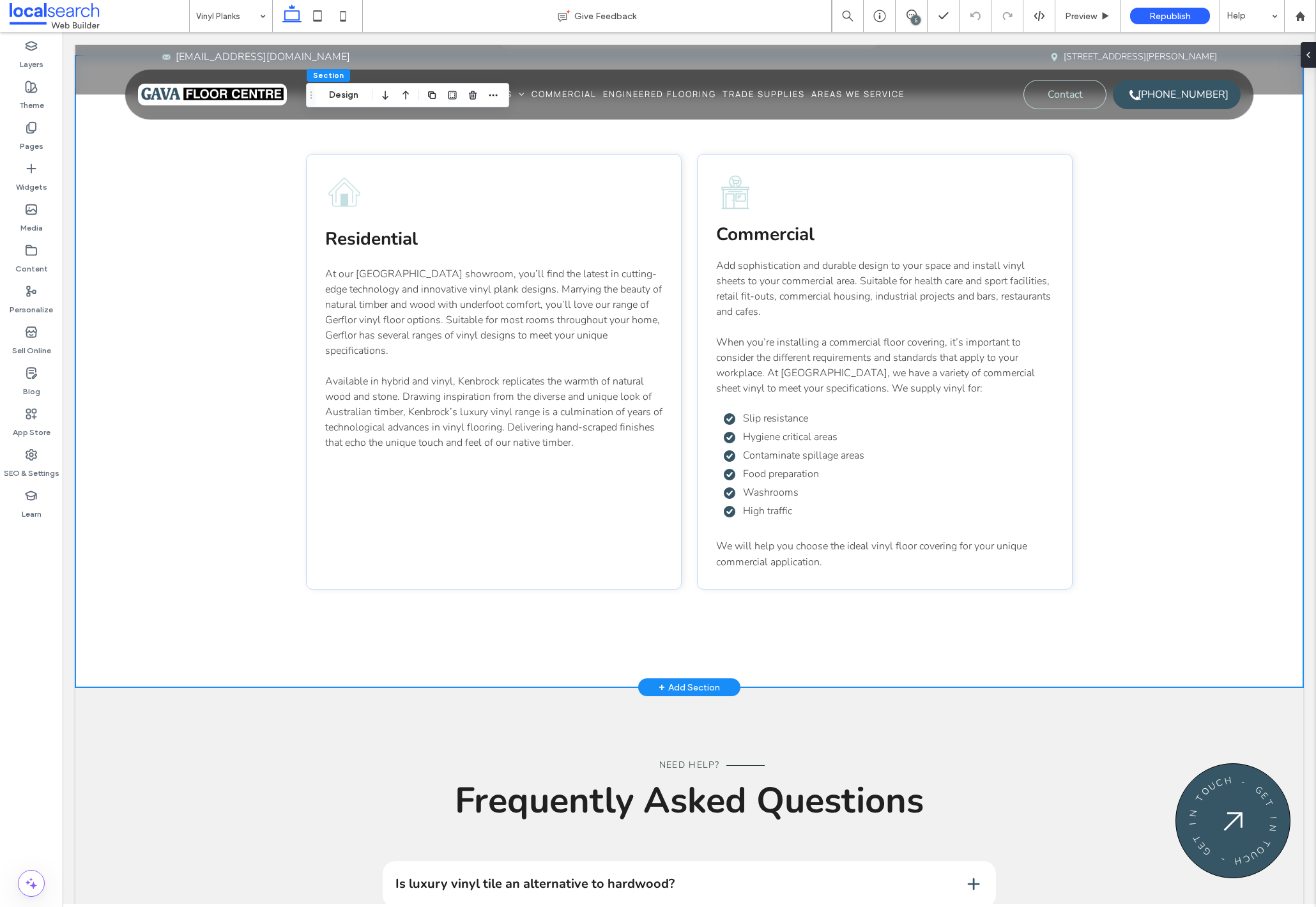
click at [191, 574] on div "Residential At our Northern Rivers showroom, you’ll find the latest in cutting-…" at bounding box center [689, 372] width 1228 height 632
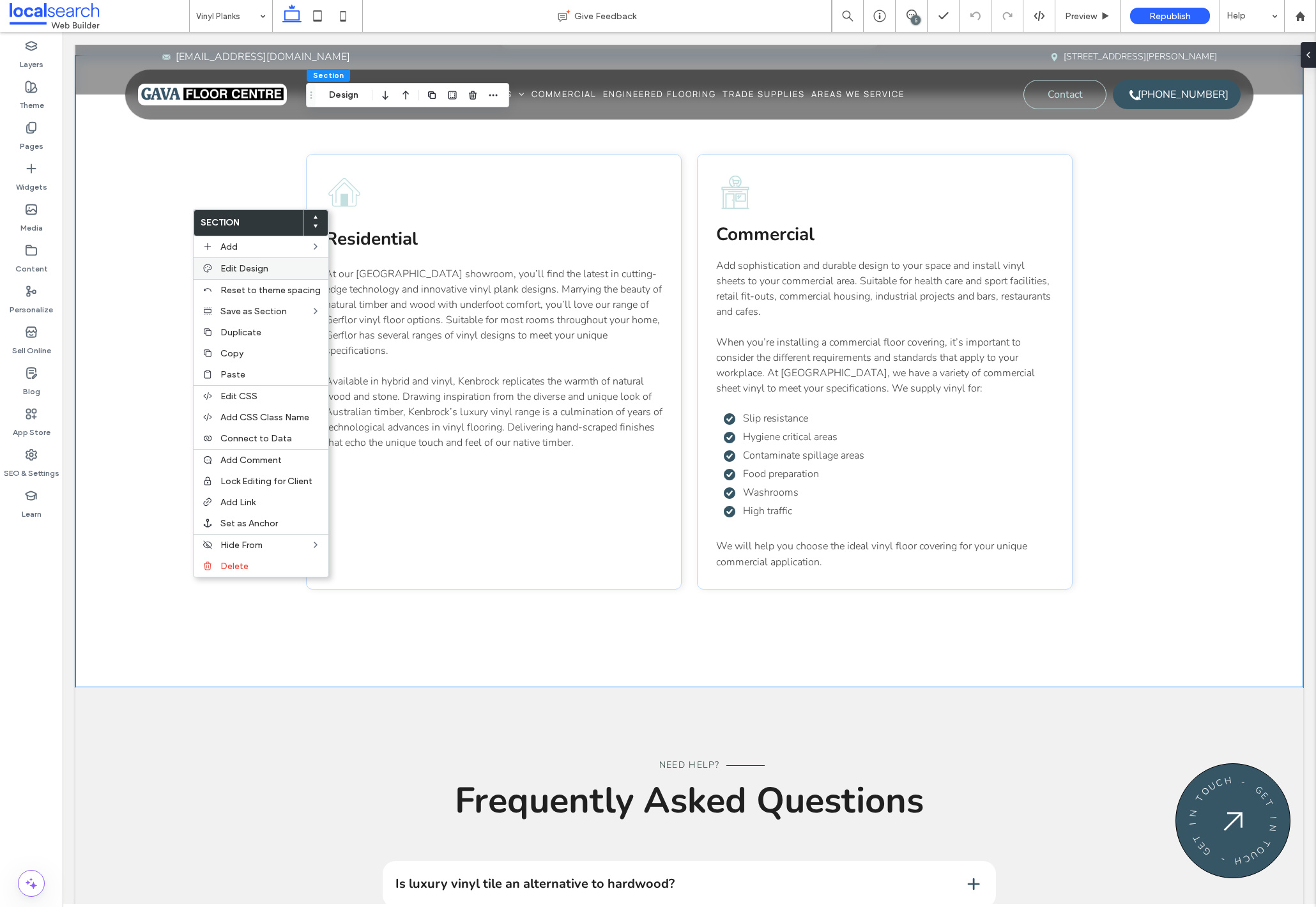
click at [253, 261] on div "Edit Design" at bounding box center [261, 268] width 135 height 22
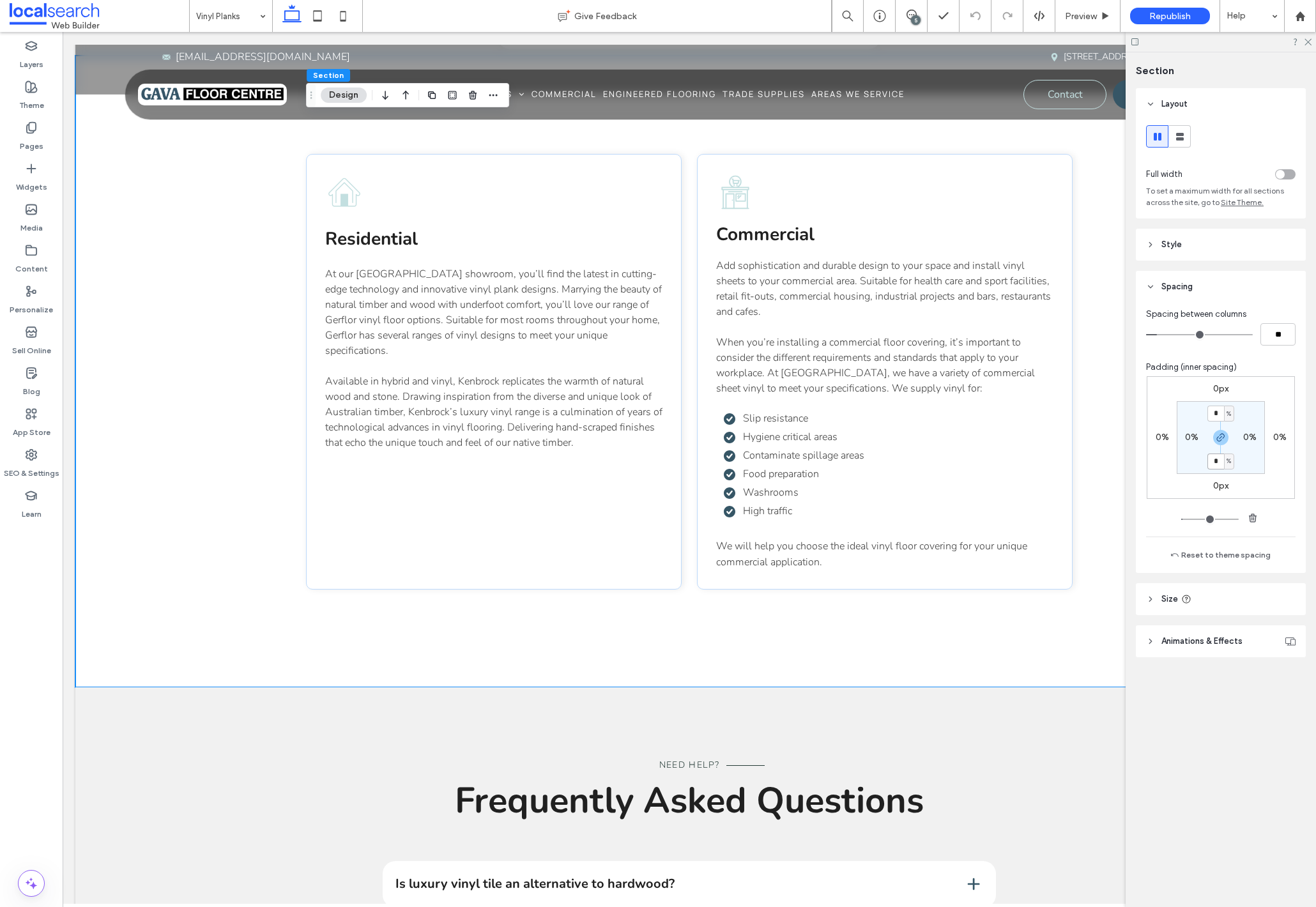
click at [1218, 462] on input "*" at bounding box center [1215, 462] width 16 height 16
type input "*"
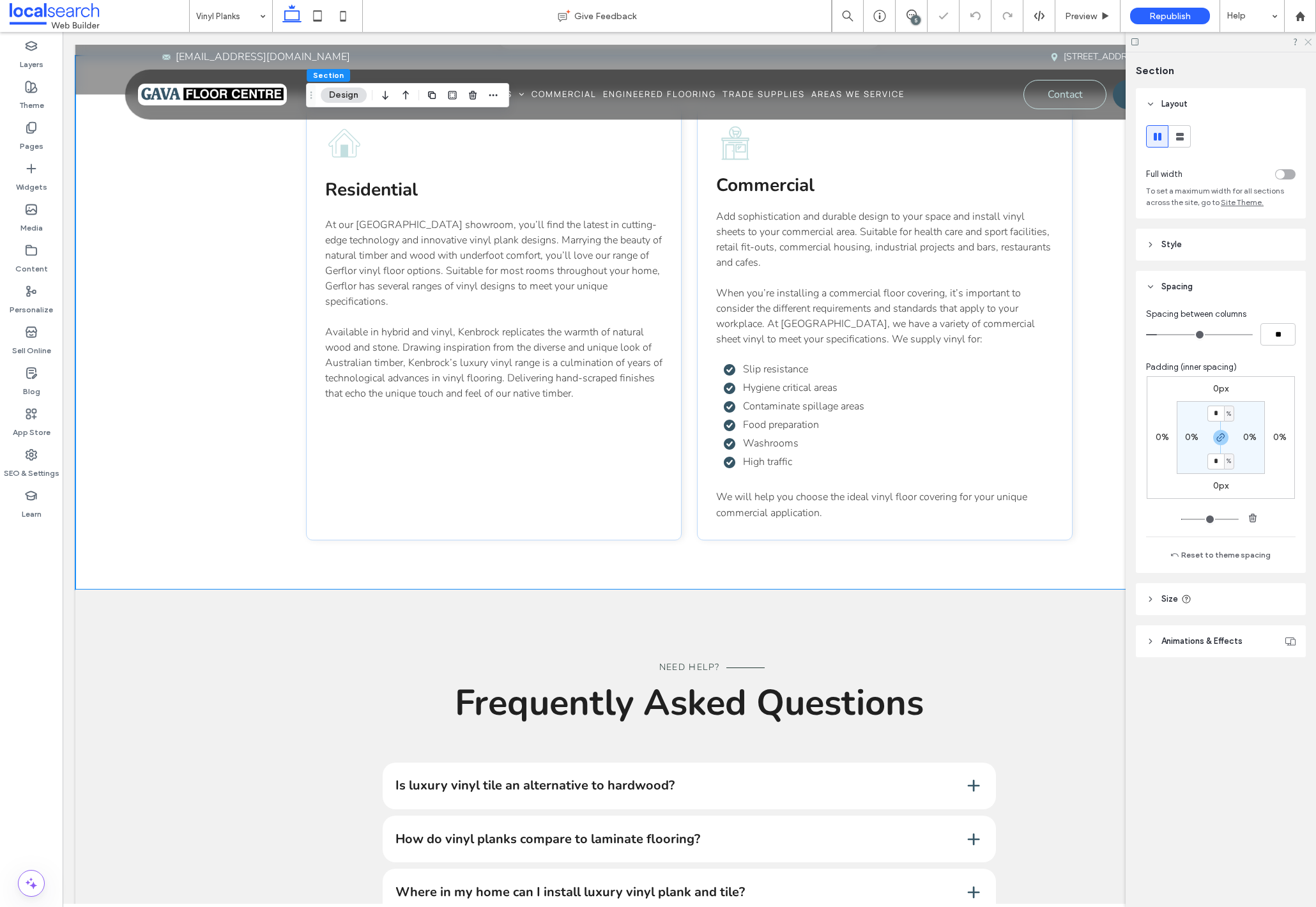
click at [1306, 39] on icon at bounding box center [1307, 41] width 8 height 8
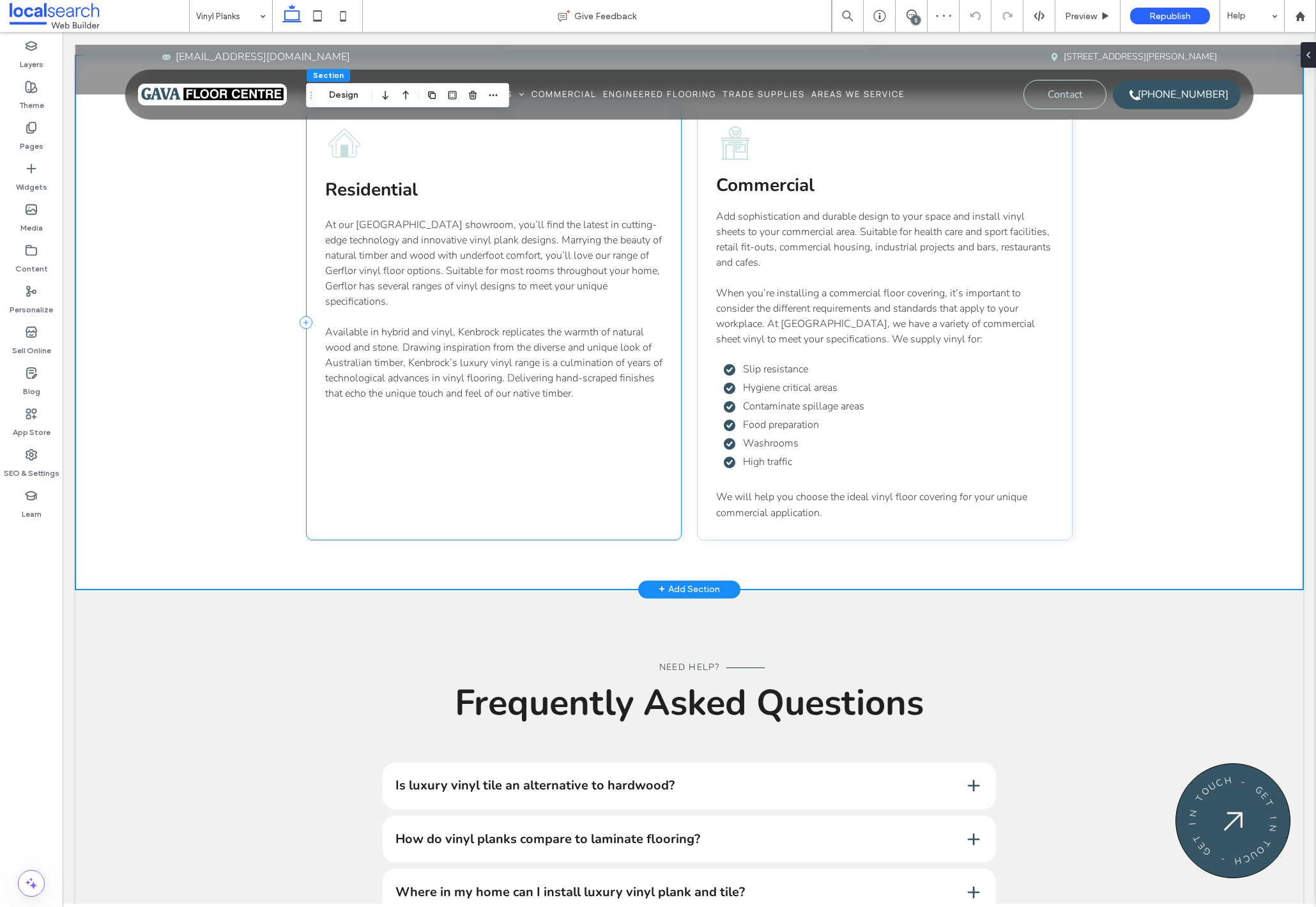
scroll to position [1070, 0]
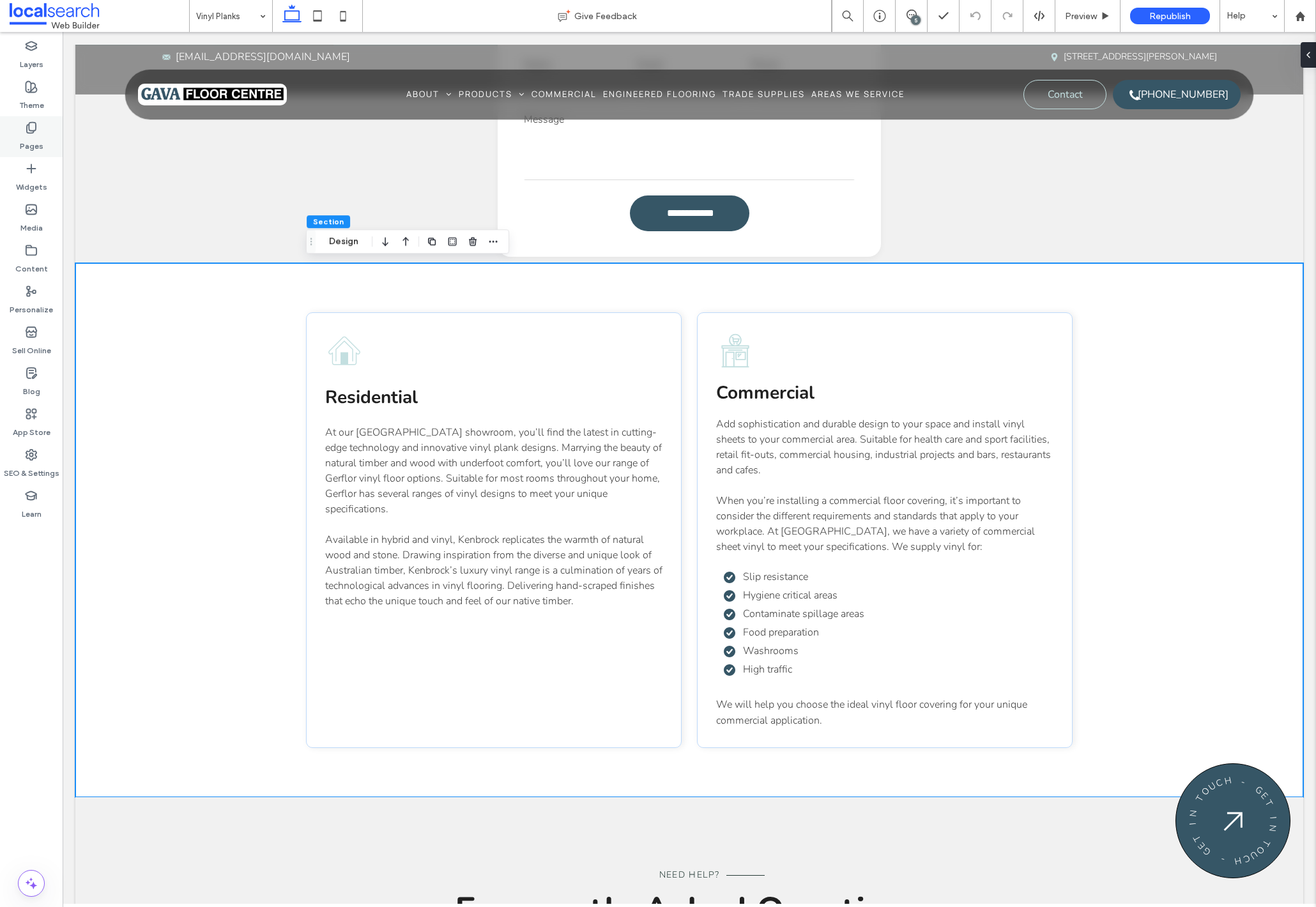
click at [27, 130] on use at bounding box center [31, 127] width 9 height 11
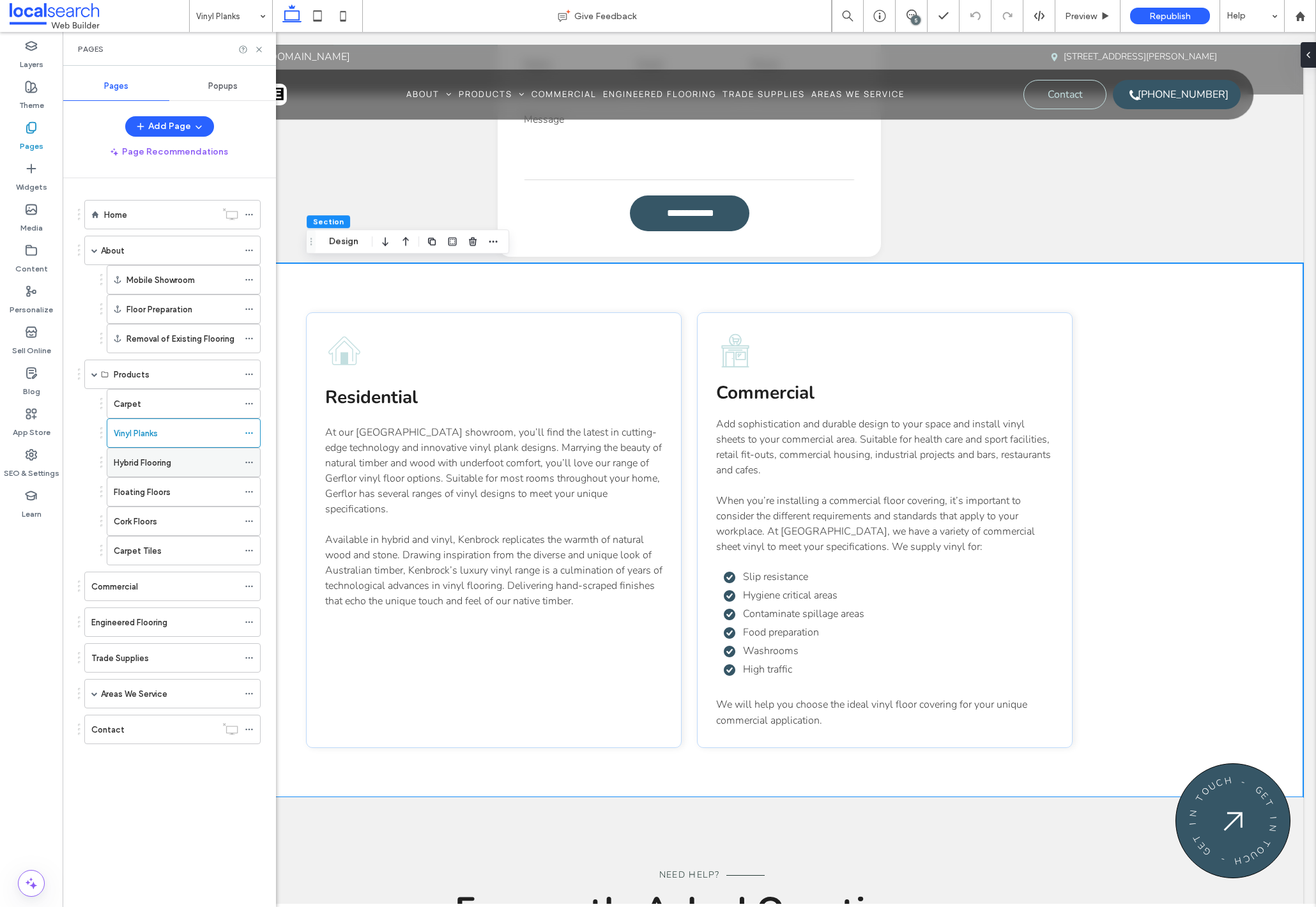
click at [198, 467] on div "Hybrid Flooring" at bounding box center [176, 462] width 124 height 13
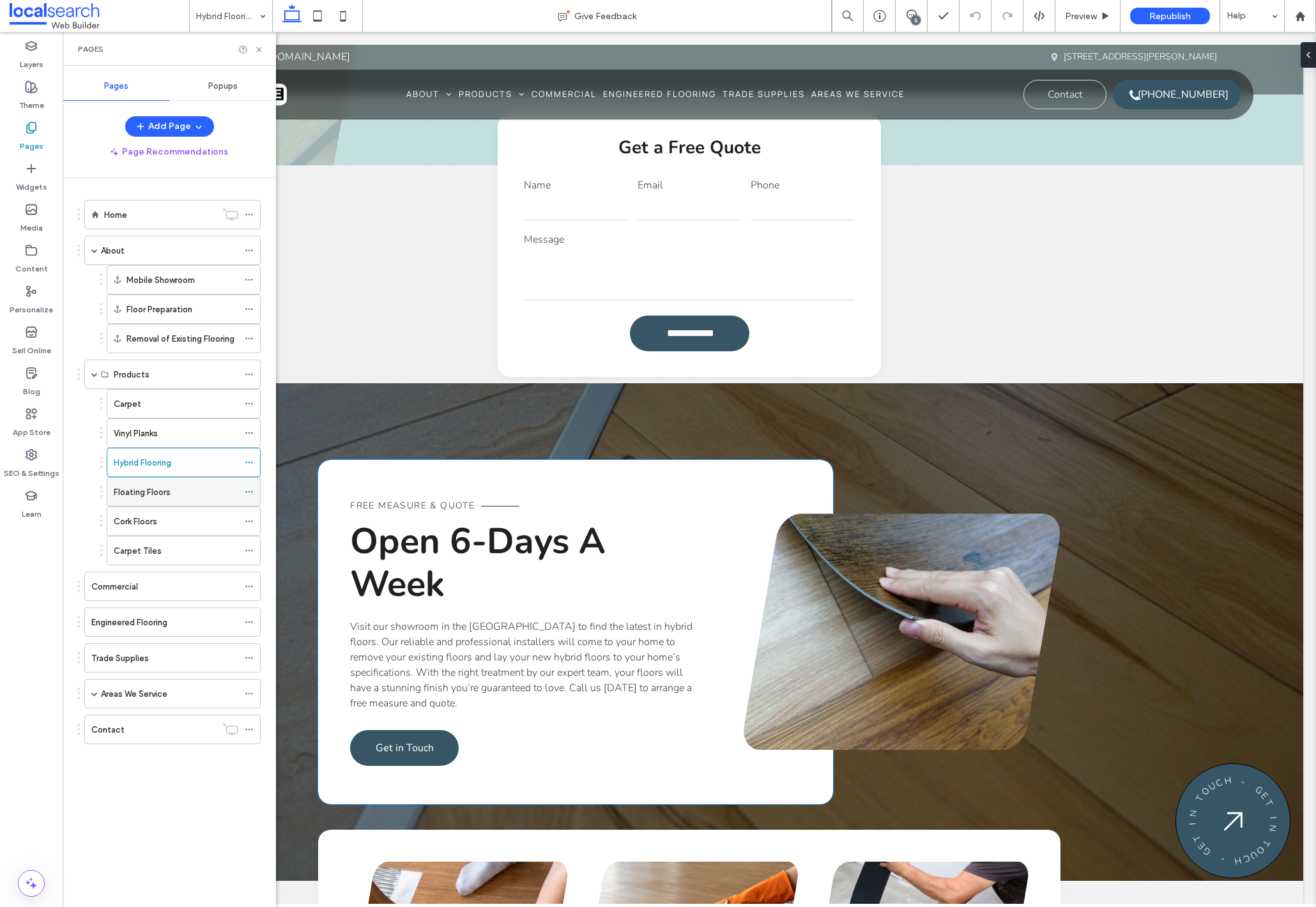
scroll to position [856, 0]
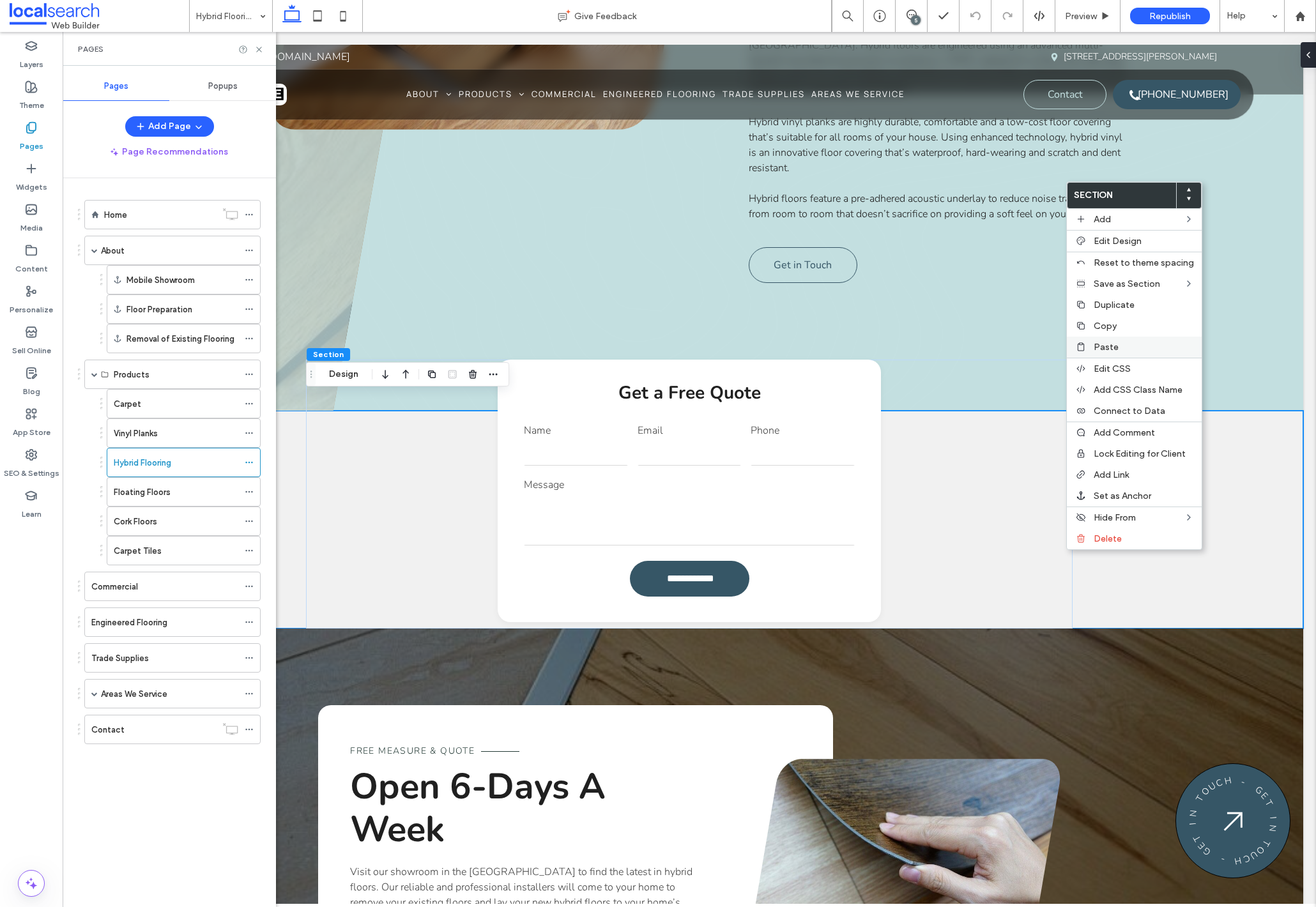
click at [1135, 345] on label "Paste" at bounding box center [1144, 346] width 101 height 11
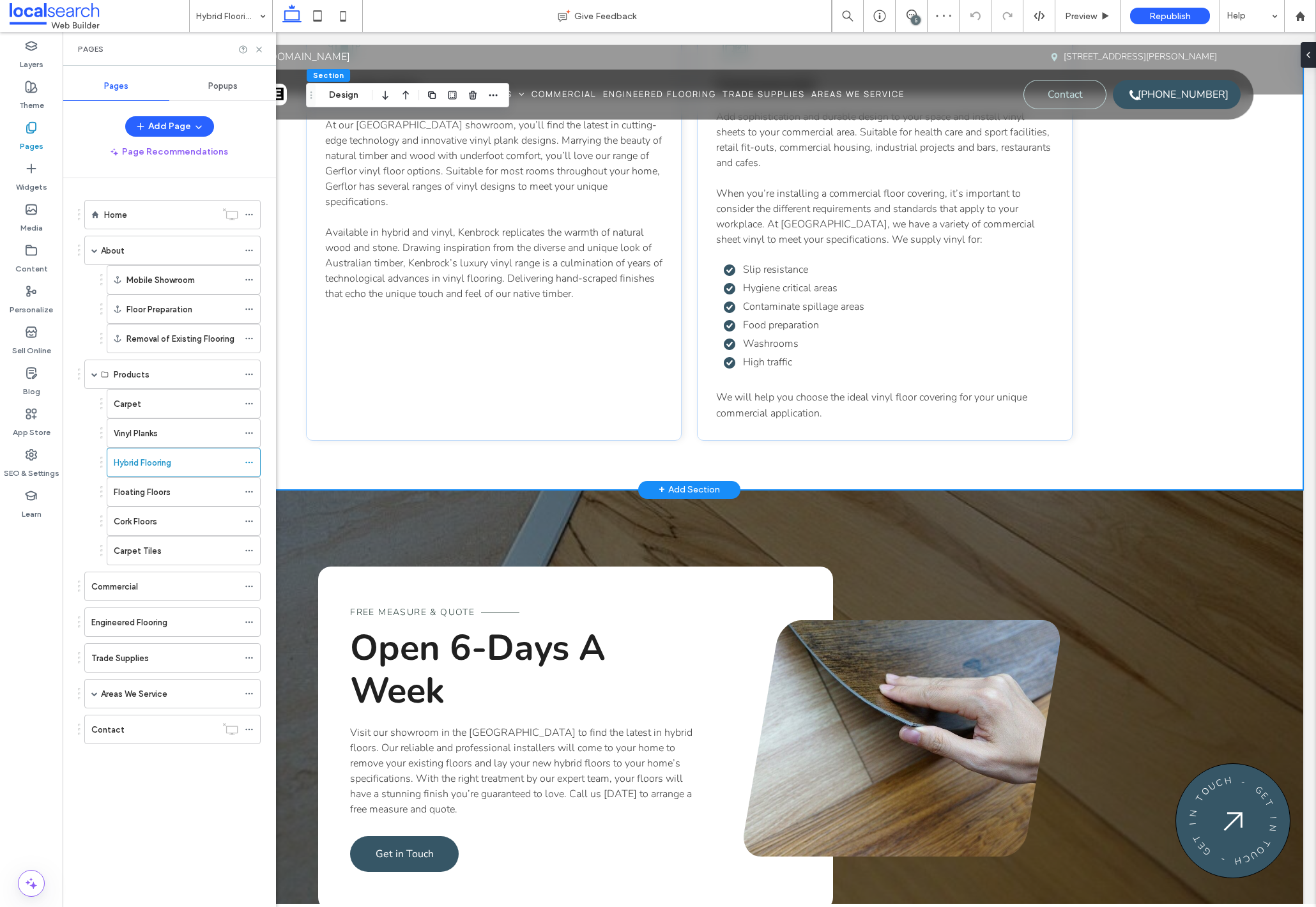
scroll to position [1118, 0]
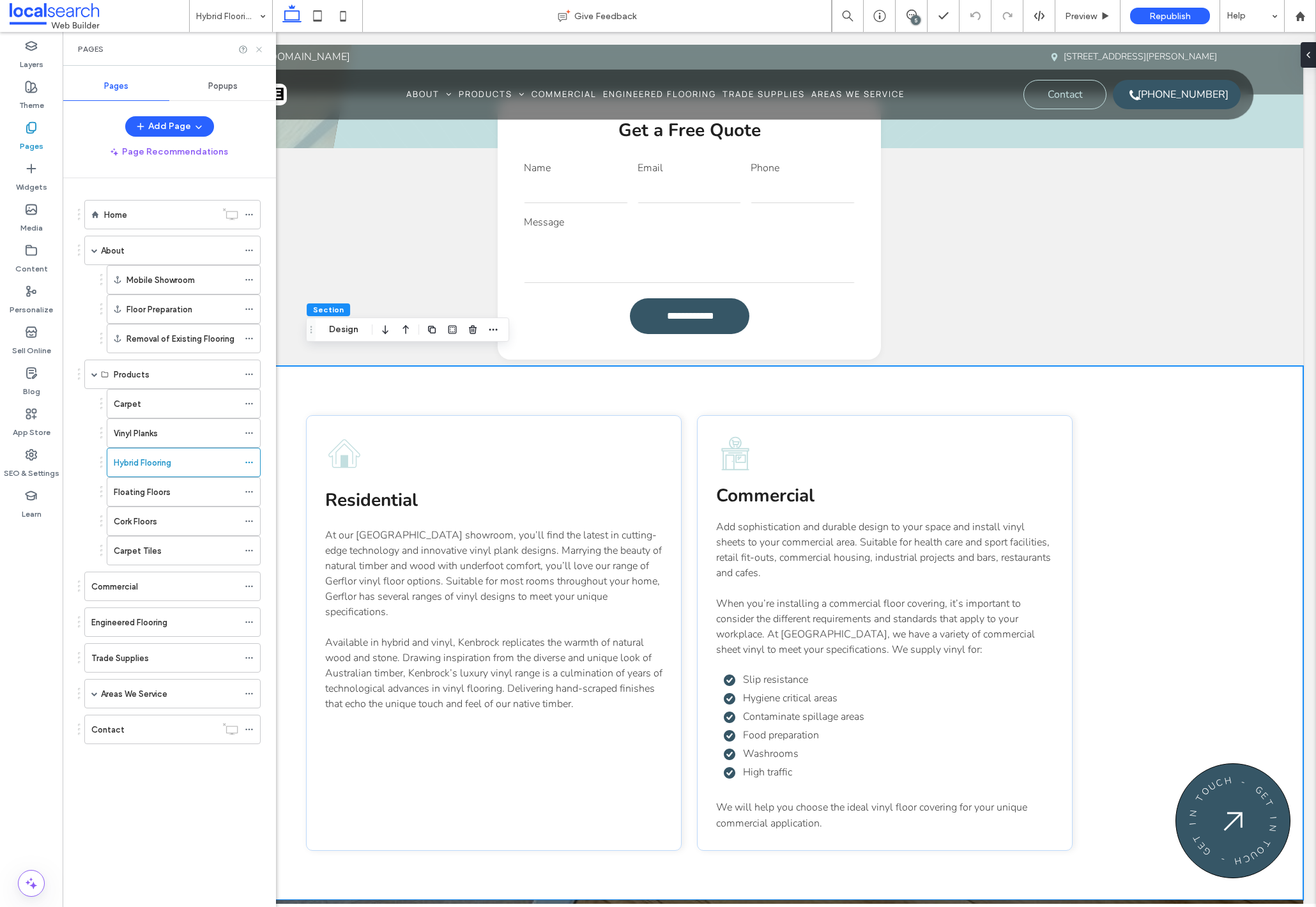
click at [259, 50] on icon at bounding box center [259, 50] width 10 height 10
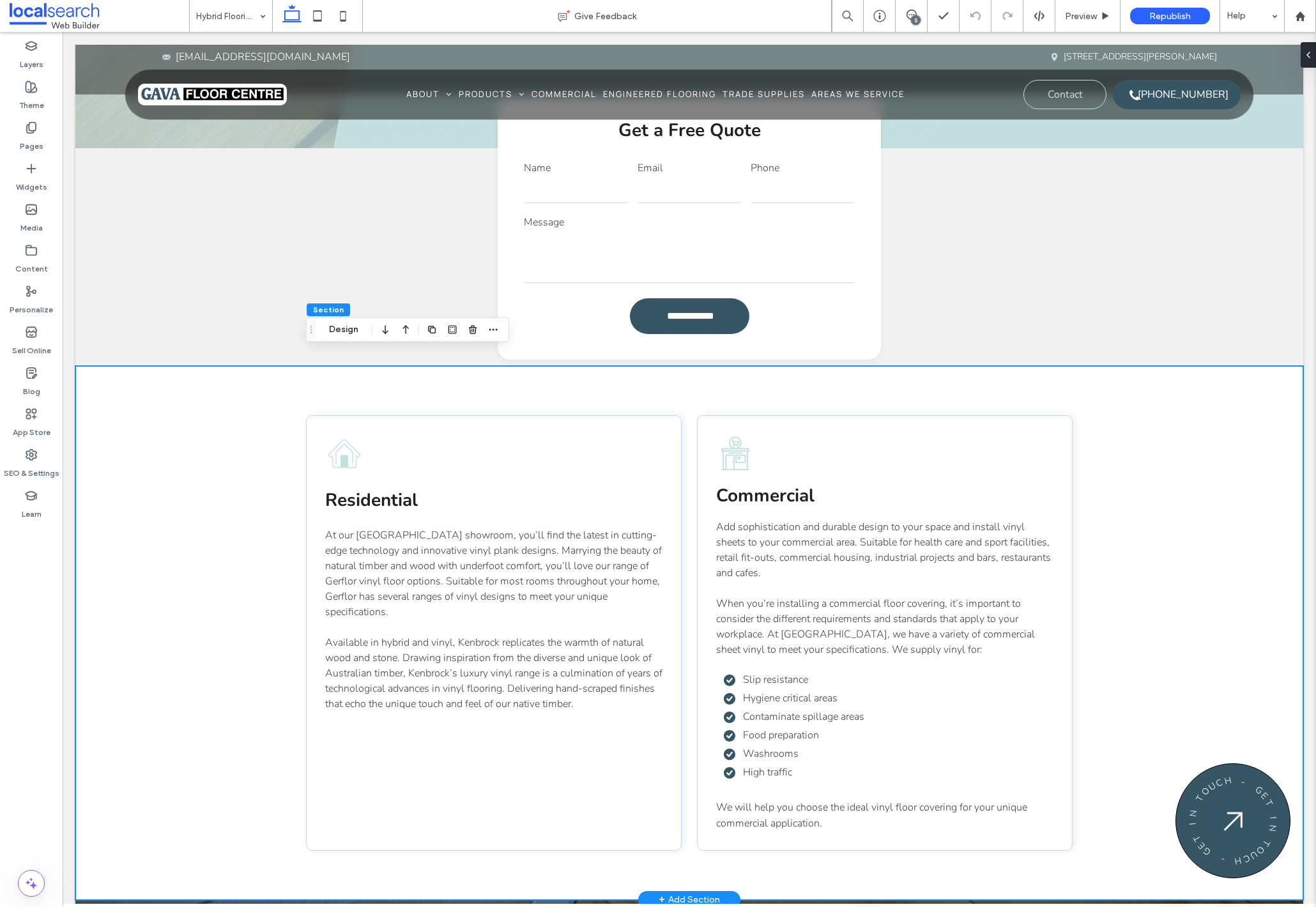
click at [376, 488] on span "Residential" at bounding box center [371, 500] width 92 height 25
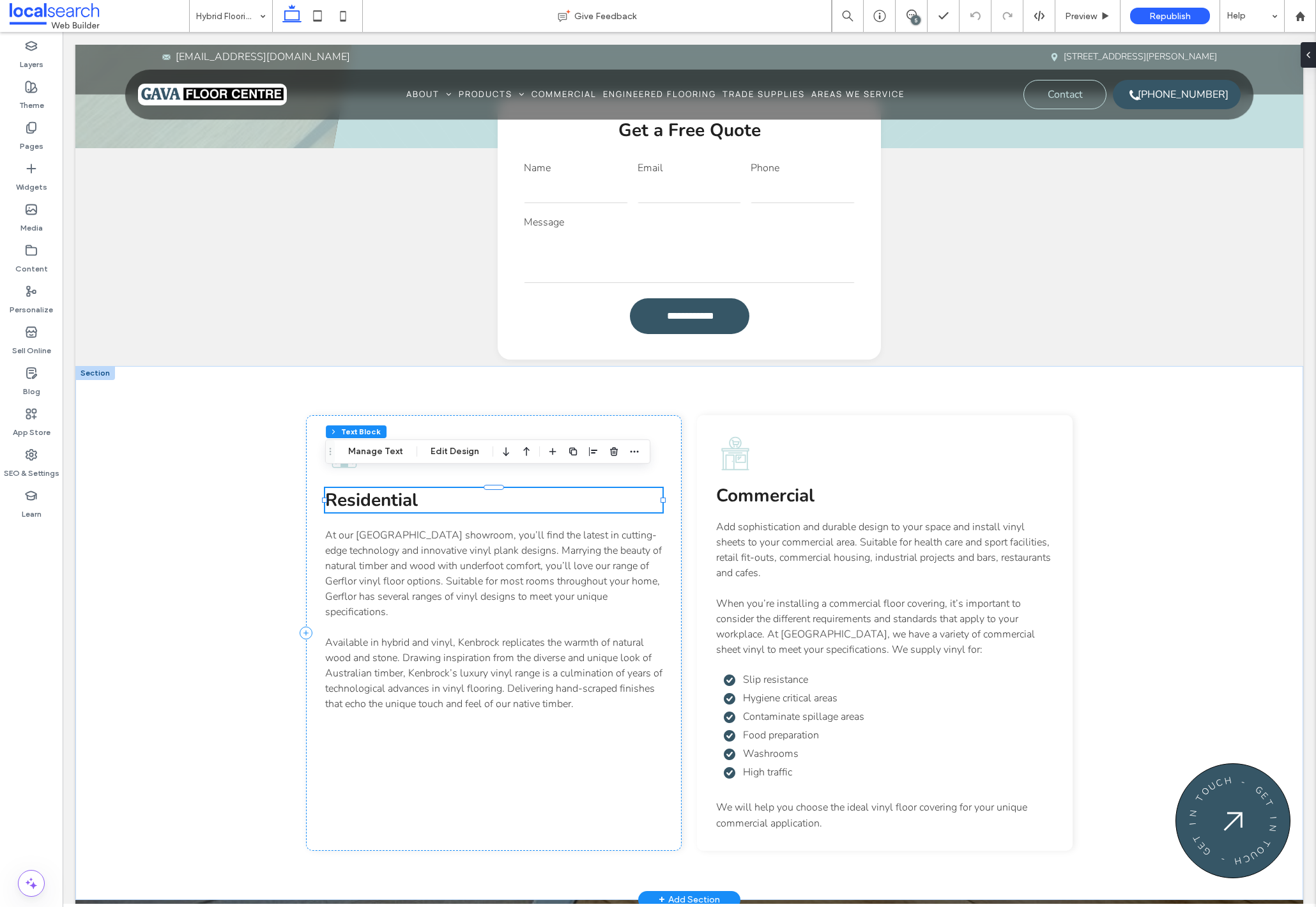
click at [377, 488] on span "Residential" at bounding box center [371, 500] width 92 height 25
click at [377, 489] on span "**********" at bounding box center [364, 498] width 78 height 18
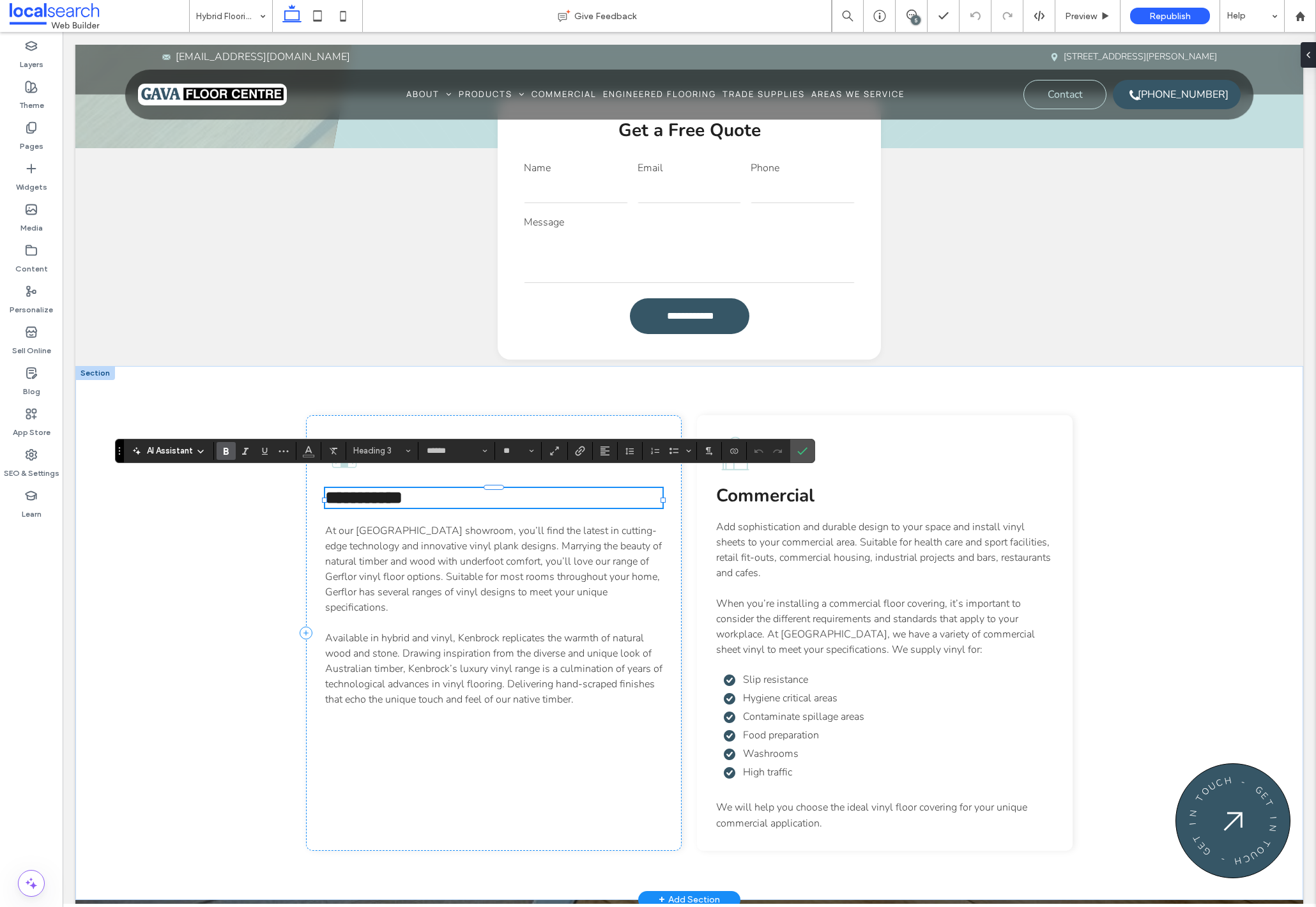
type input "**"
click at [808, 452] on icon "Confirm" at bounding box center [802, 450] width 11 height 11
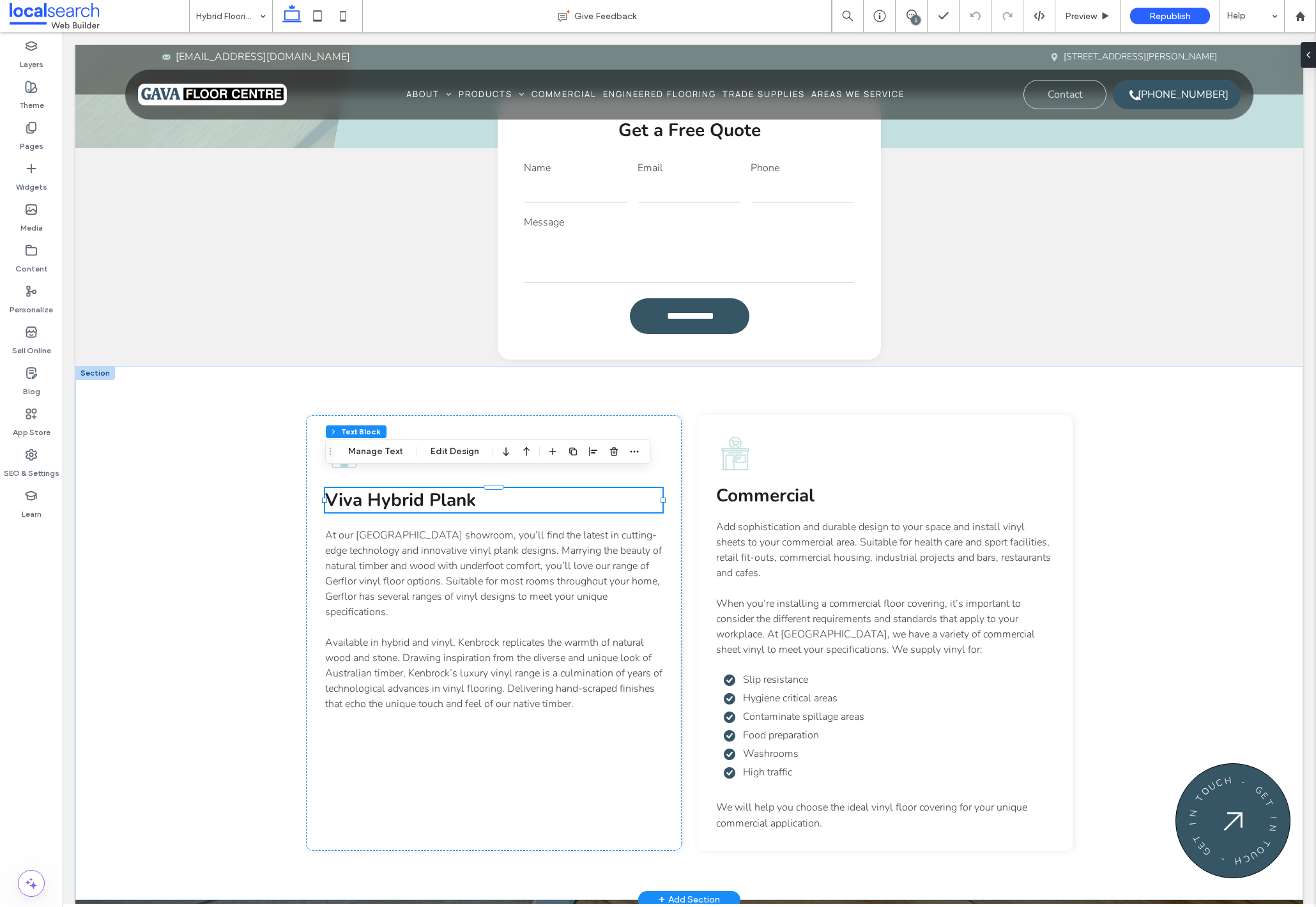
click at [415, 588] on p "At our Northern Rivers showroom, you’ll find the latest in cutting-edge technol…" at bounding box center [494, 573] width 338 height 92
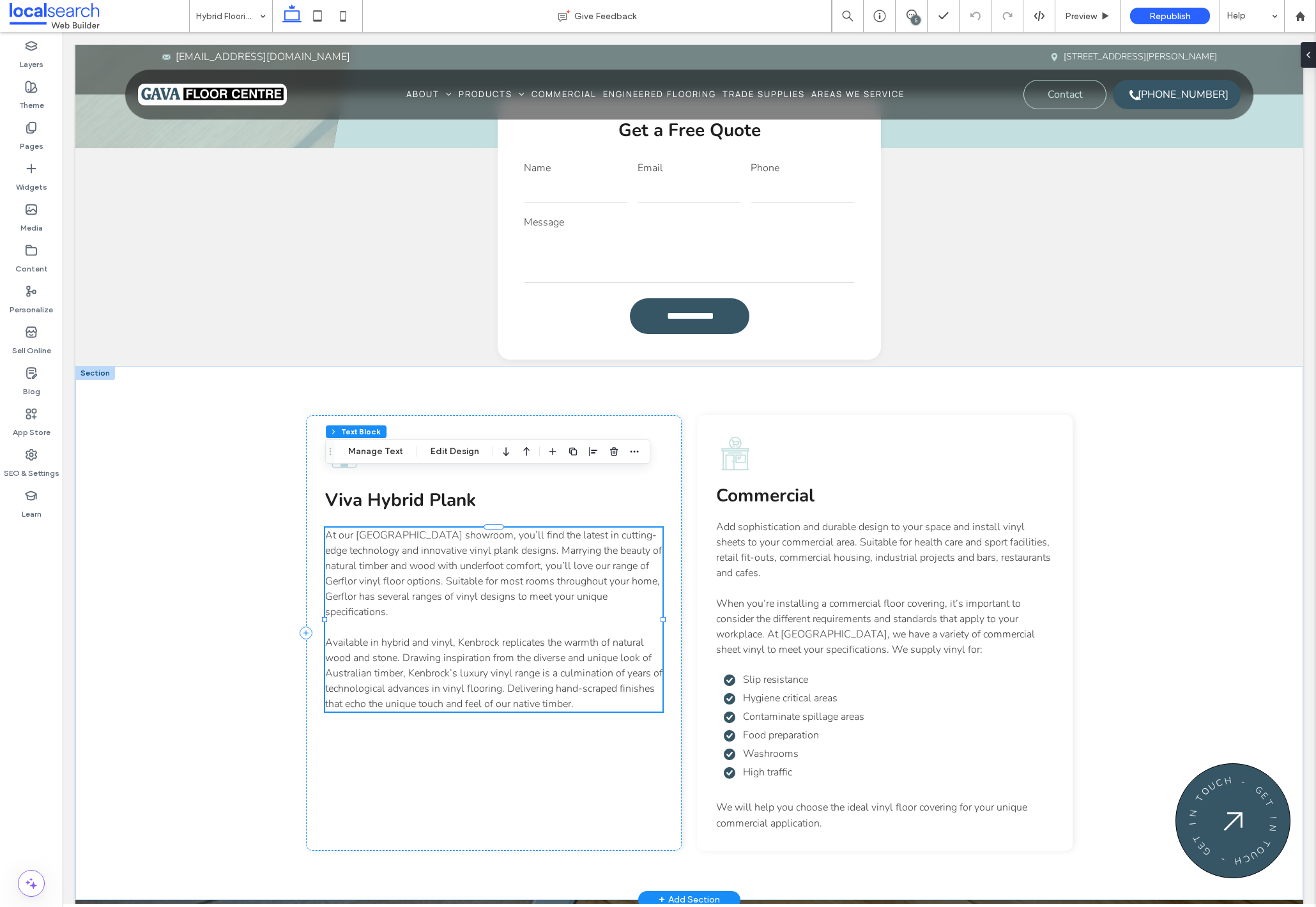
click at [415, 588] on p "At our Northern Rivers showroom, you’ll find the latest in cutting-edge technol…" at bounding box center [494, 573] width 338 height 92
type input "******"
type input "**"
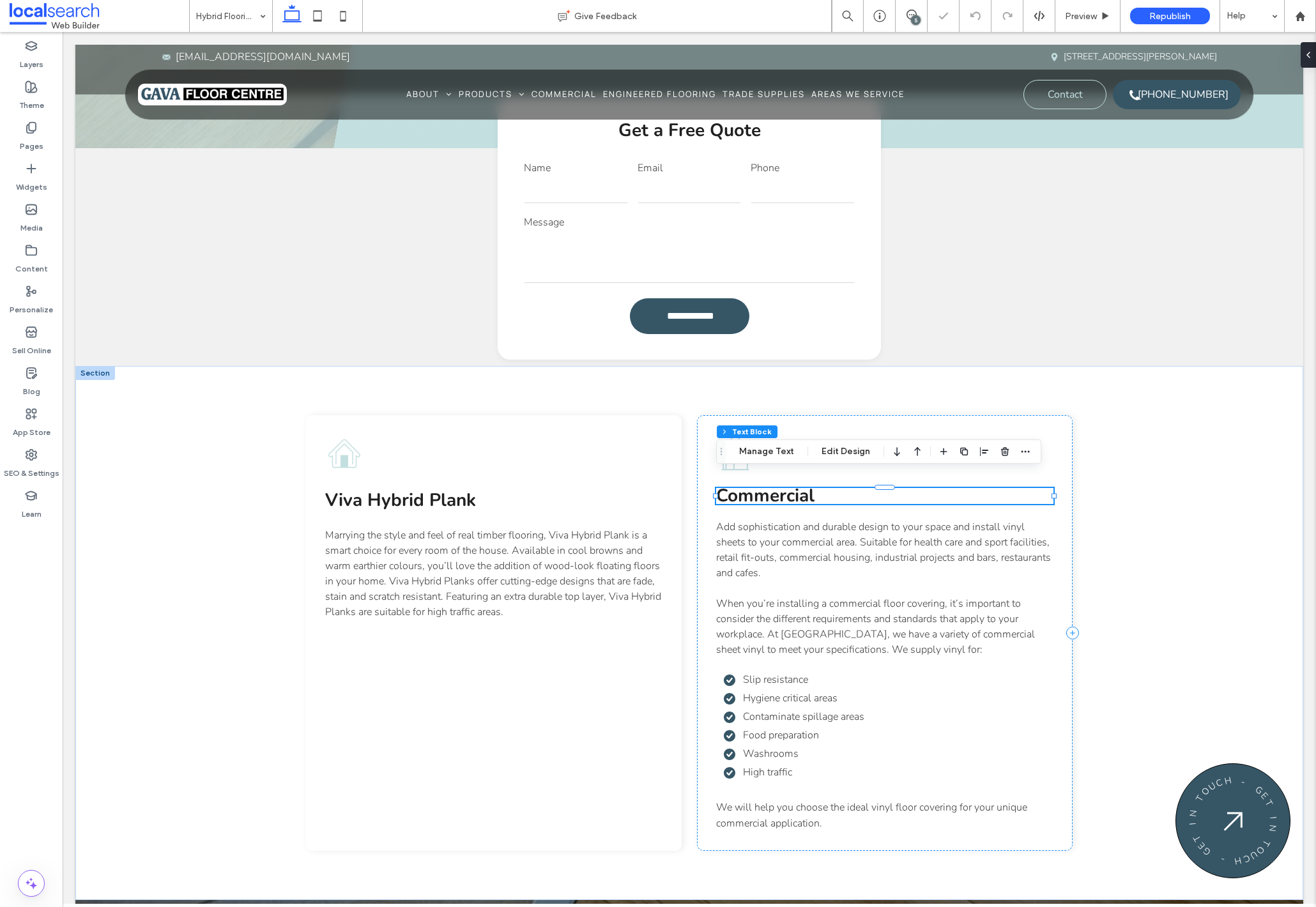
click at [867, 488] on h3 "Commercial" at bounding box center [884, 496] width 338 height 16
type input "******"
click at [867, 488] on h3 "**********" at bounding box center [884, 496] width 338 height 16
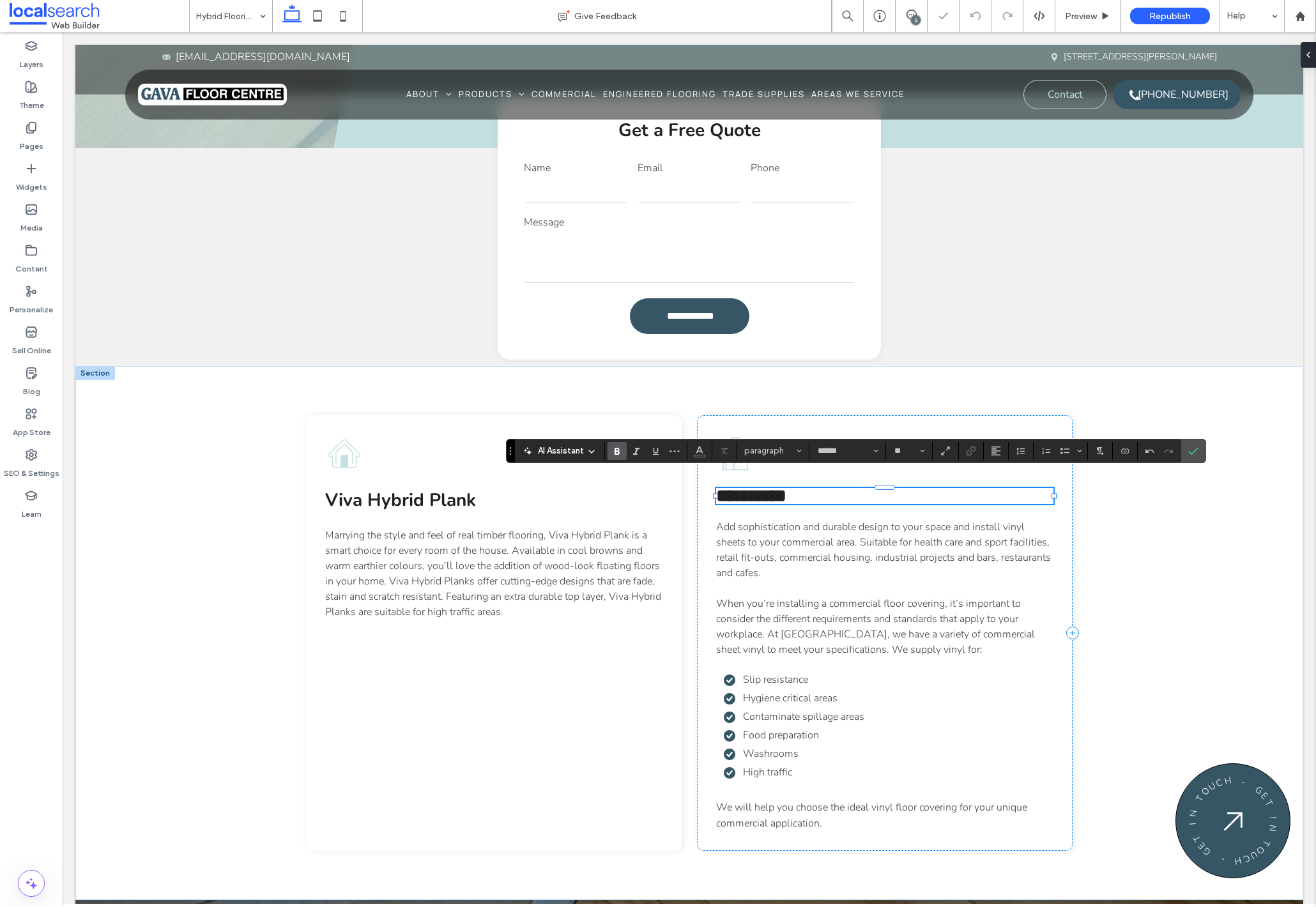
scroll to position [0, 0]
click at [755, 486] on span "**********" at bounding box center [751, 495] width 70 height 18
type input "**"
click at [1188, 454] on icon "Confirm" at bounding box center [1193, 450] width 11 height 11
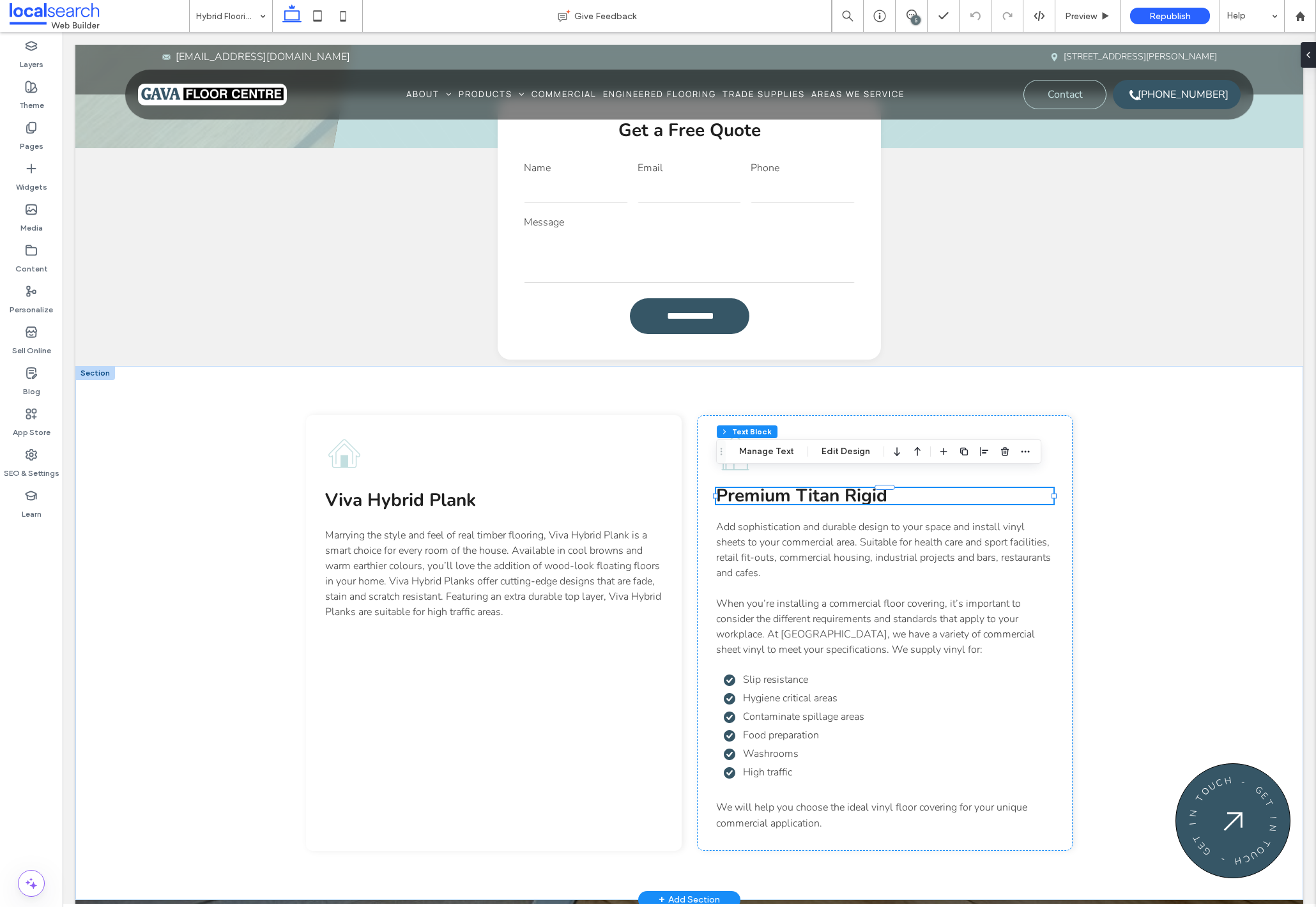
click at [855, 611] on span "When you’re installing a commercial floor covering, it’s important to consider …" at bounding box center [875, 626] width 319 height 60
click at [855, 611] on div "Add sophistication and durable design to your space and install vinyl sheets to…" at bounding box center [884, 675] width 338 height 312
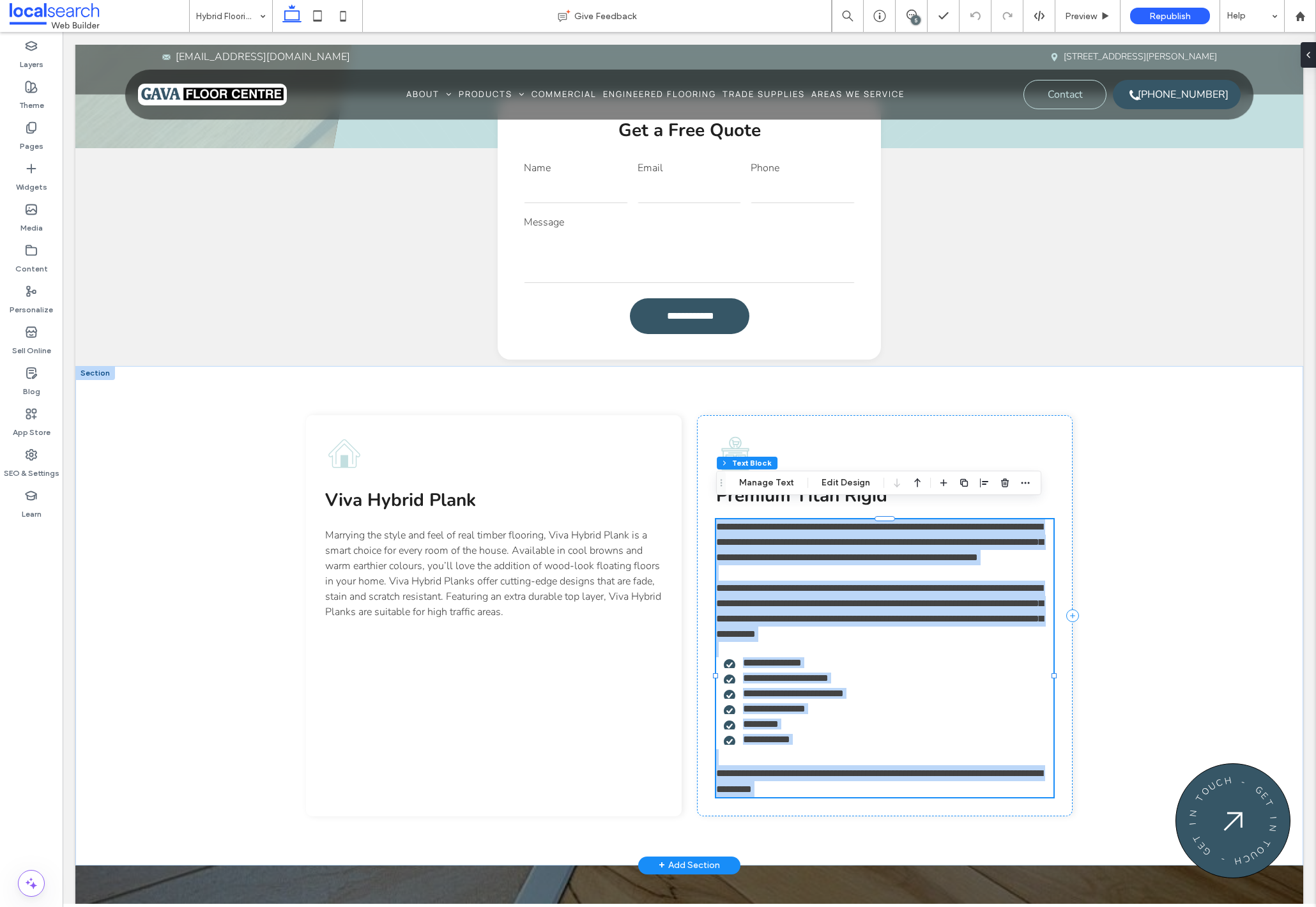
click at [855, 611] on div "**********" at bounding box center [884, 658] width 338 height 278
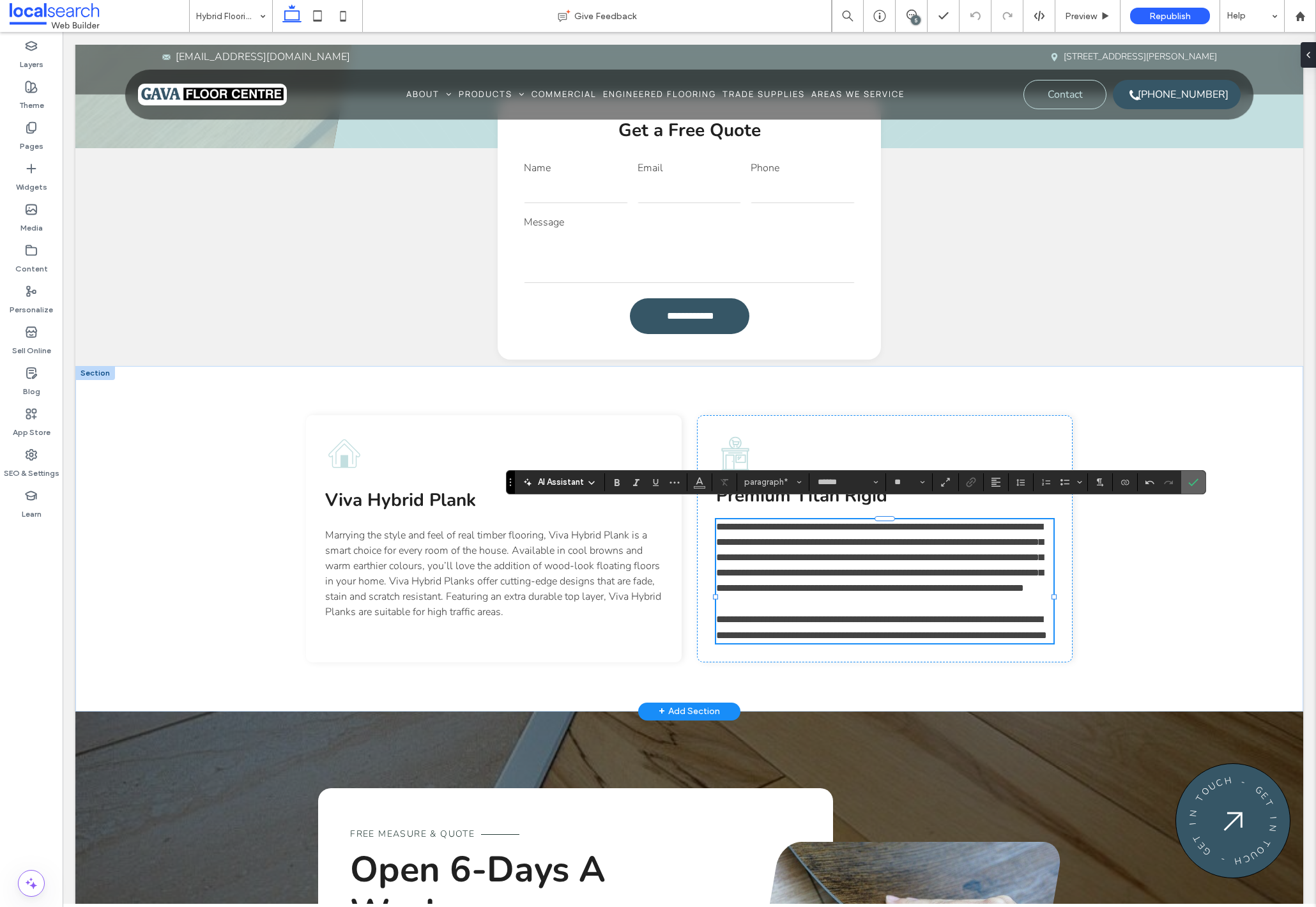
click at [1192, 486] on icon "Confirm" at bounding box center [1193, 482] width 11 height 11
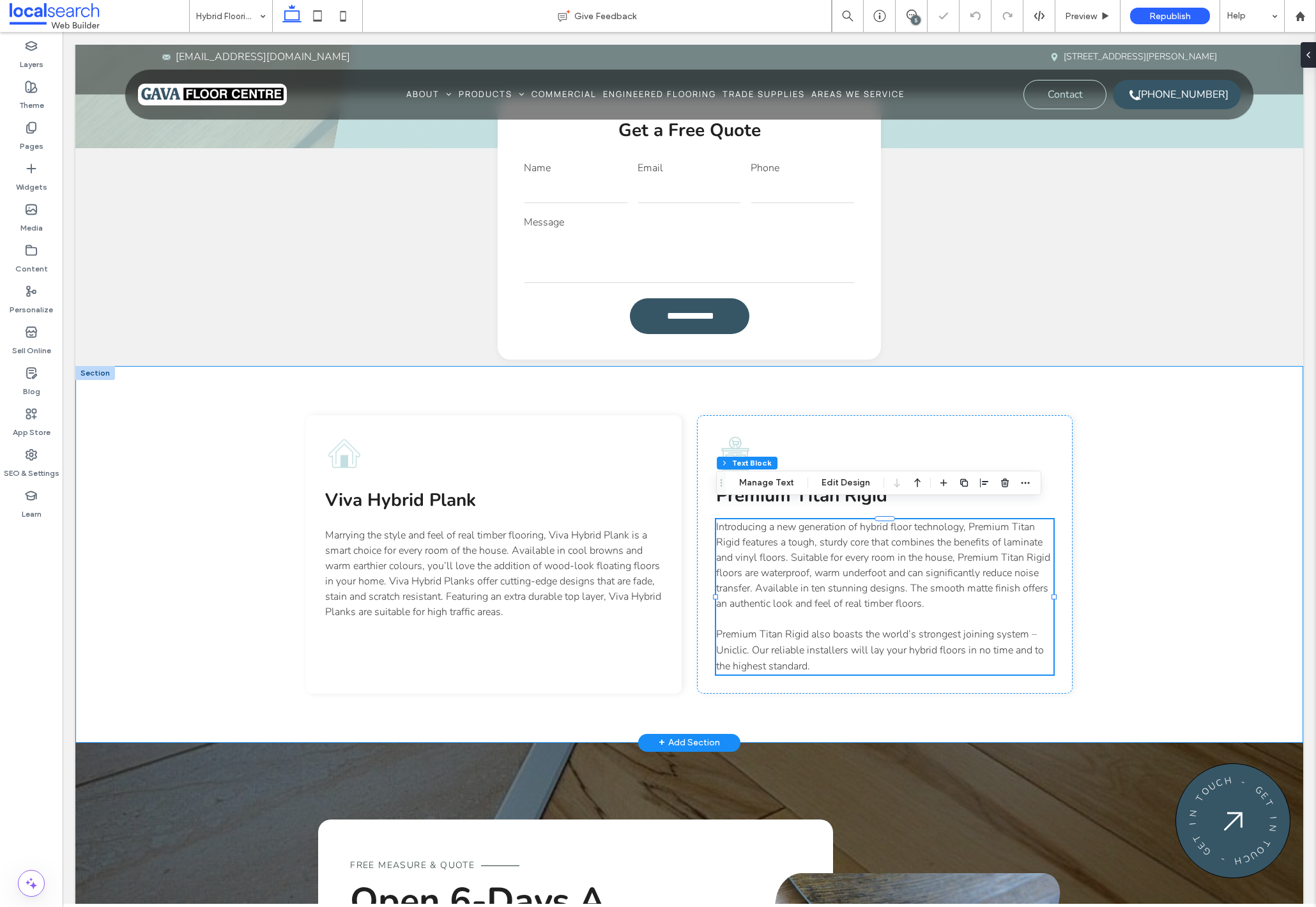
click at [1177, 568] on div "Viva Hybrid Plank Marrying the style and feel of real timber flooring, Viva Hyb…" at bounding box center [689, 554] width 1228 height 377
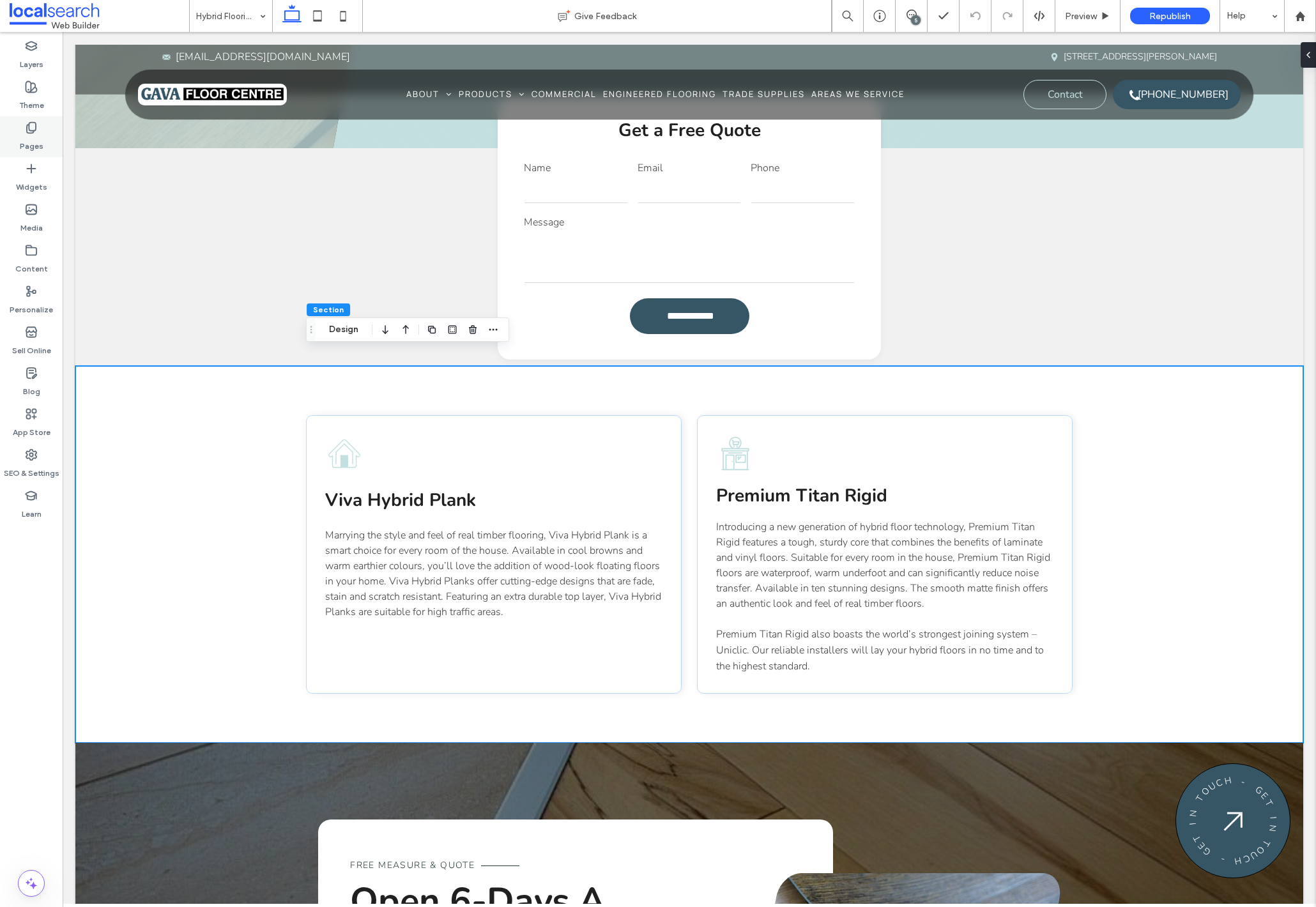
click at [29, 124] on icon at bounding box center [31, 127] width 13 height 13
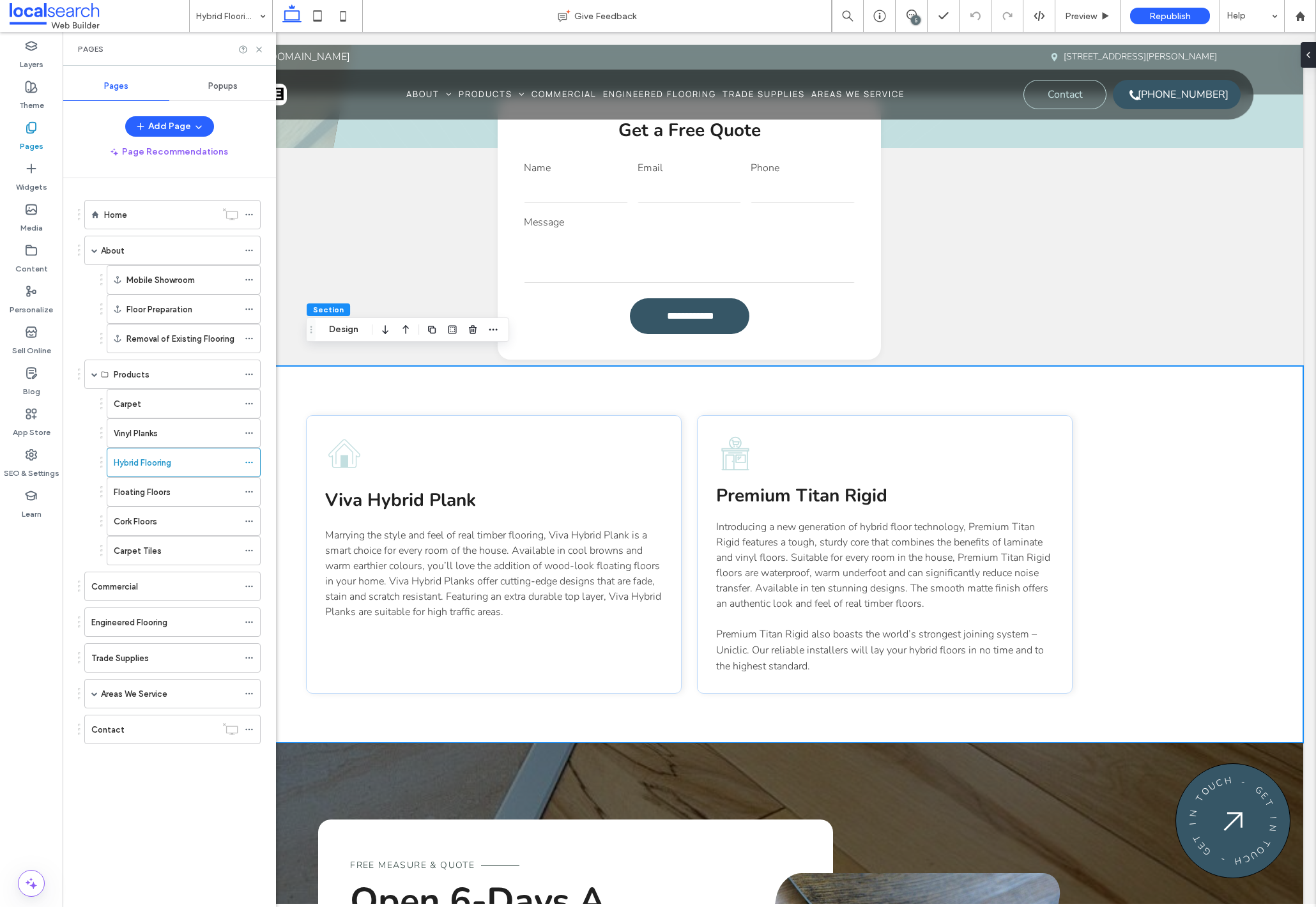
click at [29, 124] on icon at bounding box center [31, 127] width 13 height 13
click at [912, 13] on icon at bounding box center [911, 15] width 11 height 11
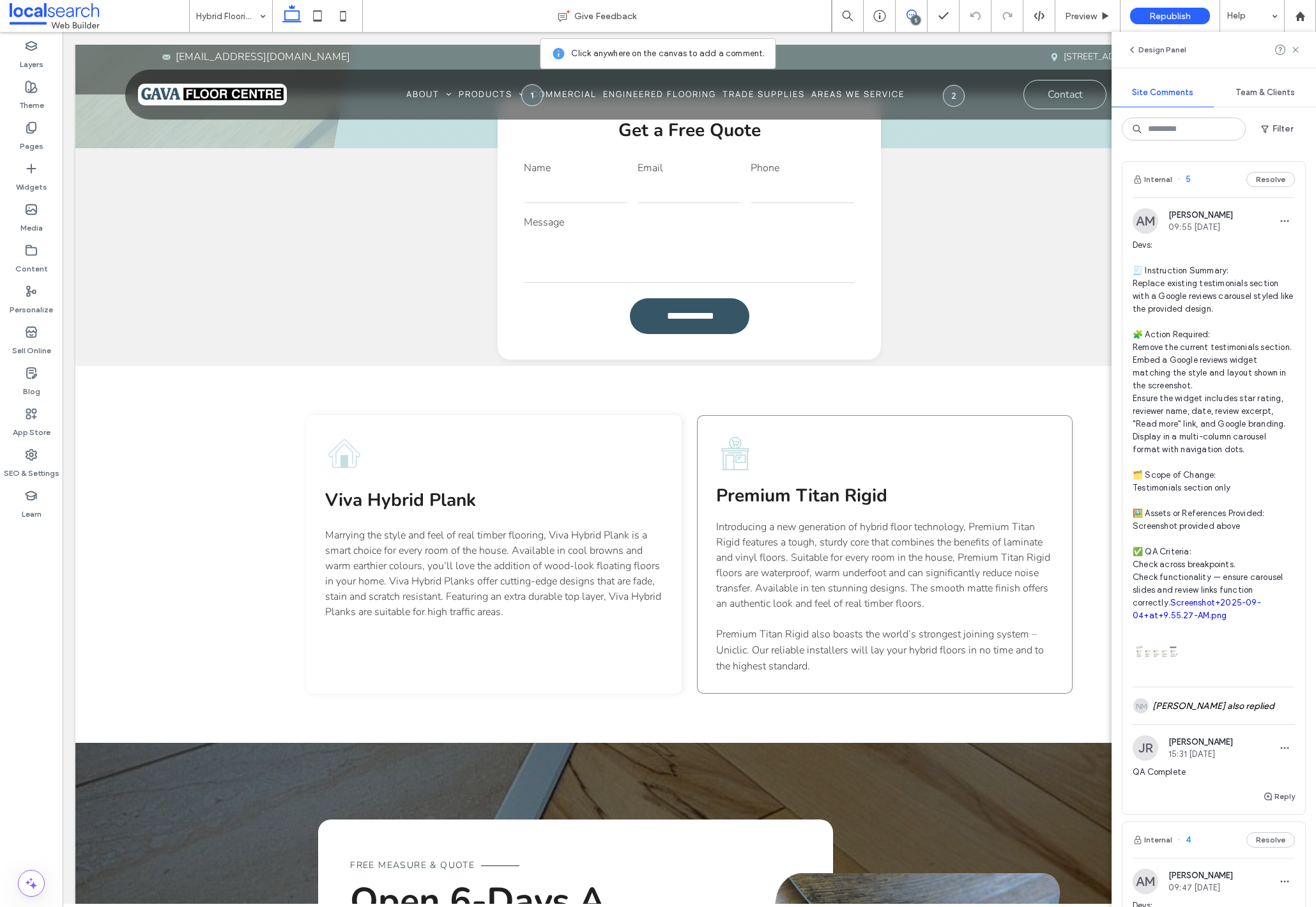
click at [961, 422] on div "Premium Titan Rigid Introducing a new generation of hybrid floor technology, Pr…" at bounding box center [884, 554] width 375 height 279
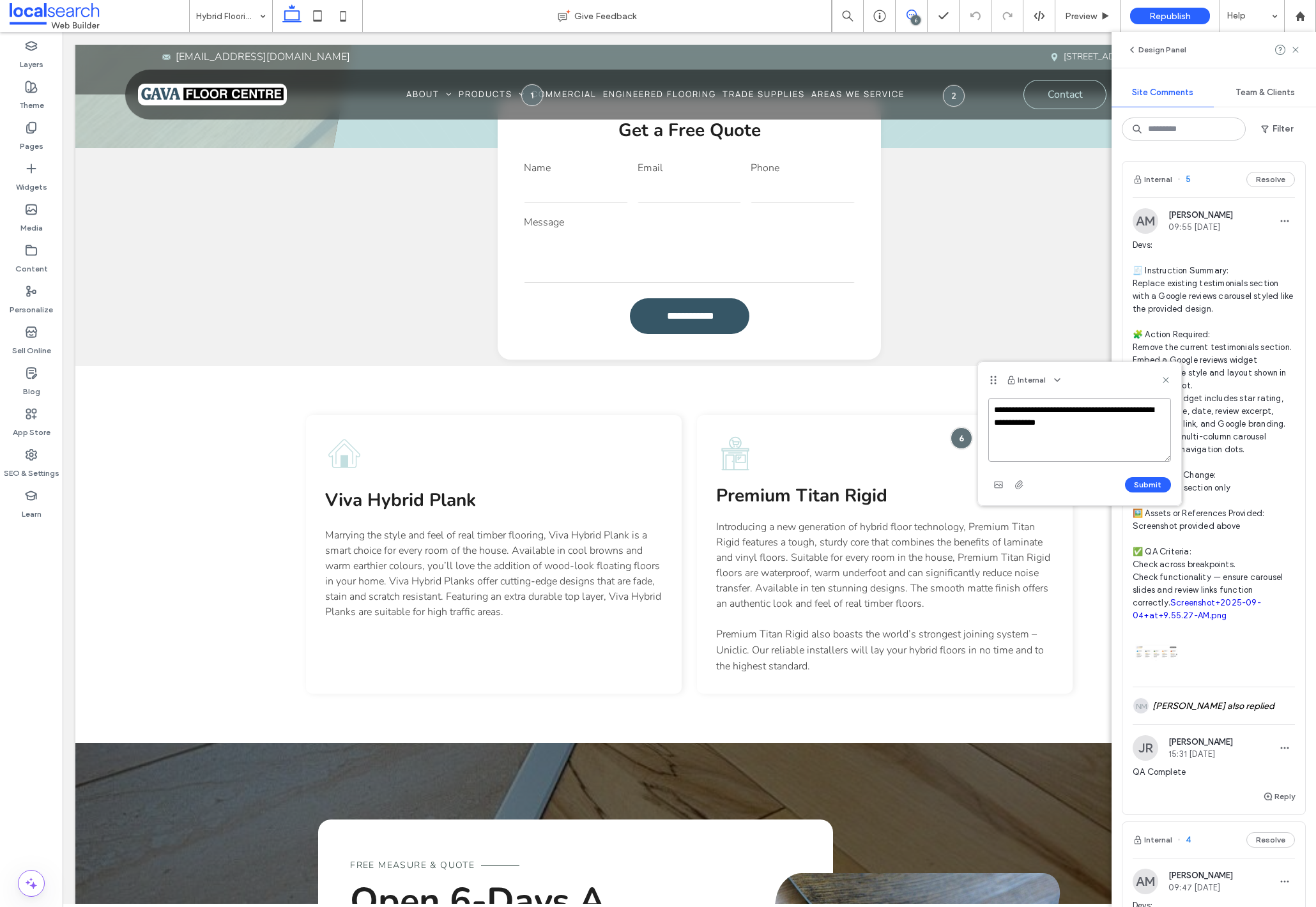
paste textarea "**********"
click at [1157, 410] on textarea "**********" at bounding box center [1079, 430] width 182 height 64
type textarea "**********"
click at [1145, 480] on button "Submit" at bounding box center [1148, 485] width 46 height 16
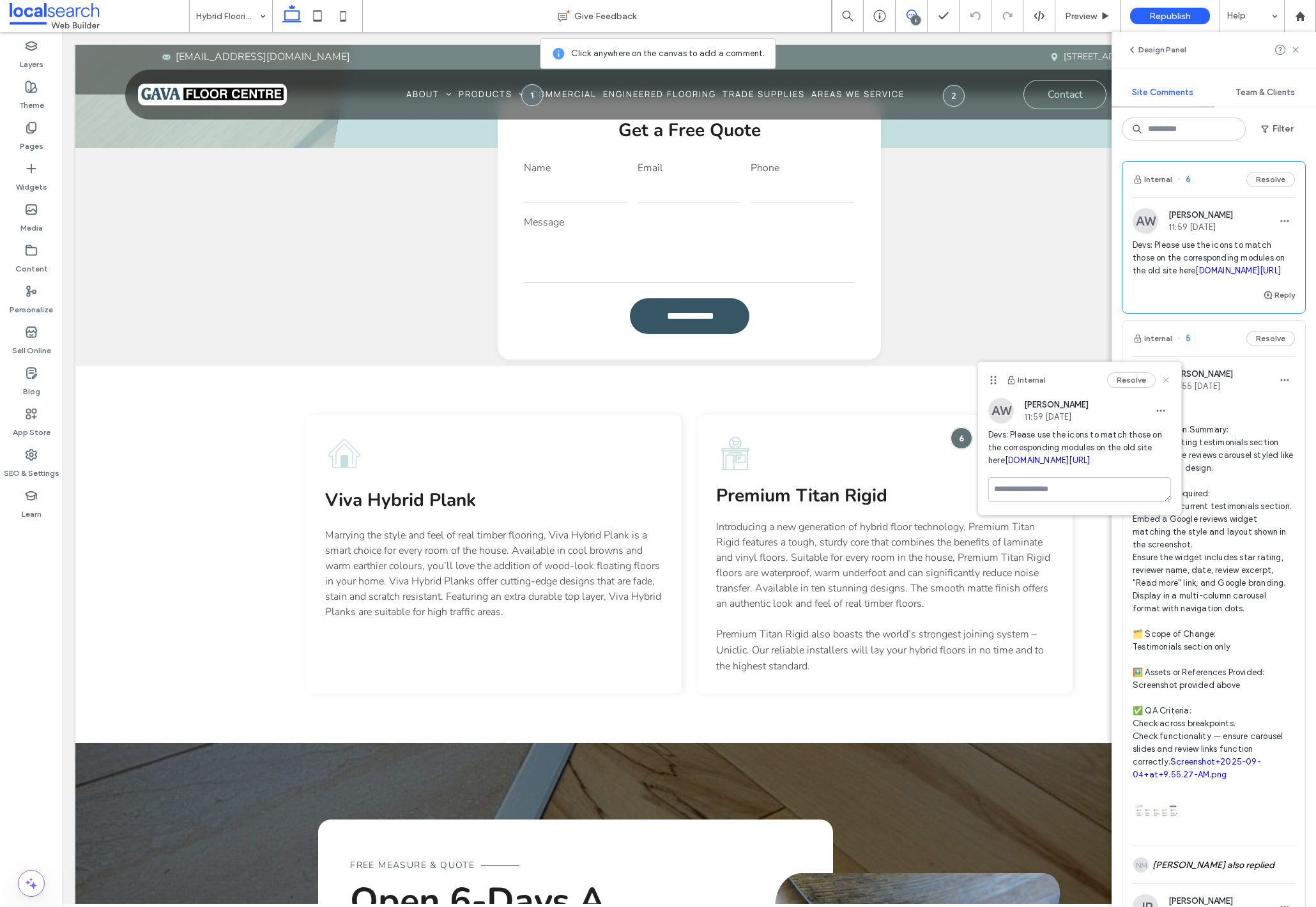
click at [1163, 379] on icon at bounding box center [1166, 380] width 11 height 11
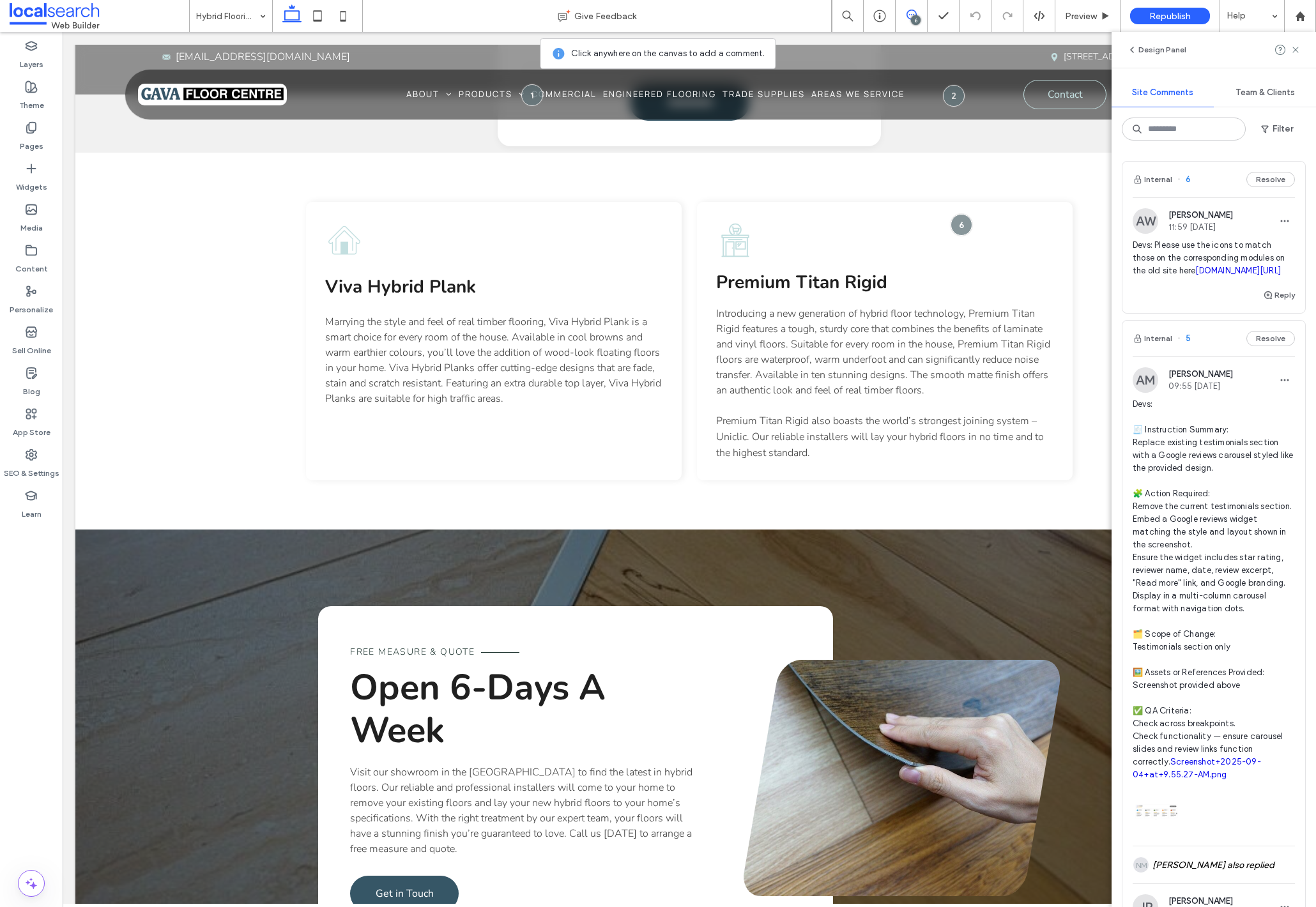
scroll to position [871, 0]
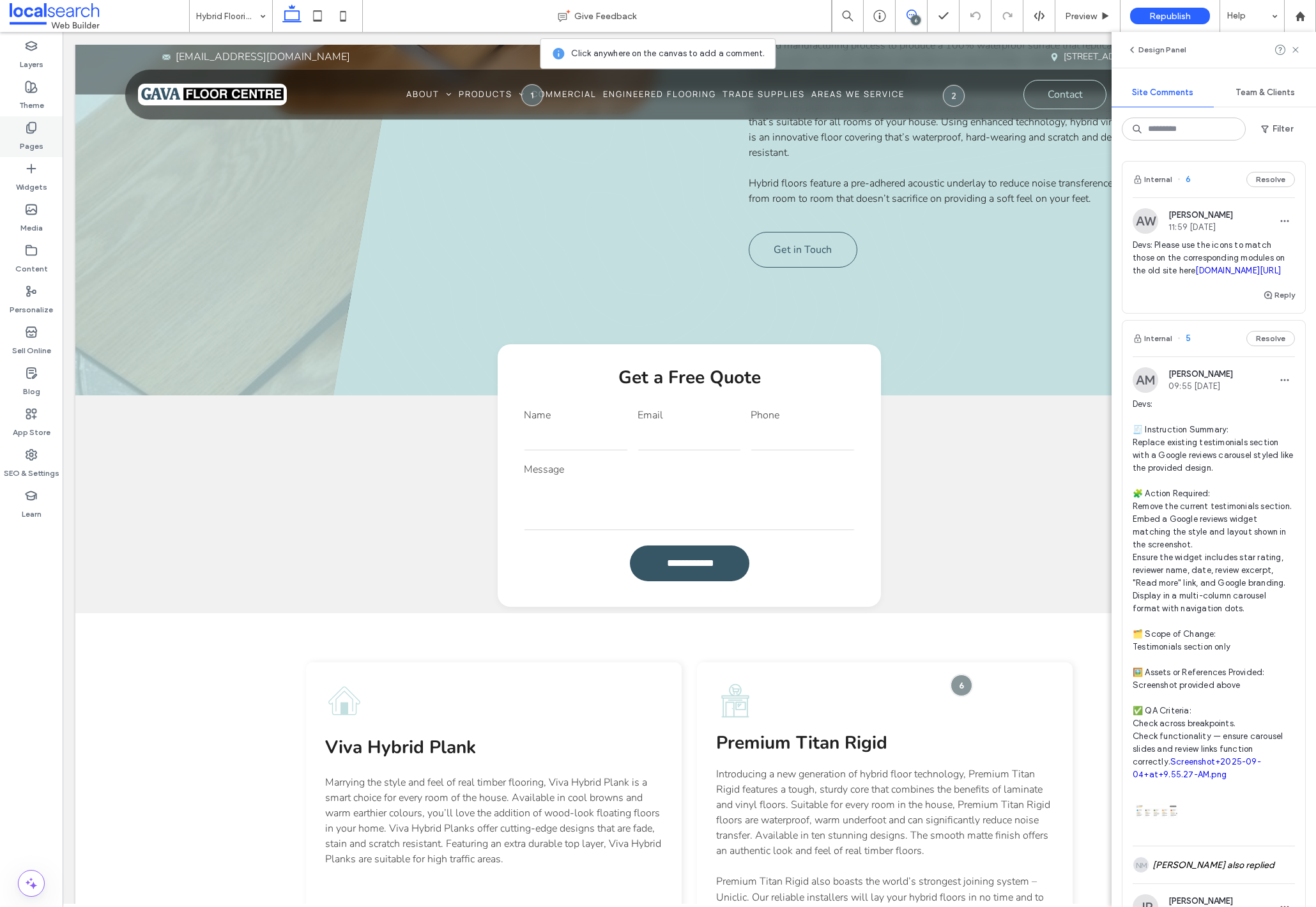
click at [38, 137] on label "Pages" at bounding box center [31, 143] width 24 height 18
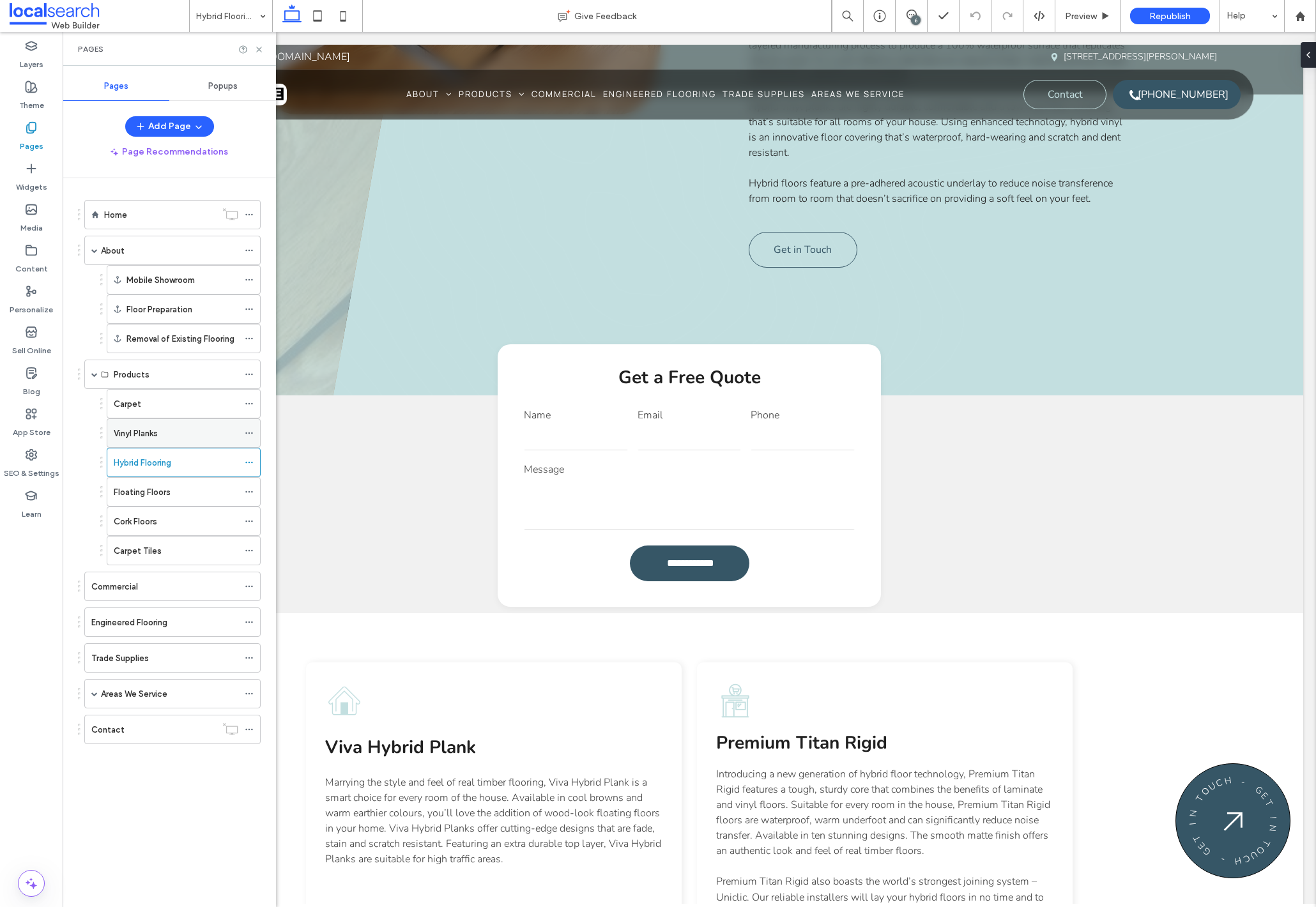
click at [158, 430] on label "Vinyl Planks" at bounding box center [136, 433] width 44 height 22
click at [174, 406] on div "Carpet" at bounding box center [176, 404] width 124 height 13
click at [169, 489] on label "Floating Floors" at bounding box center [142, 491] width 57 height 22
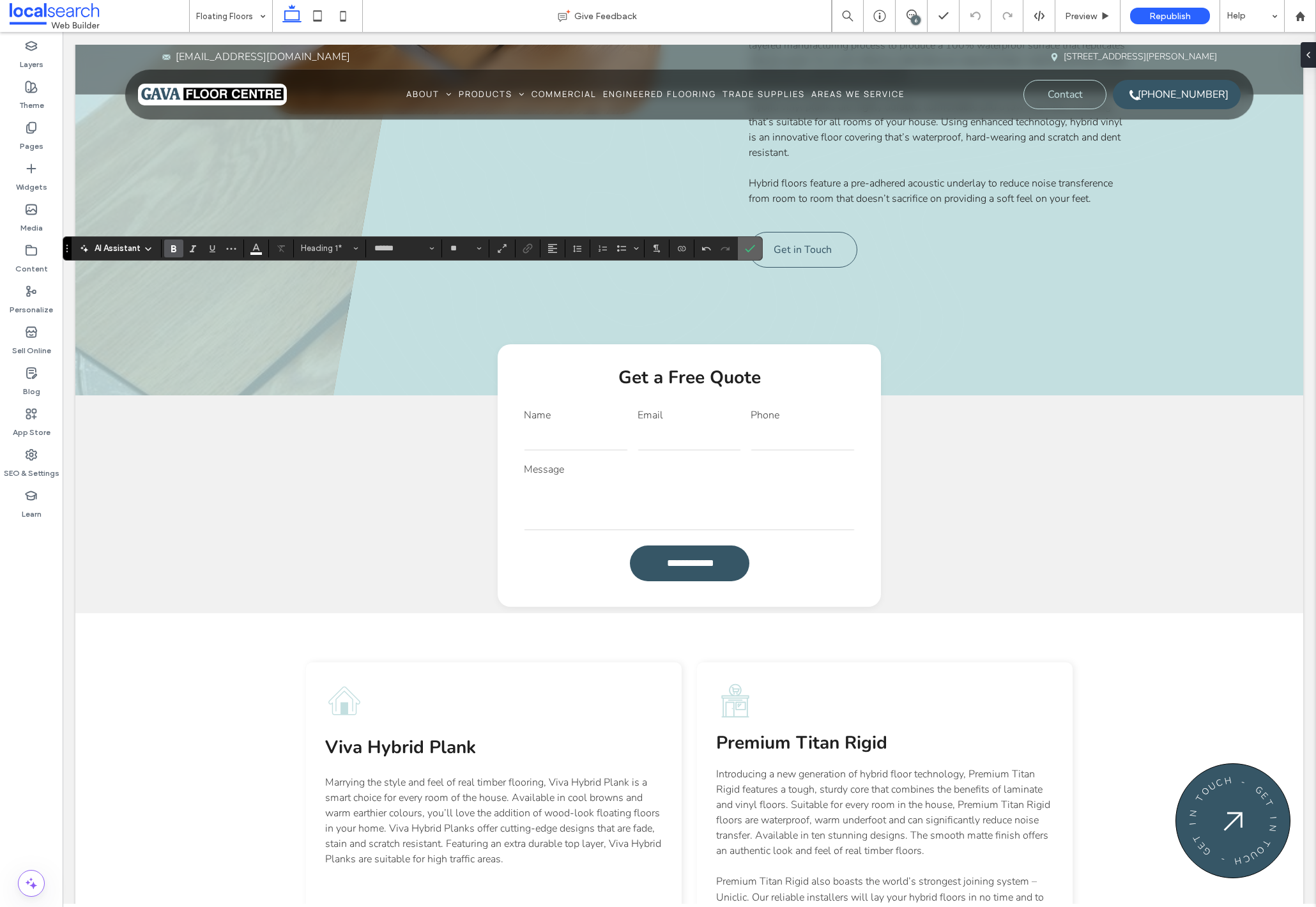
click at [750, 251] on use "Confirm" at bounding box center [750, 248] width 11 height 7
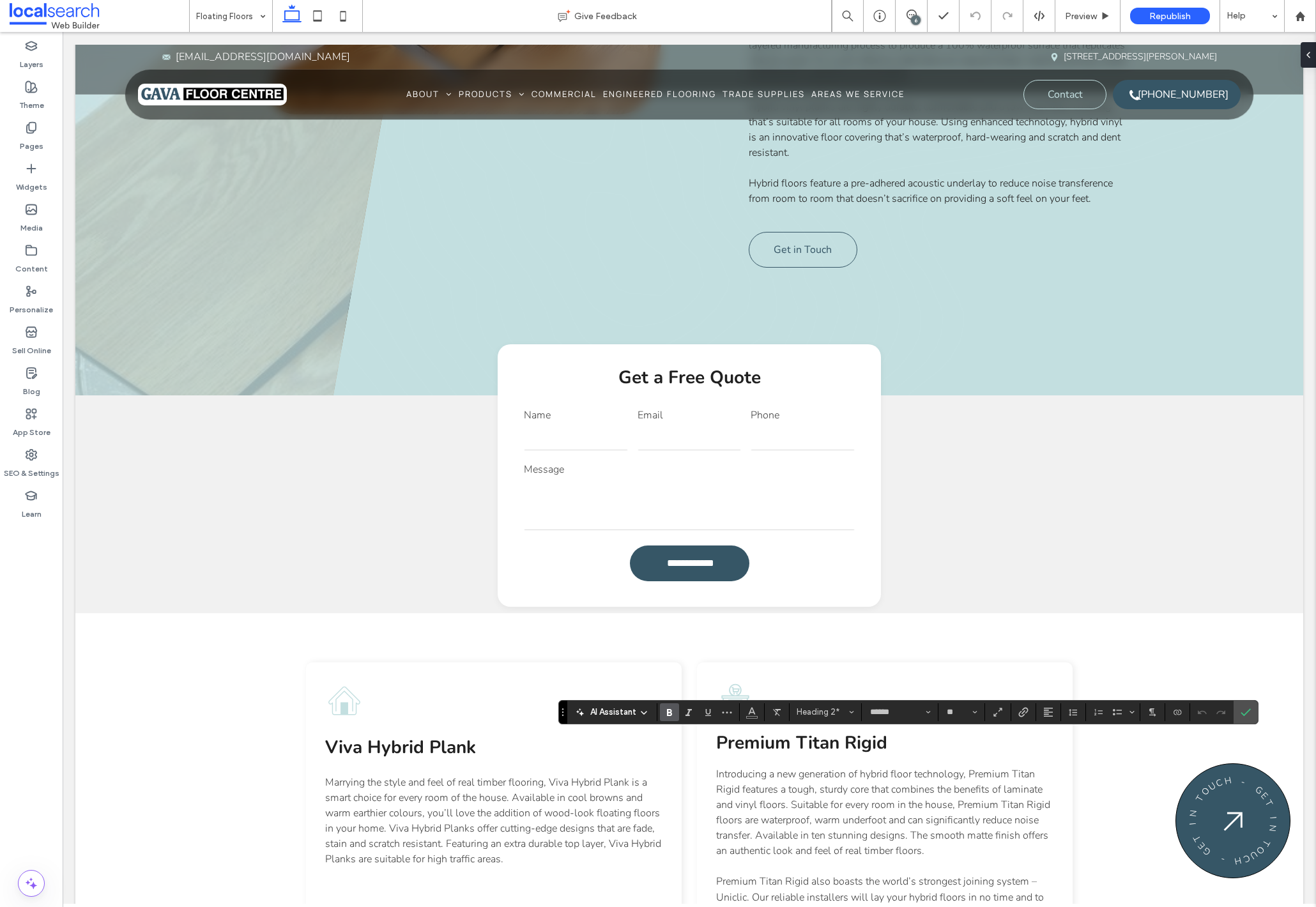
type input "**"
click at [1252, 711] on label "Confirm" at bounding box center [1245, 712] width 19 height 23
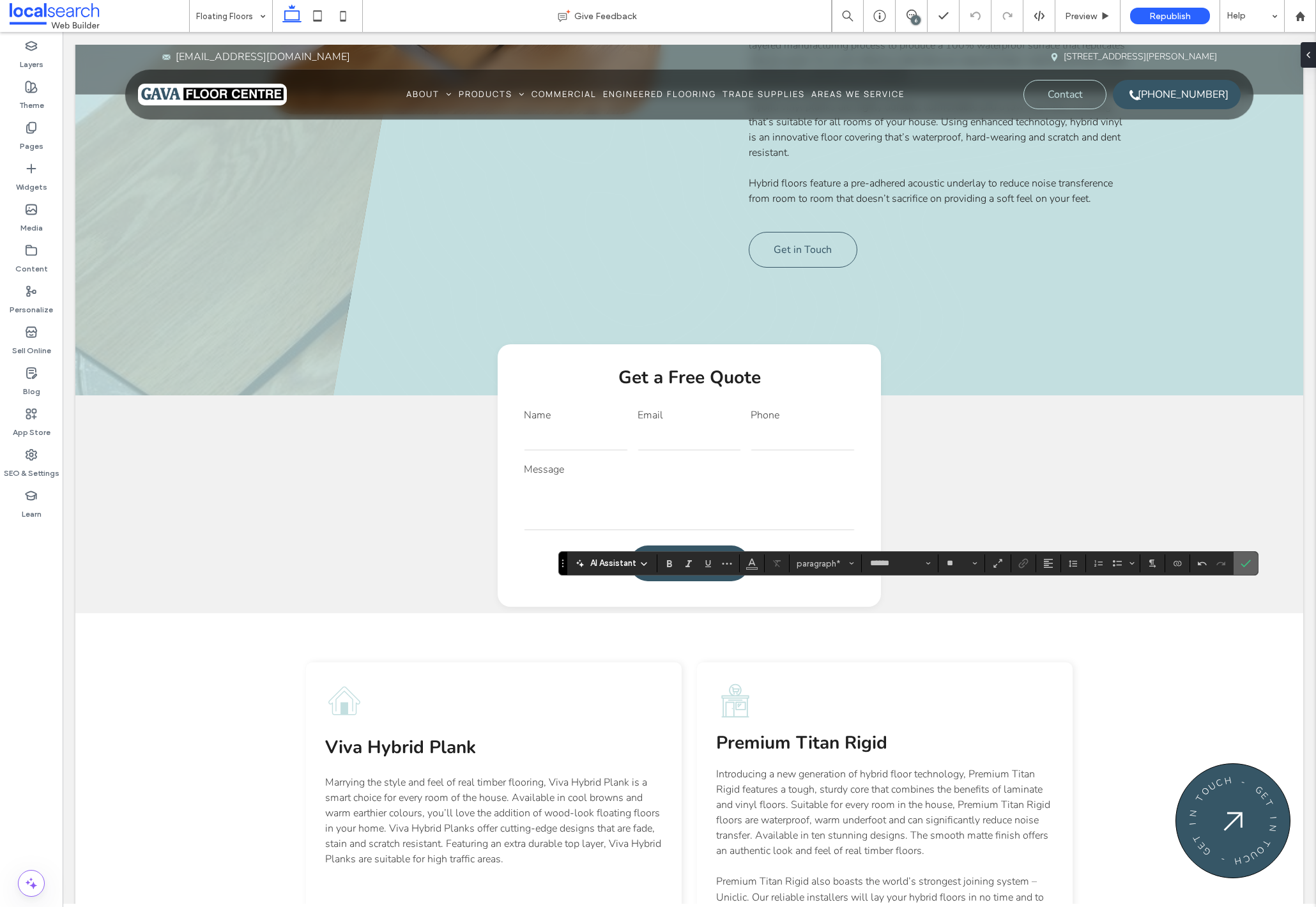
click at [1247, 562] on icon "Confirm" at bounding box center [1245, 563] width 11 height 11
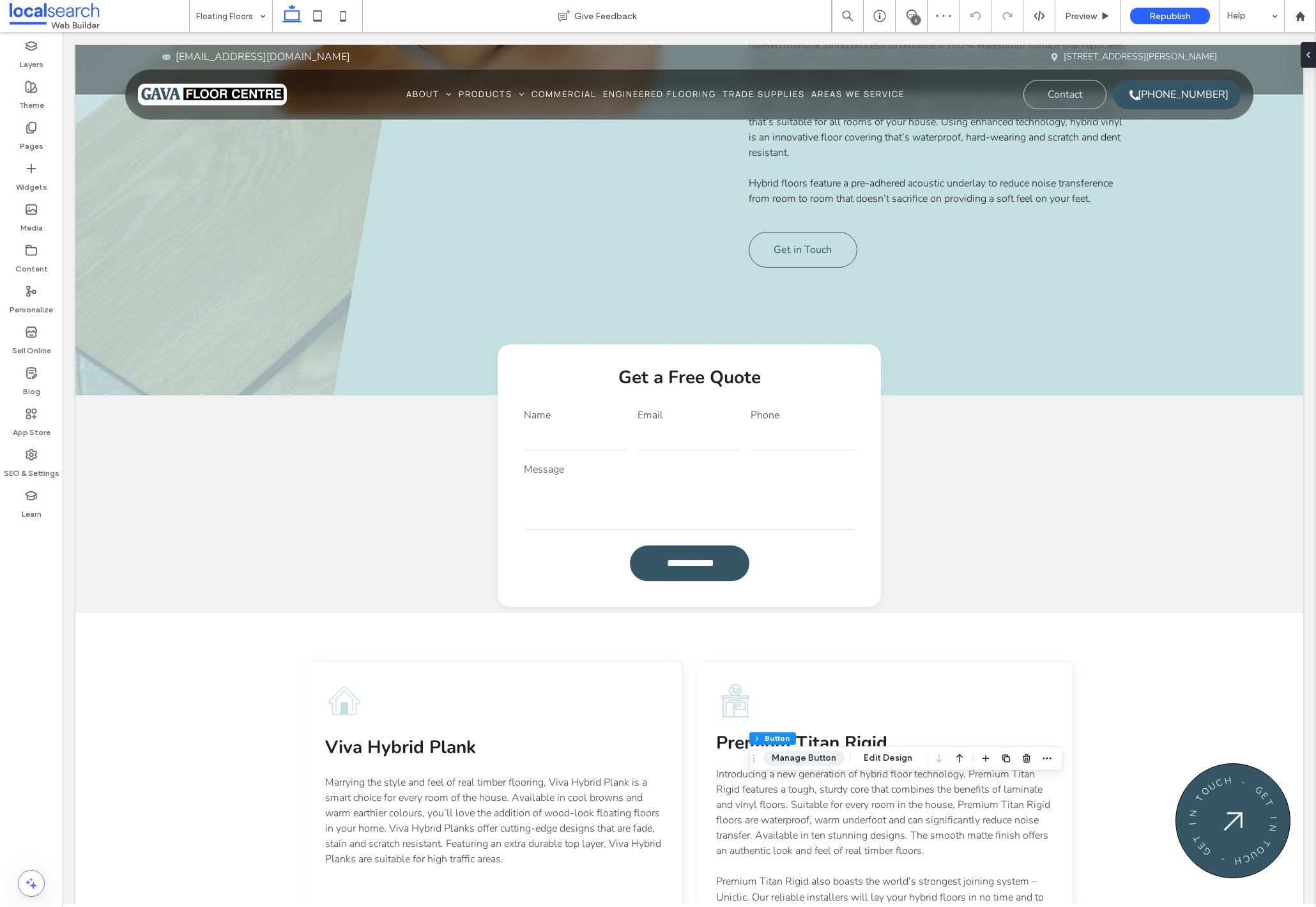
click at [808, 757] on button "Manage Button" at bounding box center [803, 757] width 81 height 16
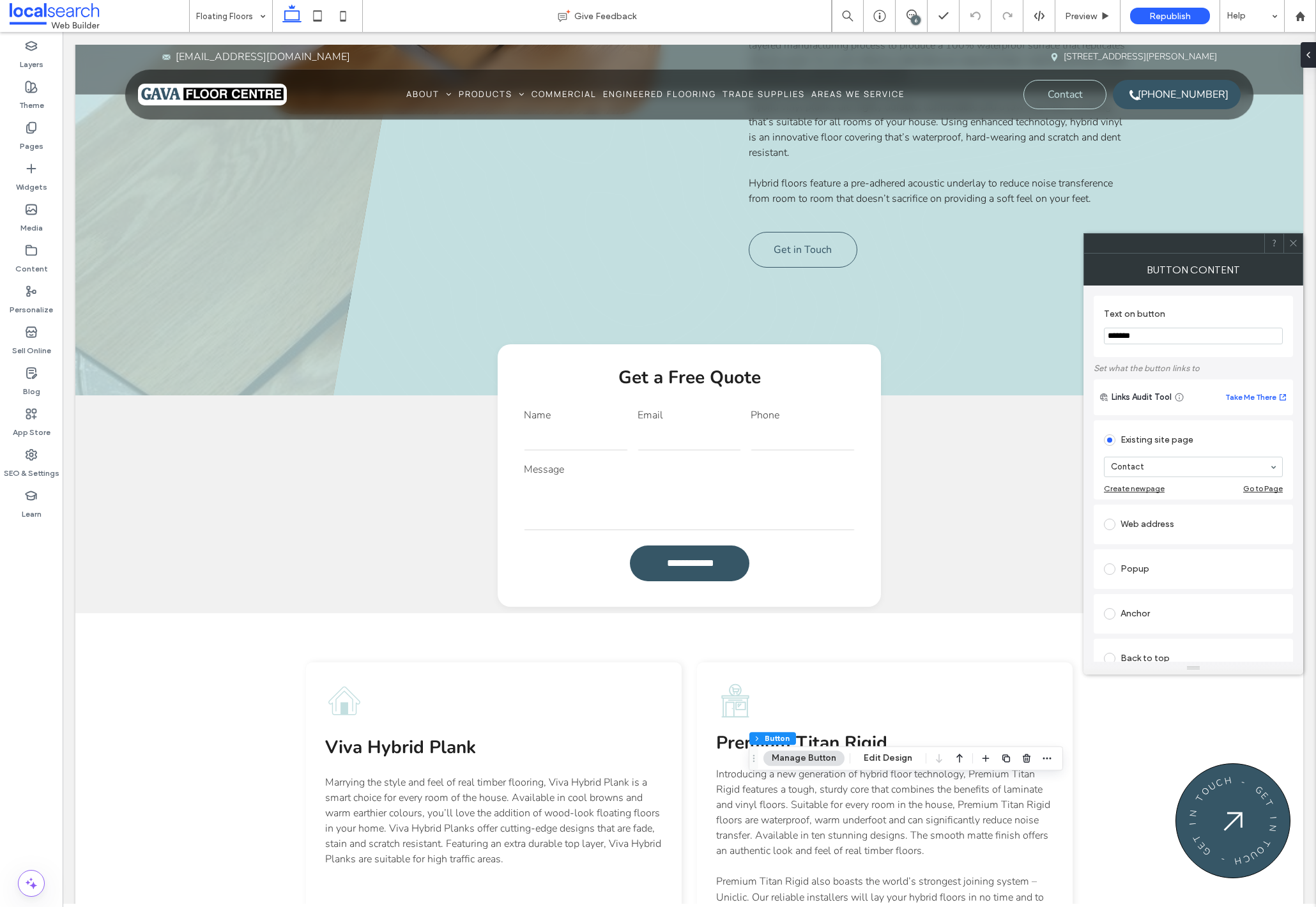
type input "*******"
click at [1293, 247] on icon at bounding box center [1293, 243] width 10 height 10
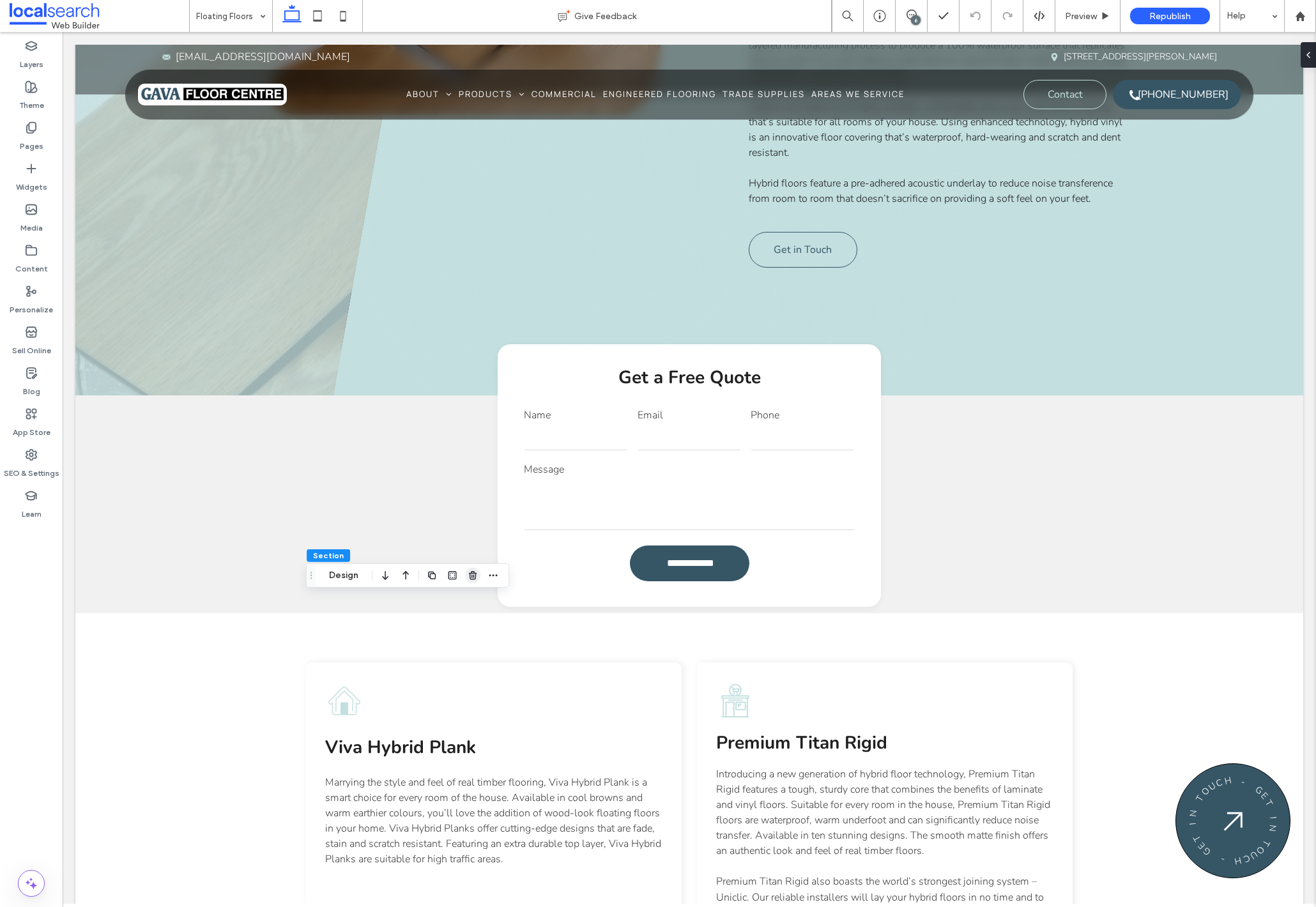
click at [470, 576] on icon "button" at bounding box center [472, 575] width 11 height 11
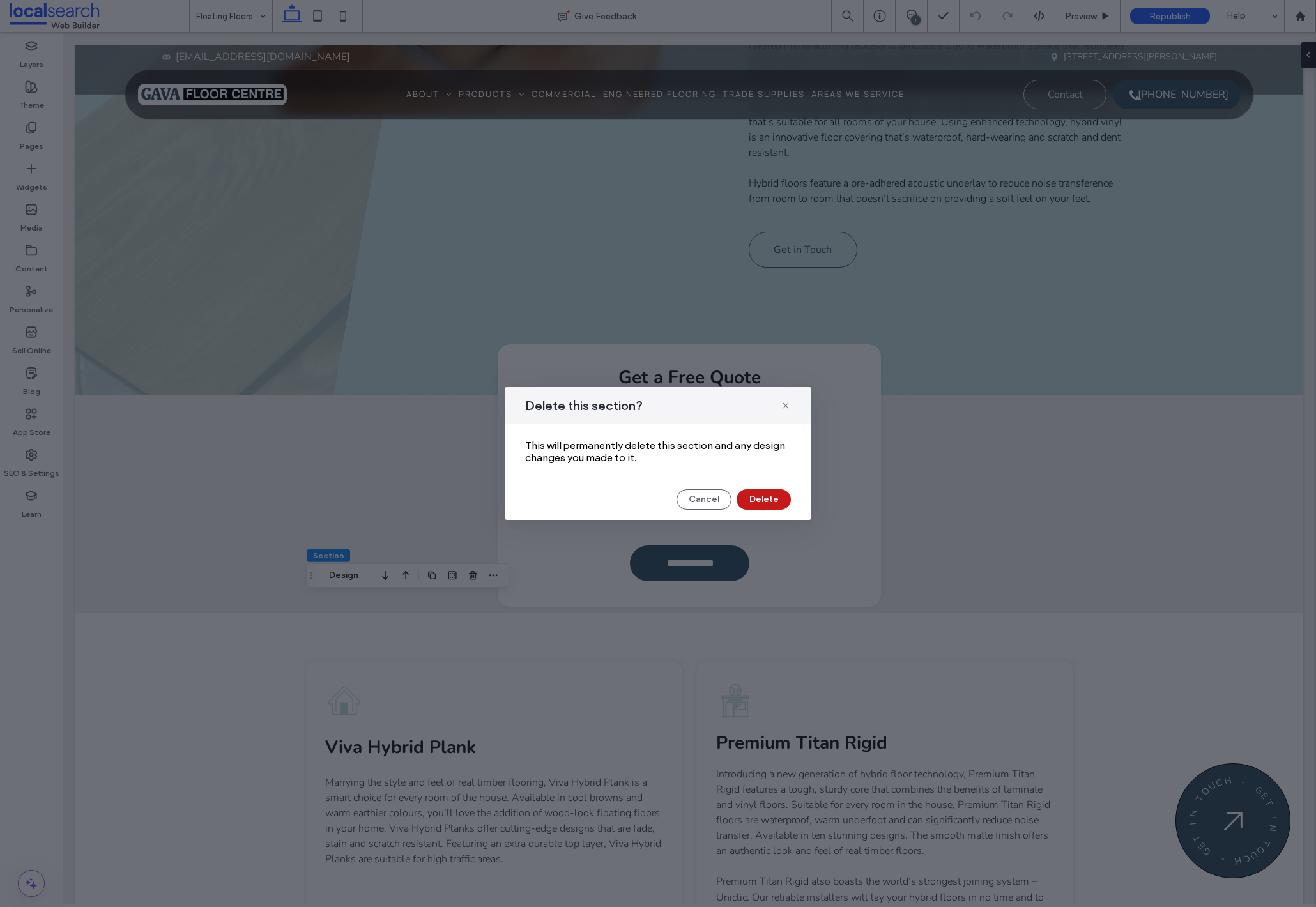
click at [767, 504] on button "Delete" at bounding box center [763, 499] width 54 height 20
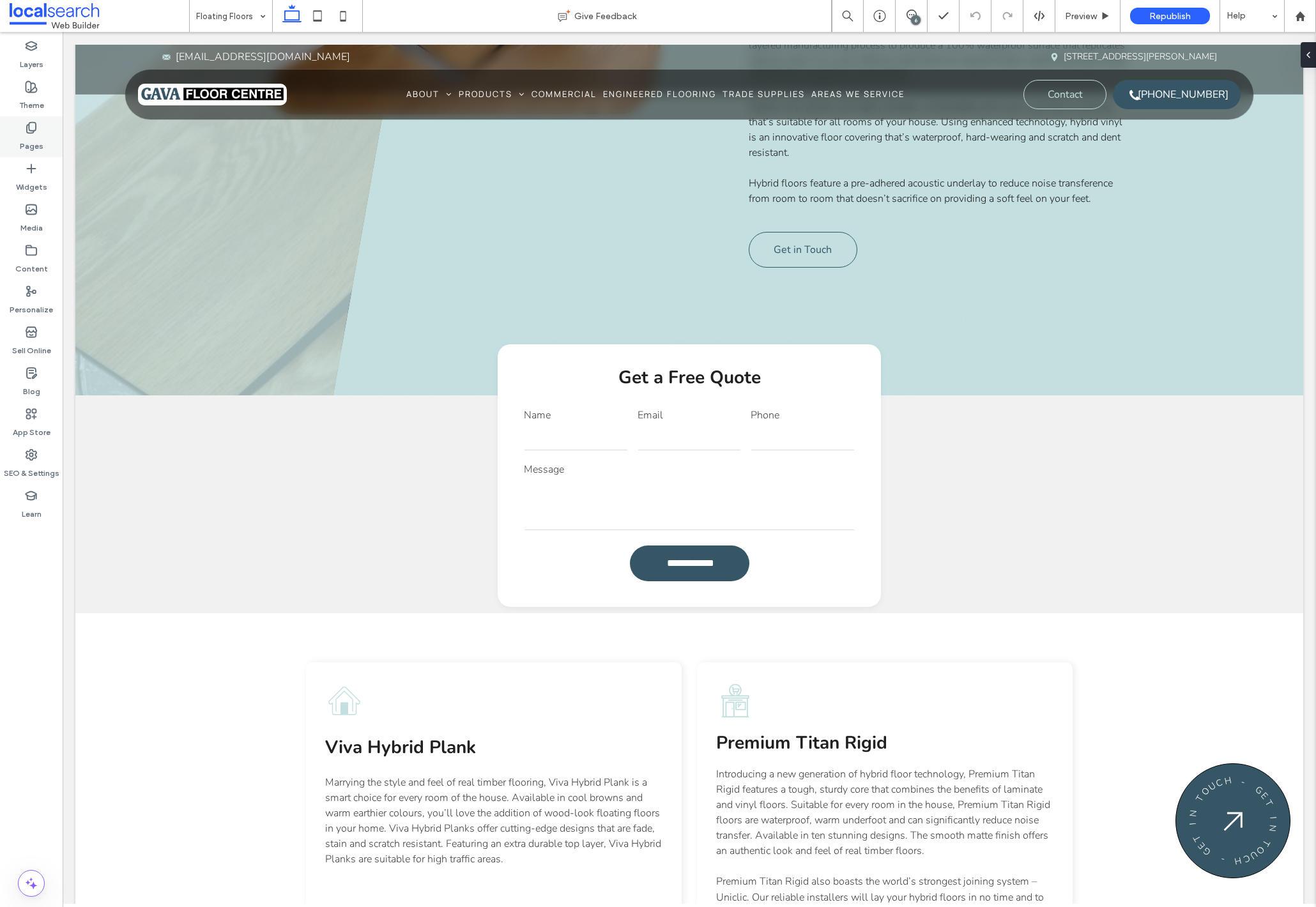
click at [27, 127] on use at bounding box center [31, 127] width 9 height 11
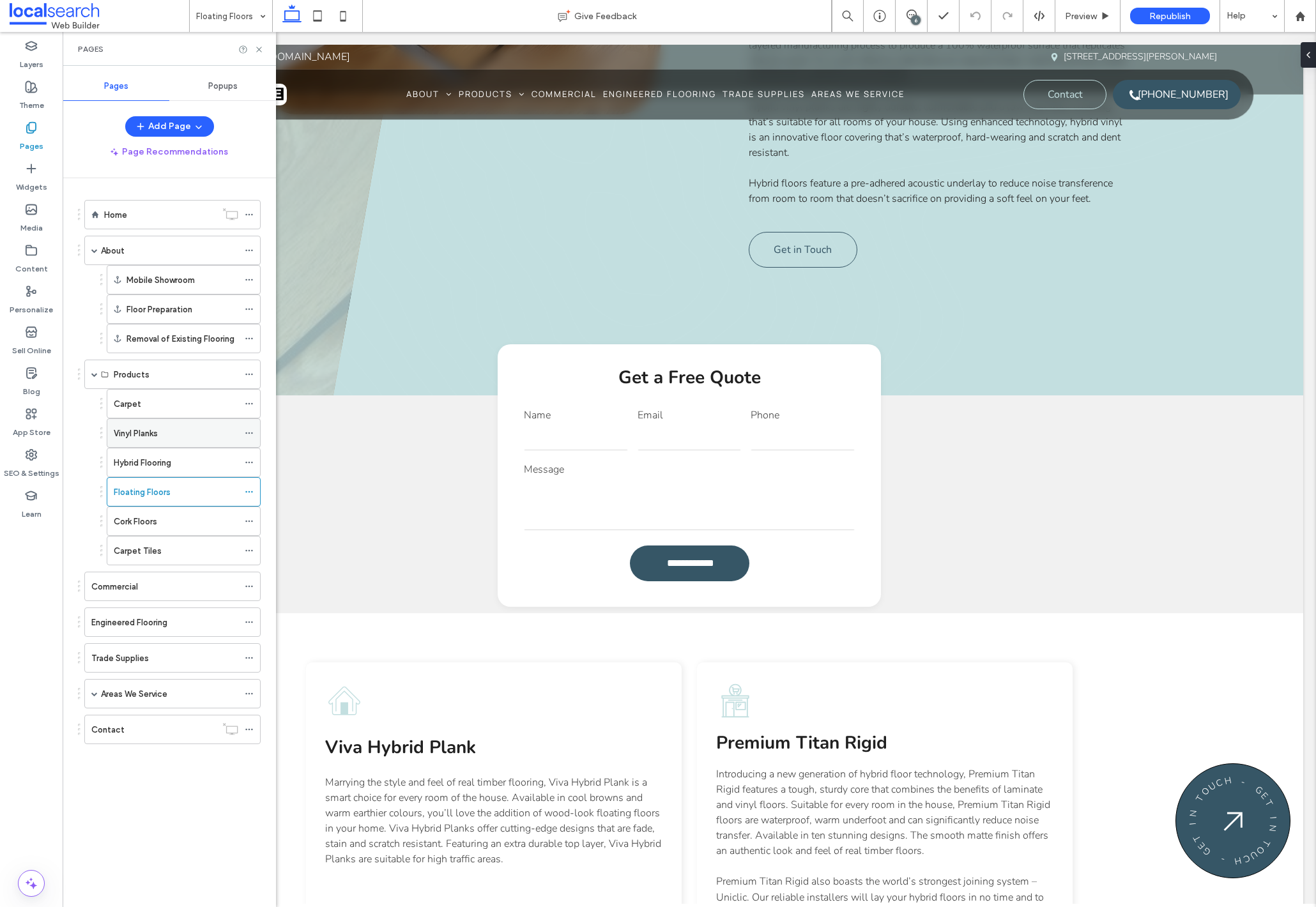
click at [154, 431] on label "Vinyl Planks" at bounding box center [136, 433] width 44 height 22
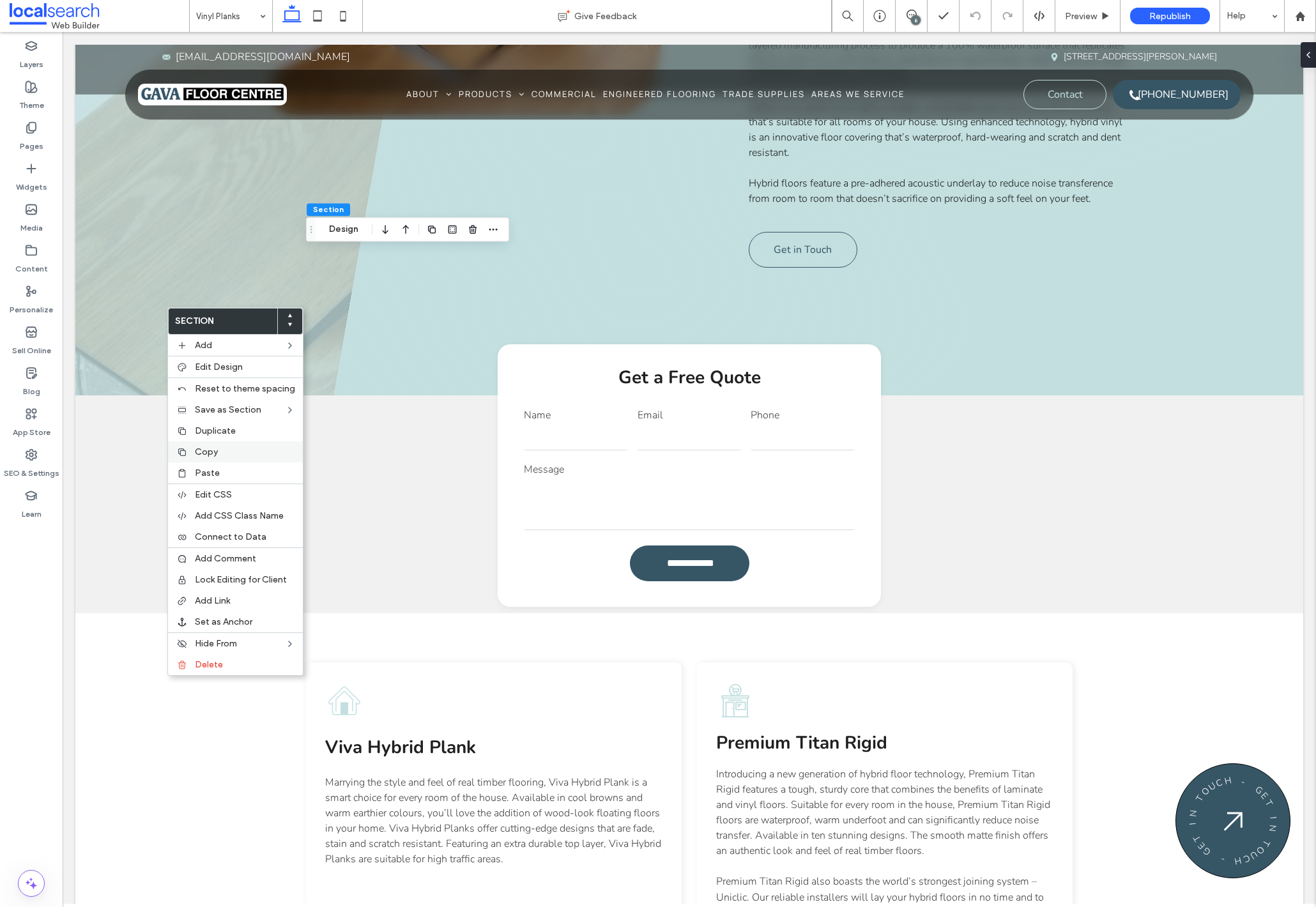
click at [238, 454] on label "Copy" at bounding box center [244, 451] width 101 height 11
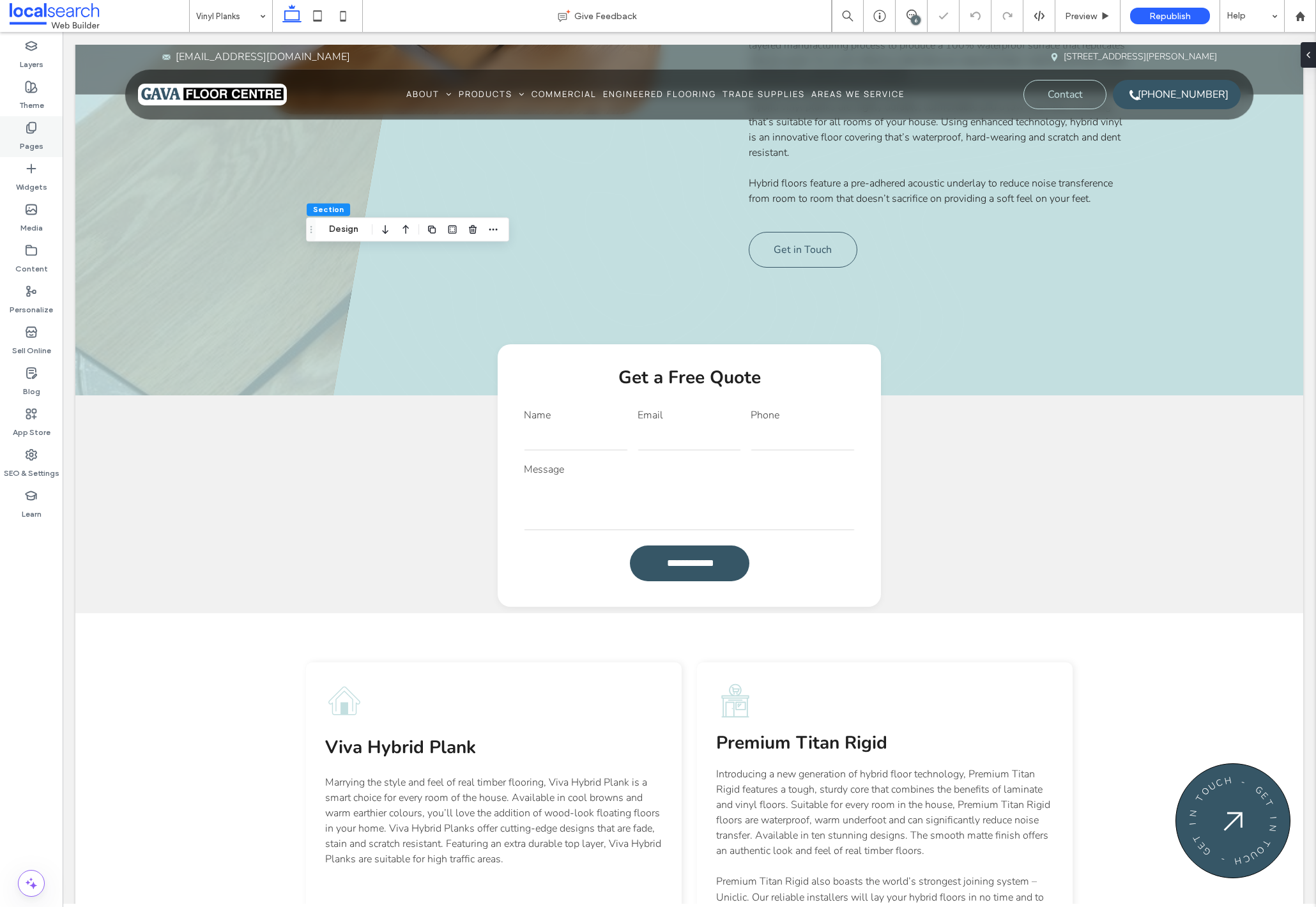
click at [38, 130] on div "Pages" at bounding box center [31, 136] width 63 height 41
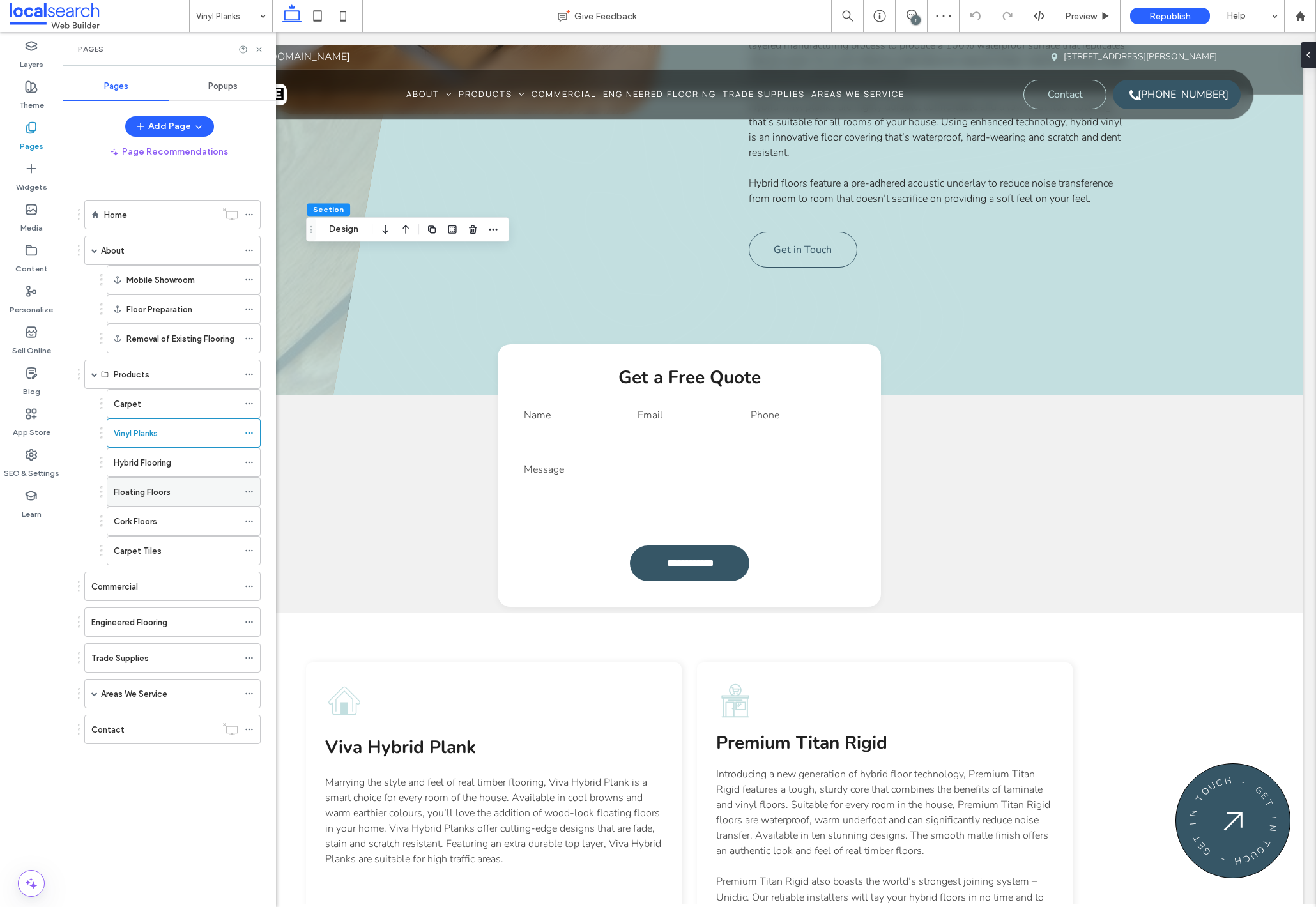
click at [189, 496] on div "Floating Floors" at bounding box center [176, 492] width 124 height 13
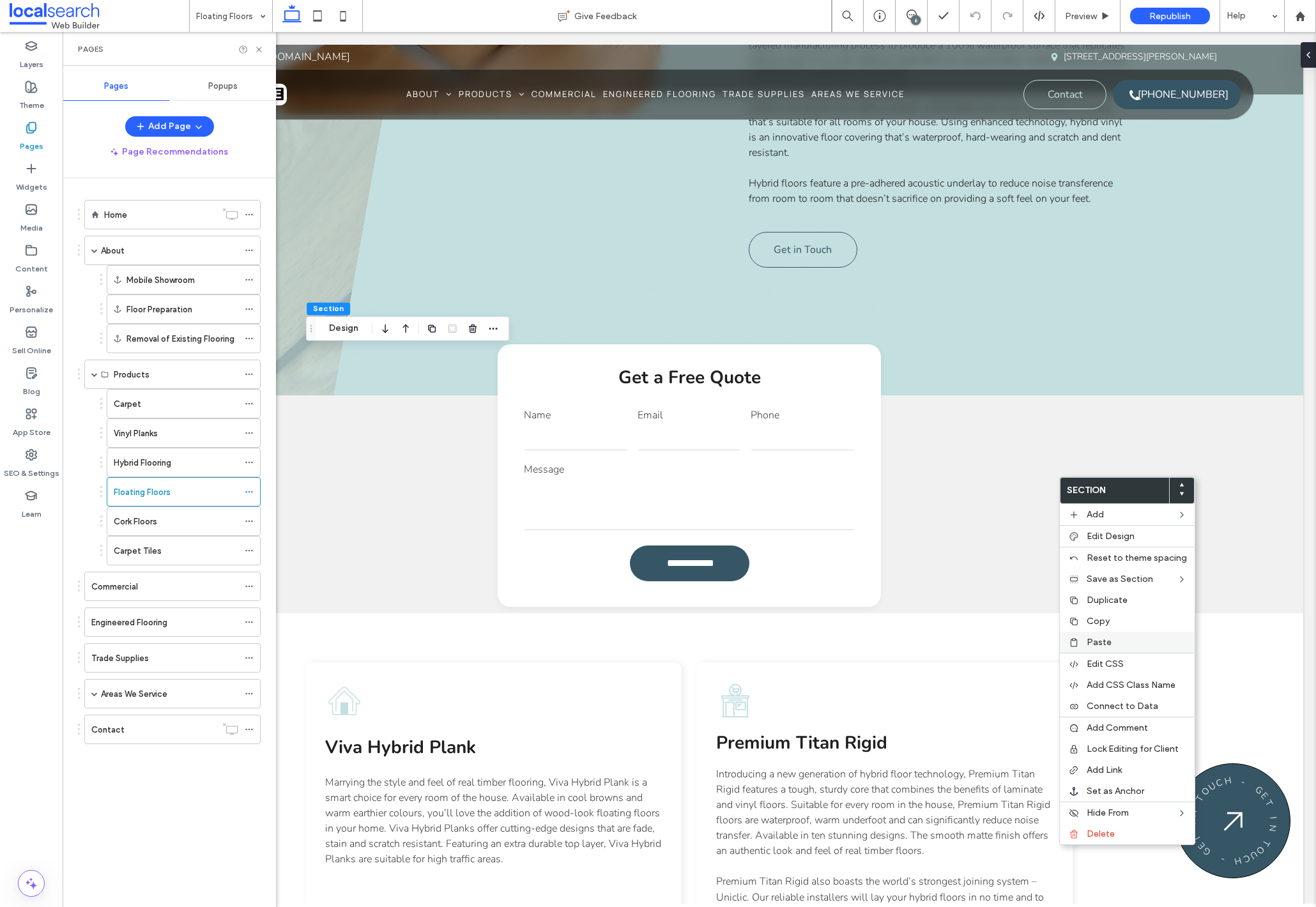
click at [1141, 641] on label "Paste" at bounding box center [1136, 641] width 101 height 11
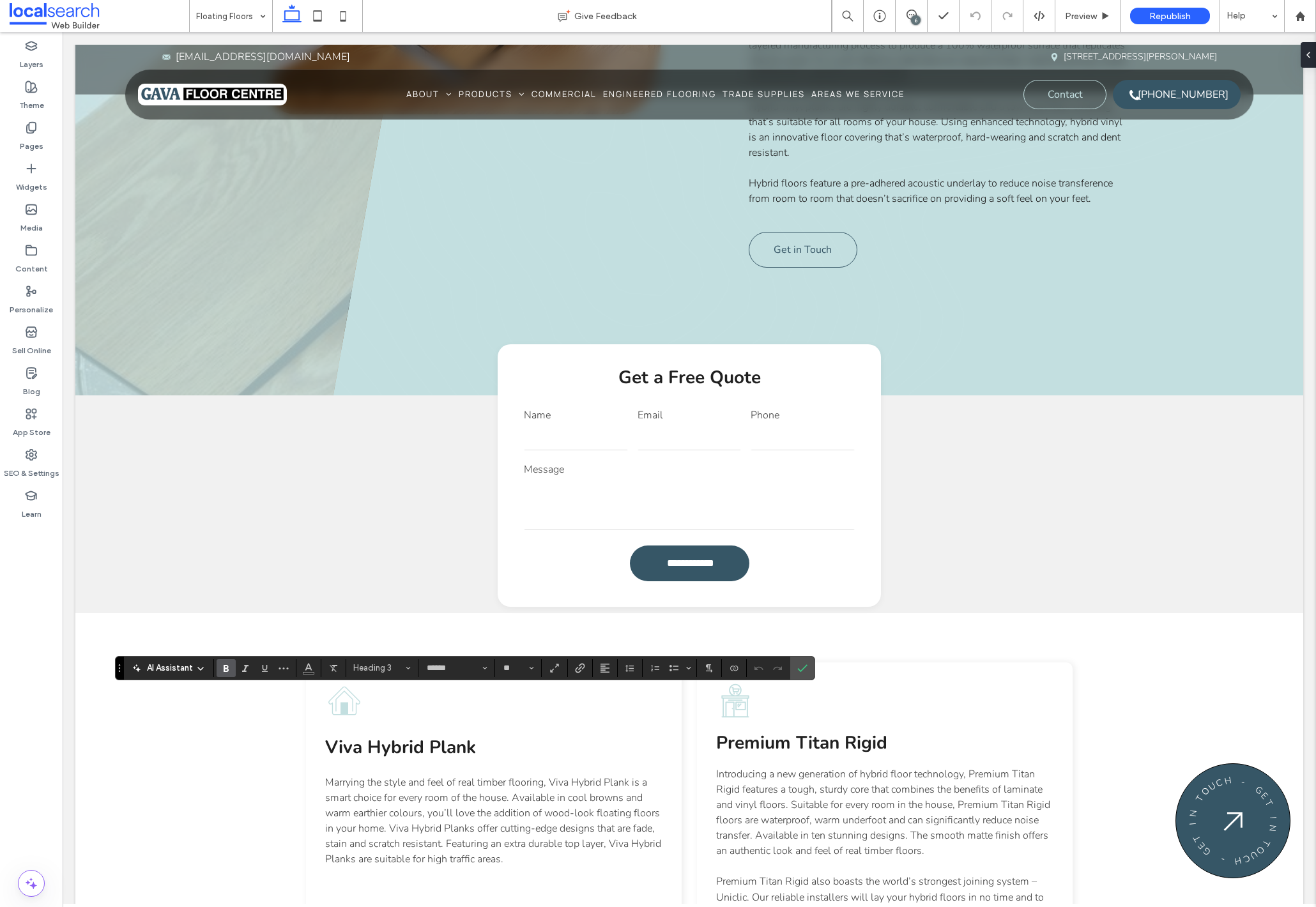
type input "**"
click at [799, 668] on icon "Confirm" at bounding box center [802, 668] width 11 height 11
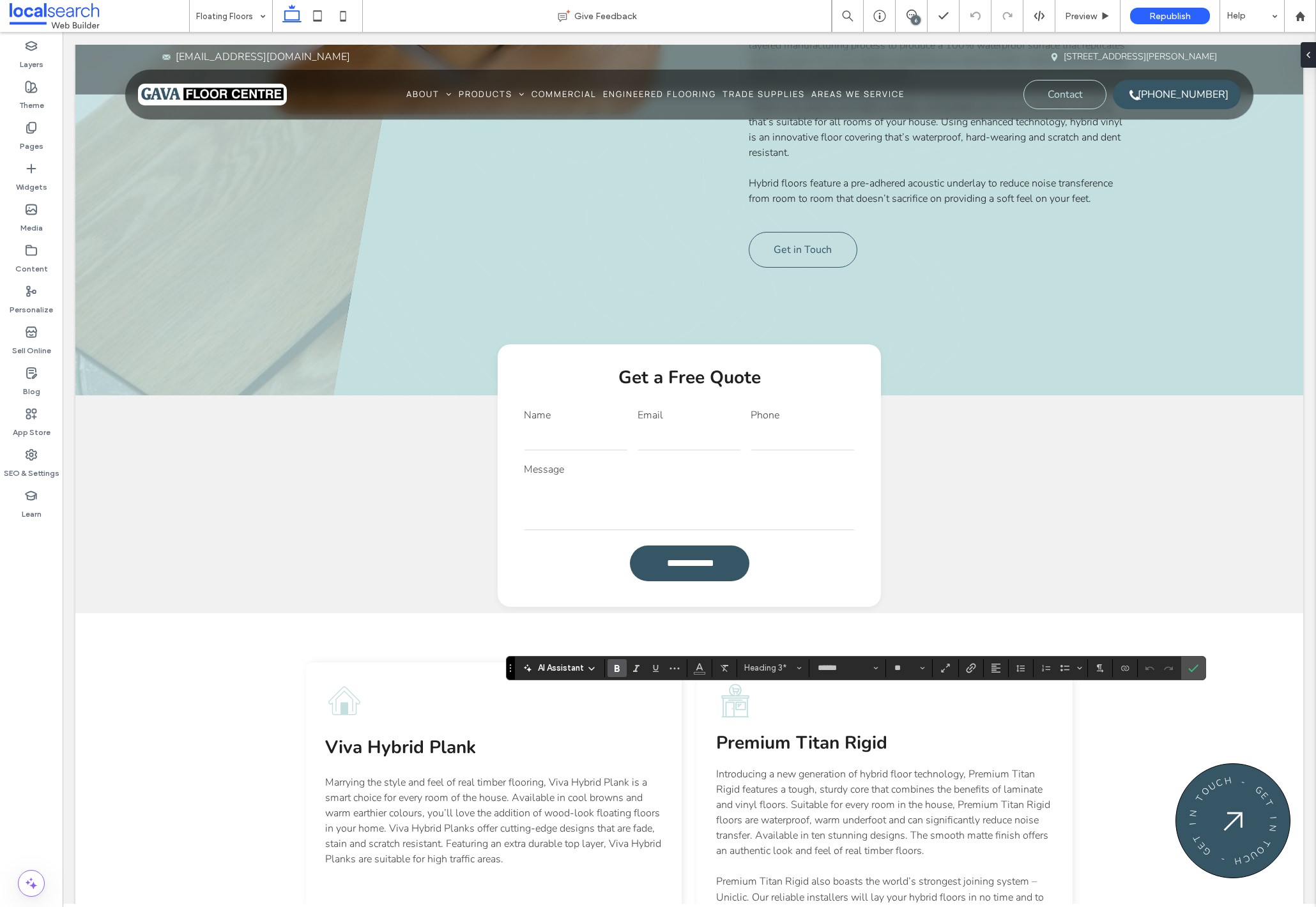
type input "**"
click at [1193, 666] on icon "Confirm" at bounding box center [1193, 668] width 11 height 11
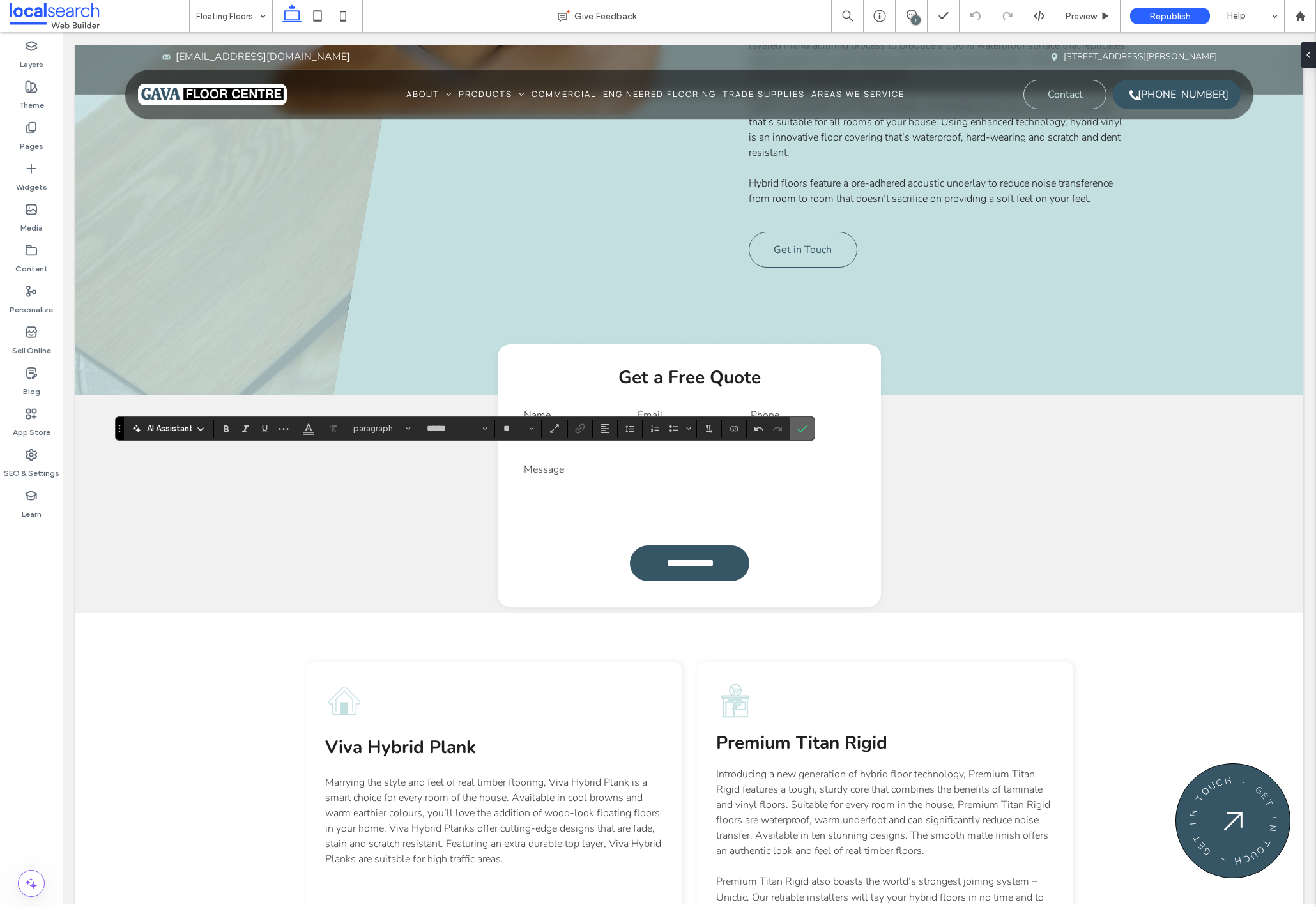
click at [802, 431] on use "Confirm" at bounding box center [803, 428] width 11 height 7
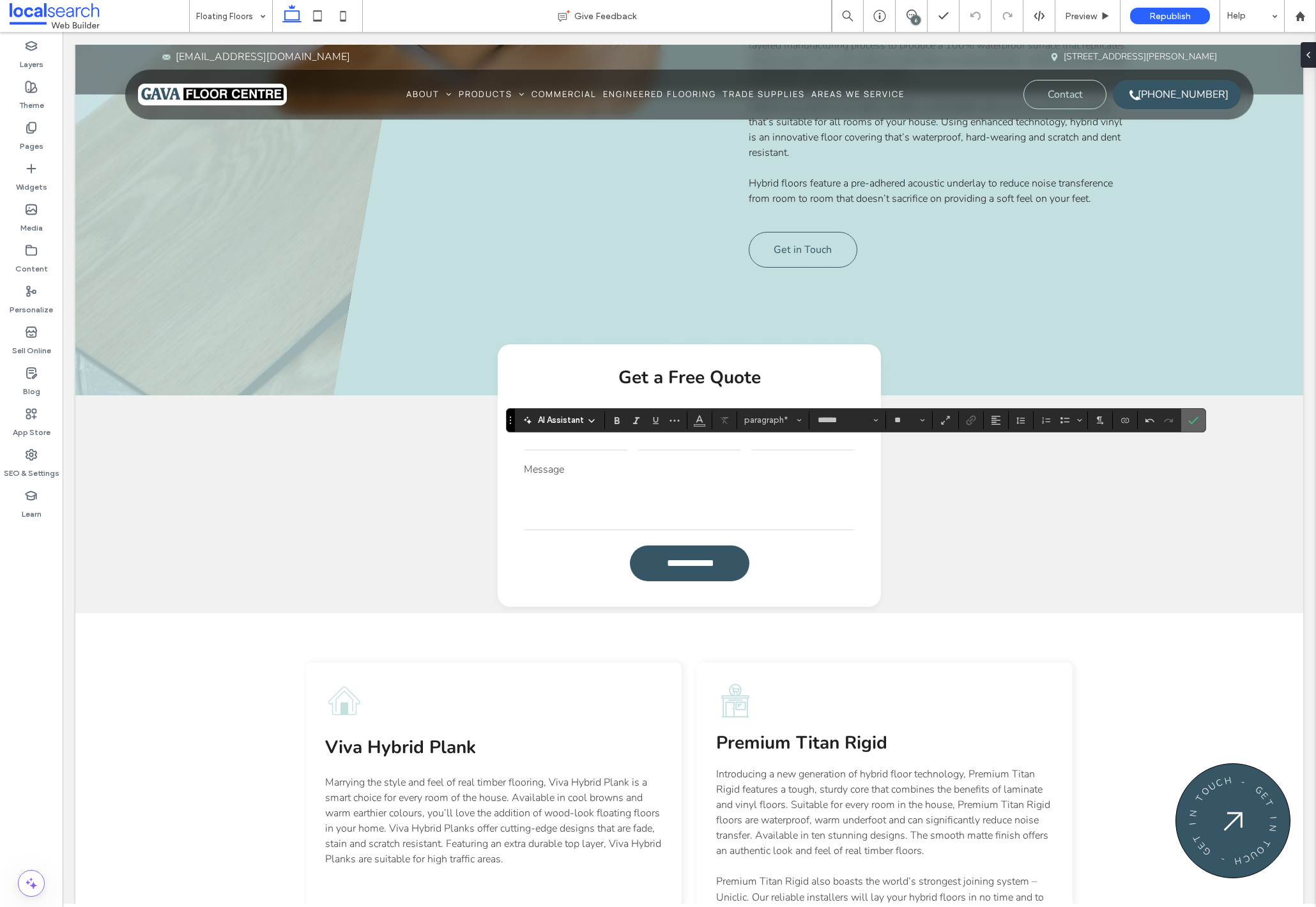
click at [1193, 418] on icon "Confirm" at bounding box center [1193, 420] width 11 height 11
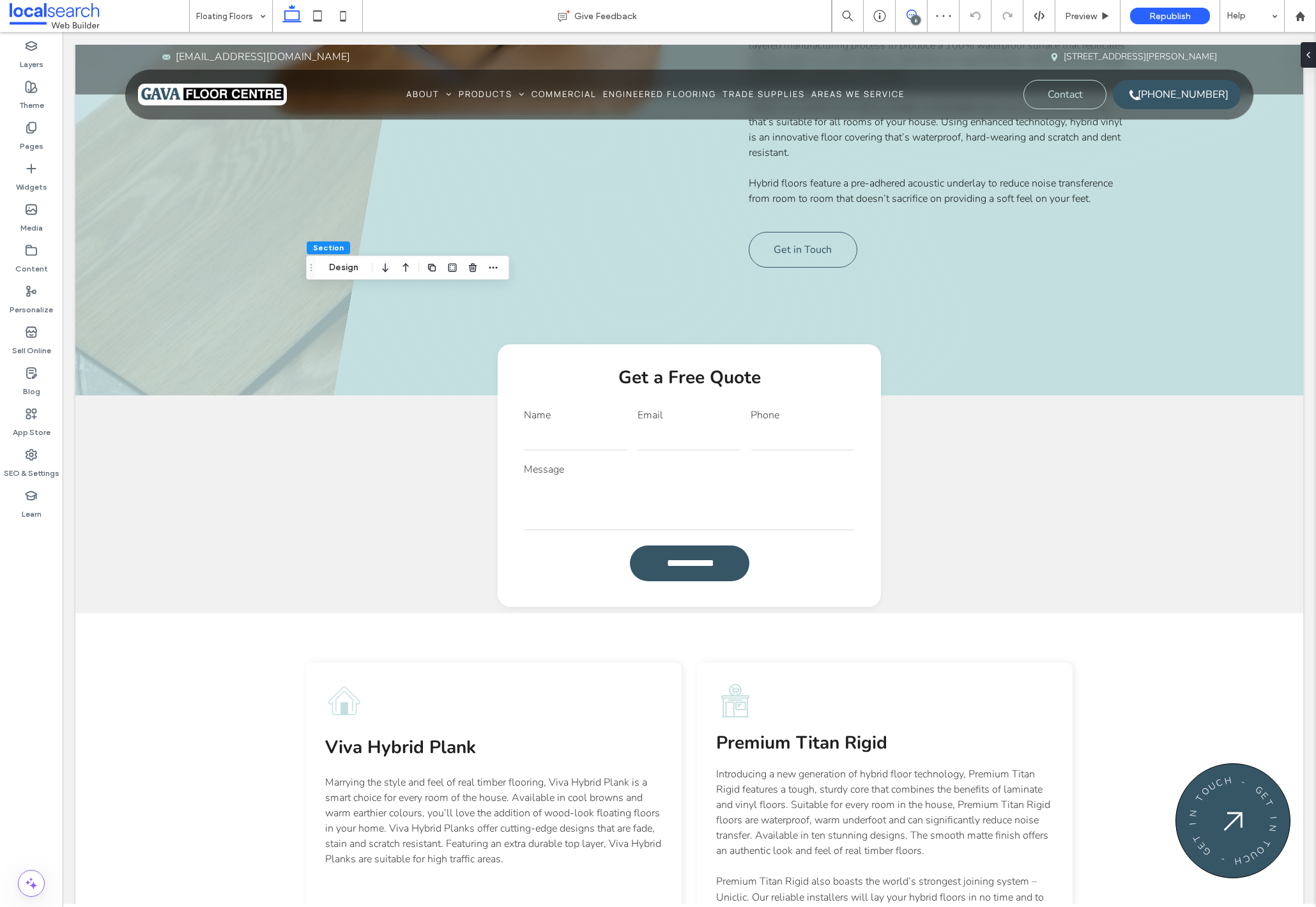
click at [915, 13] on icon at bounding box center [911, 15] width 11 height 11
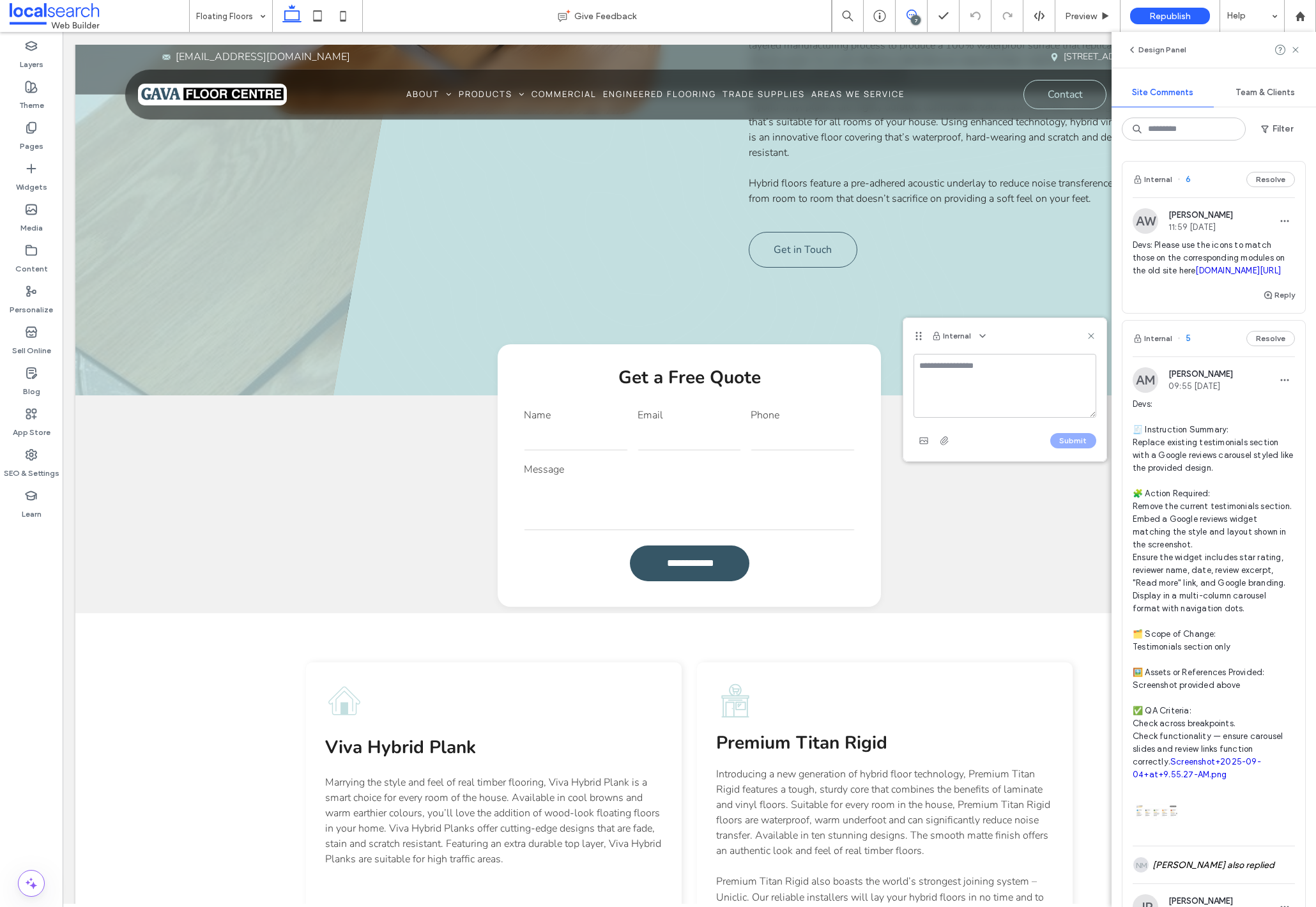
click at [1007, 381] on textarea at bounding box center [1004, 386] width 182 height 64
type textarea "**********"
drag, startPoint x: 1195, startPoint y: 268, endPoint x: 1126, endPoint y: 251, distance: 71.1
click at [1126, 251] on div "AW [PERSON_NAME] 11:59 [DATE] Devs: Please use the icons to match those on the …" at bounding box center [1213, 248] width 182 height 79
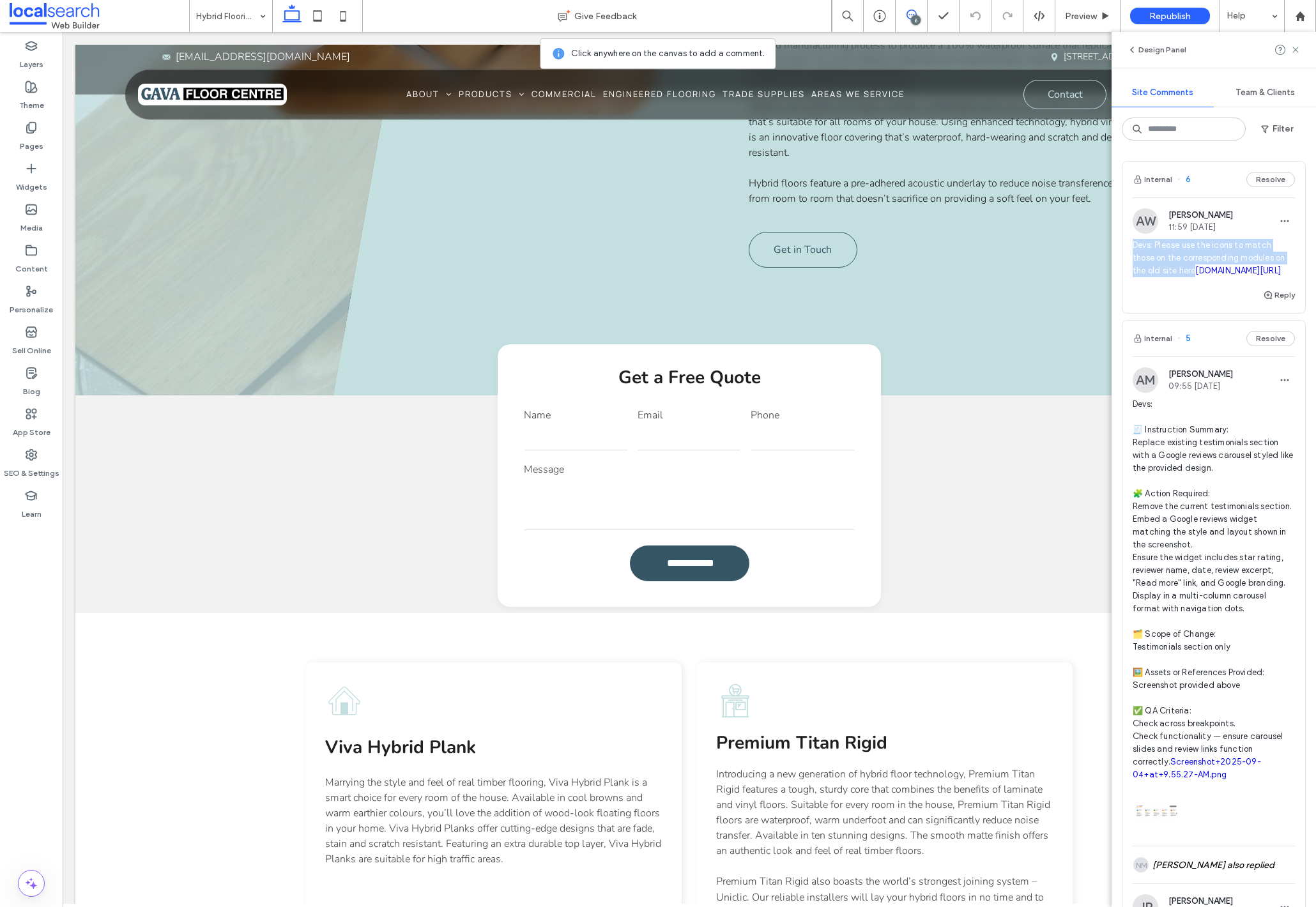
copy span "Devs: Please use the icons to match those on the corresponding modules on the o…"
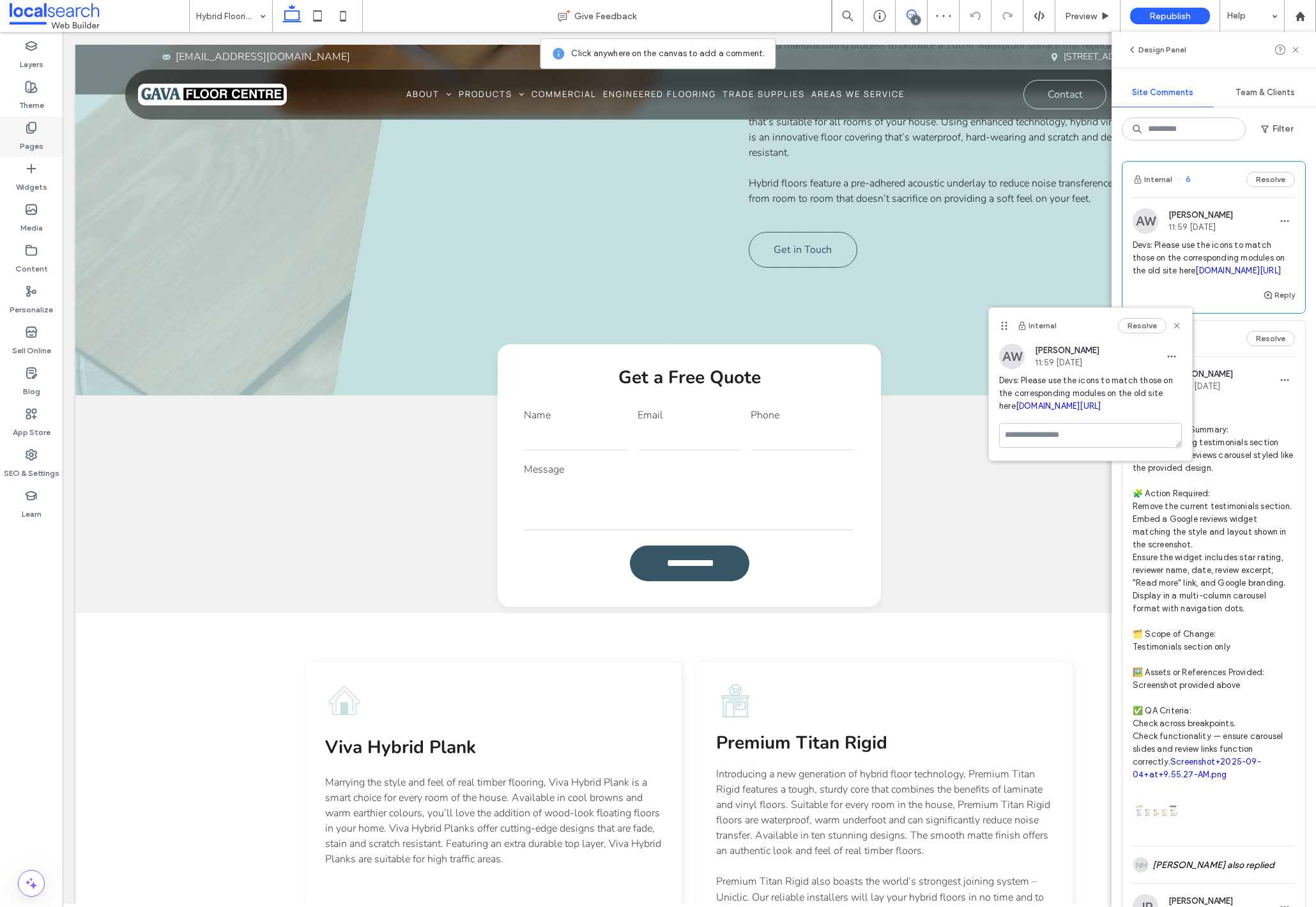
click at [29, 132] on icon at bounding box center [31, 127] width 13 height 13
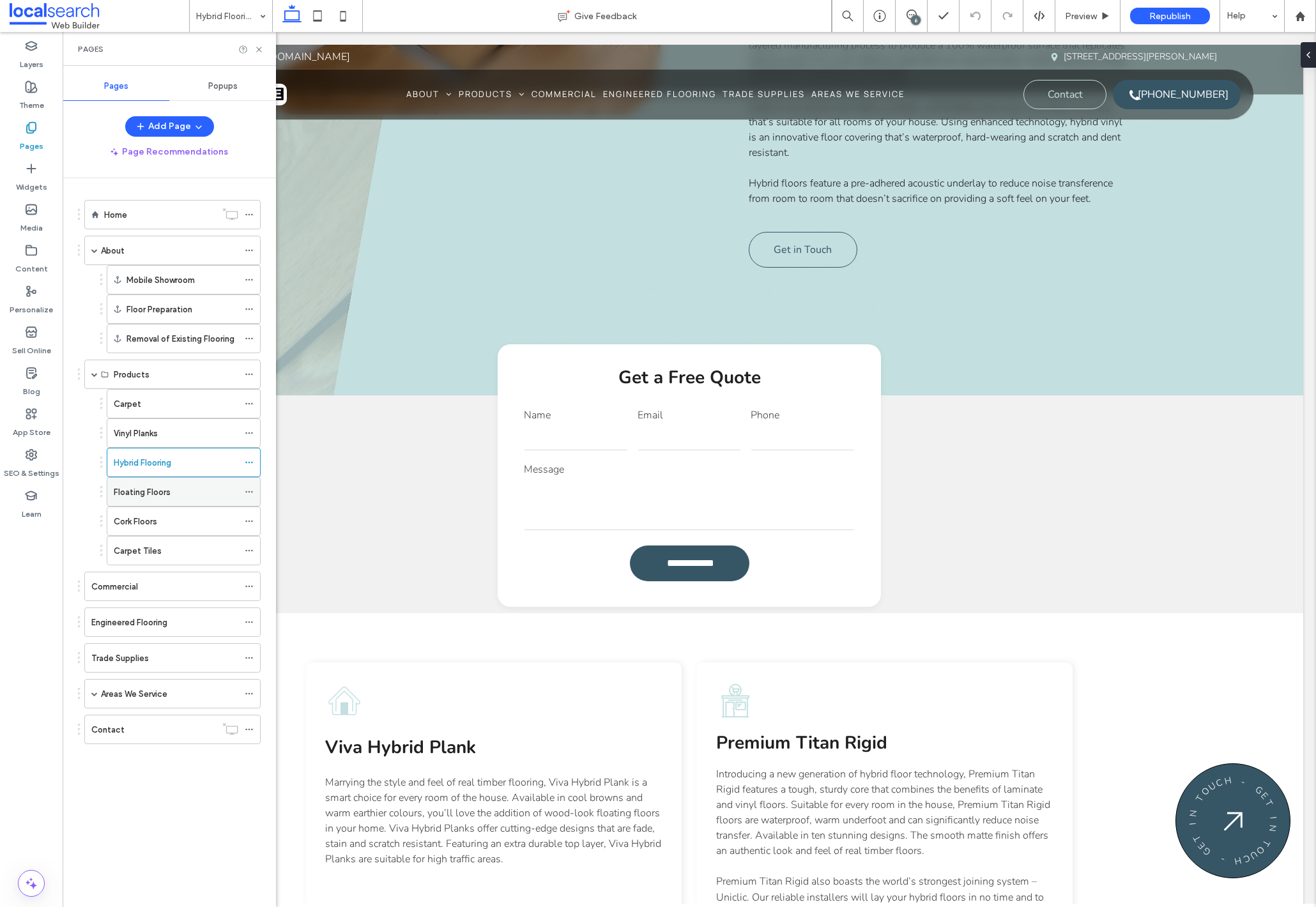
click at [150, 493] on label "Floating Floors" at bounding box center [142, 491] width 57 height 22
click at [915, 14] on icon at bounding box center [911, 15] width 11 height 11
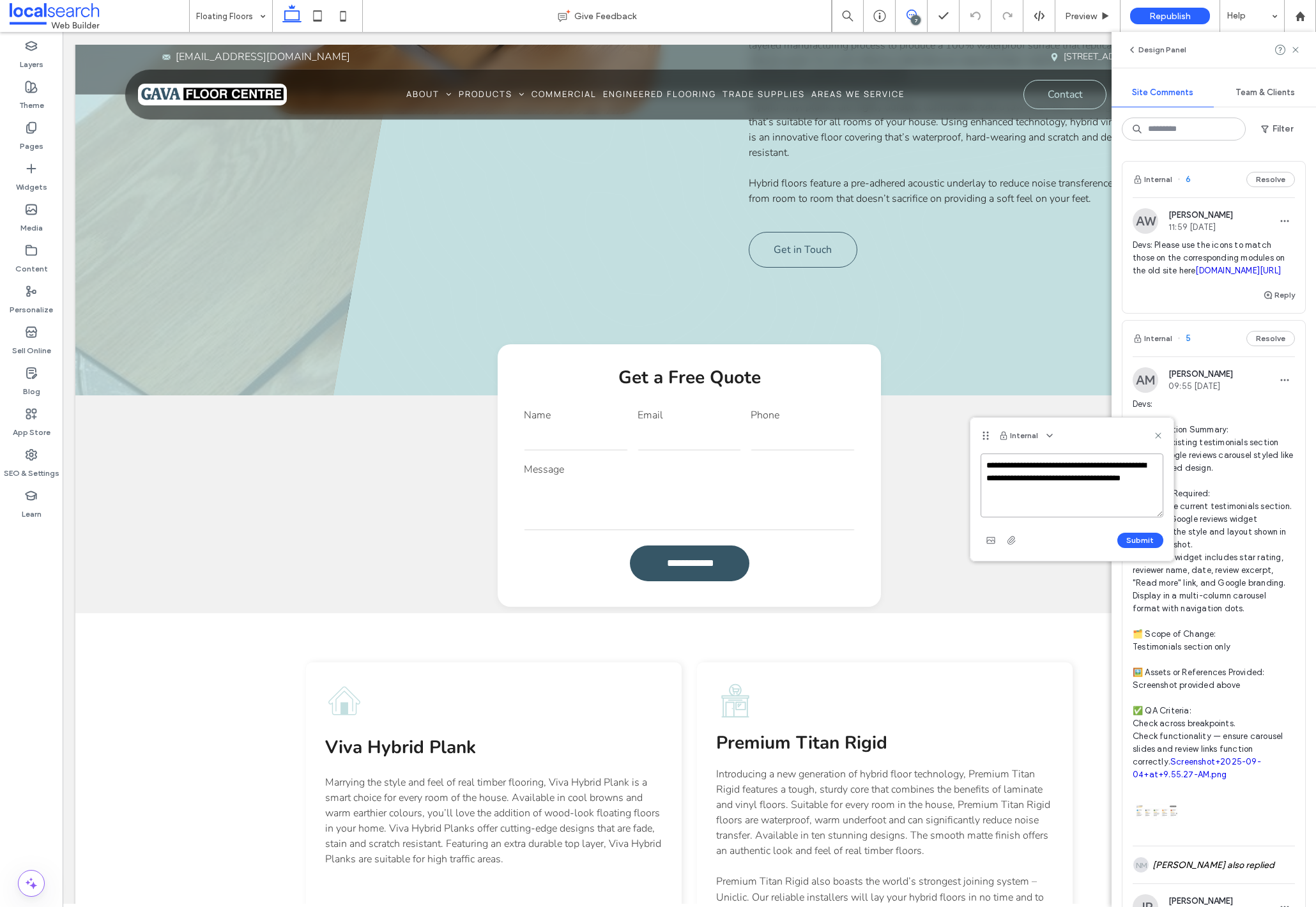
paste textarea "**********"
type textarea "**********"
click at [1153, 540] on button "Submit" at bounding box center [1140, 540] width 46 height 16
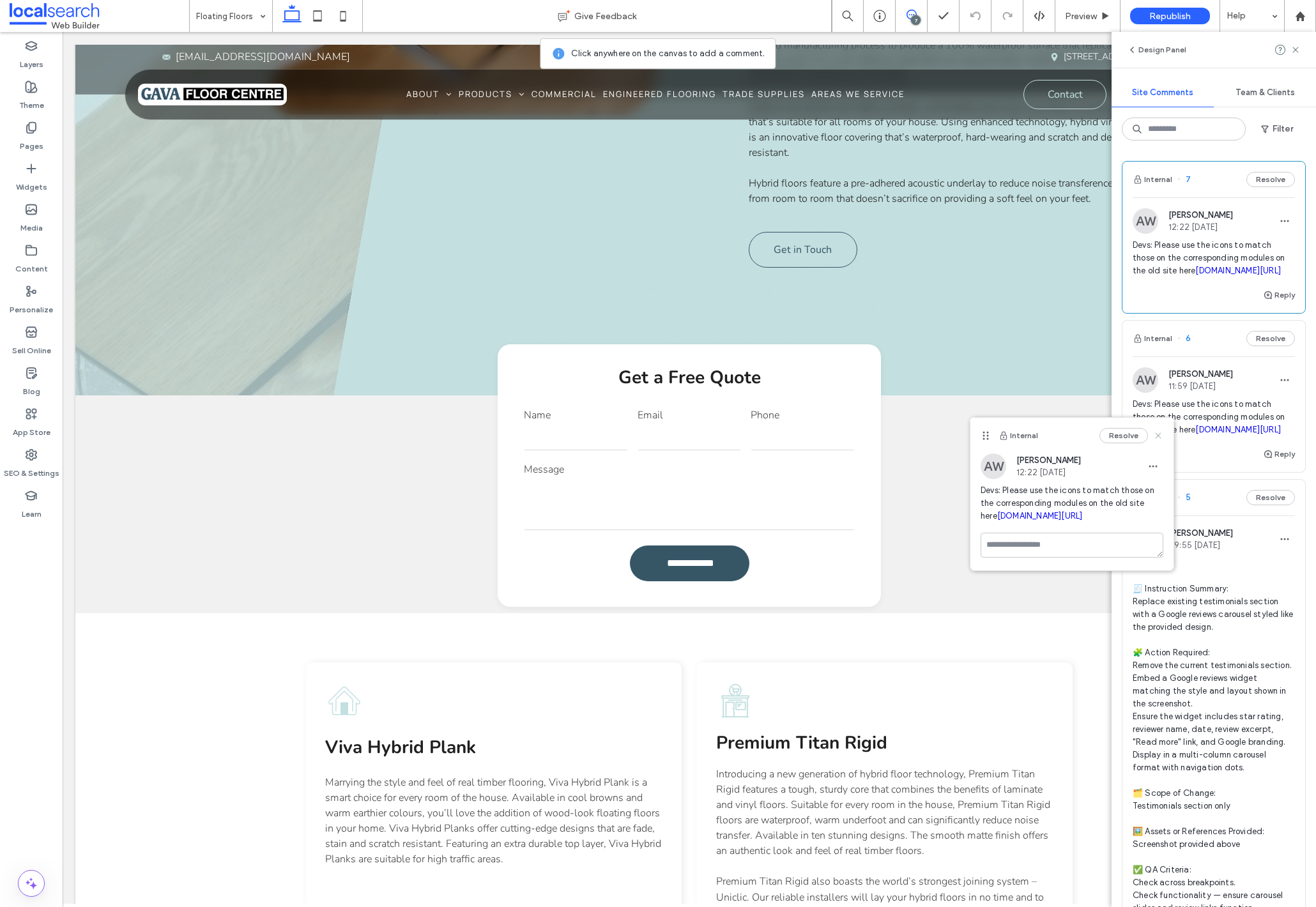
click at [1158, 439] on icon at bounding box center [1157, 436] width 11 height 11
click at [1296, 50] on icon at bounding box center [1295, 50] width 11 height 11
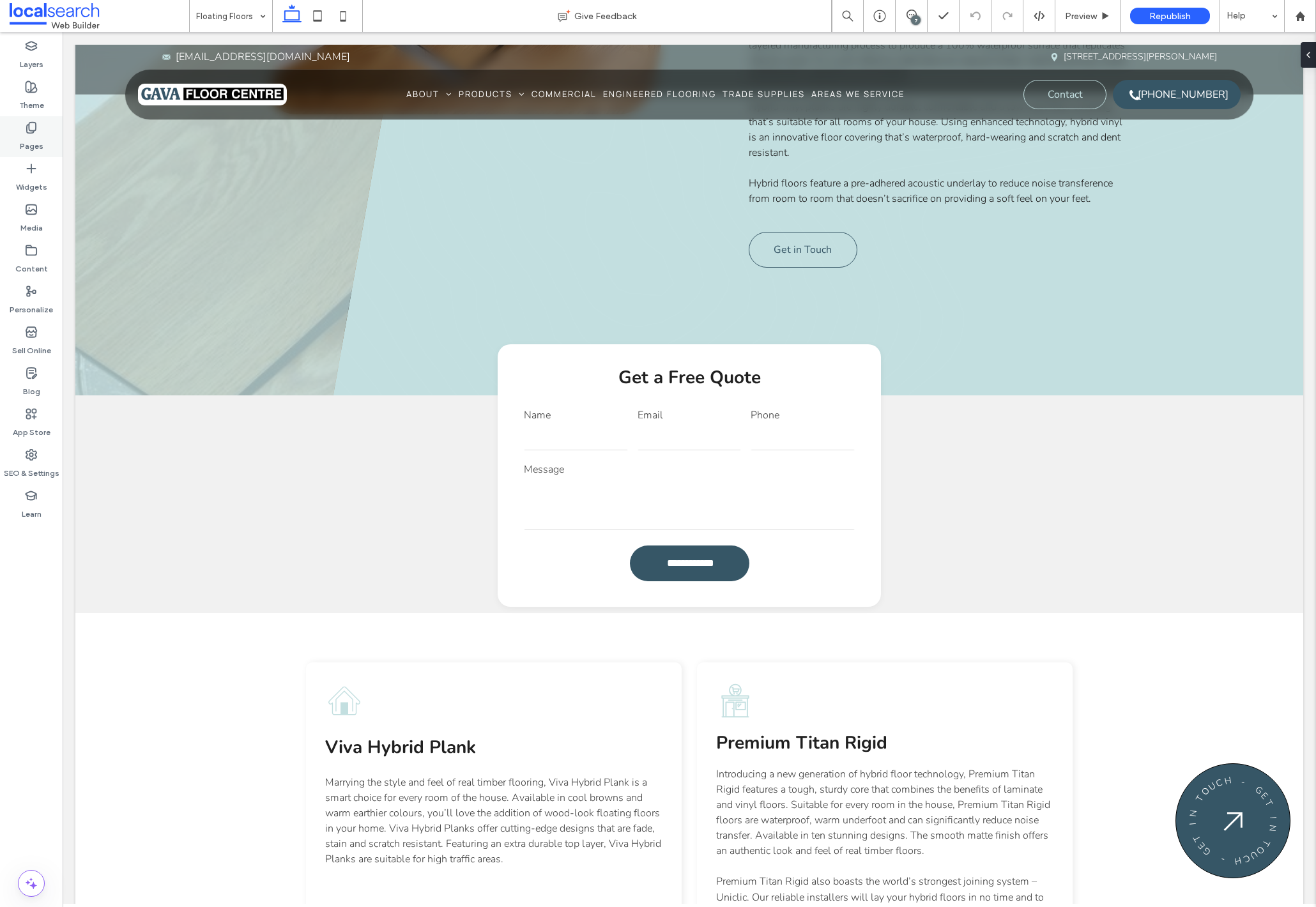
click at [28, 132] on icon at bounding box center [31, 127] width 13 height 13
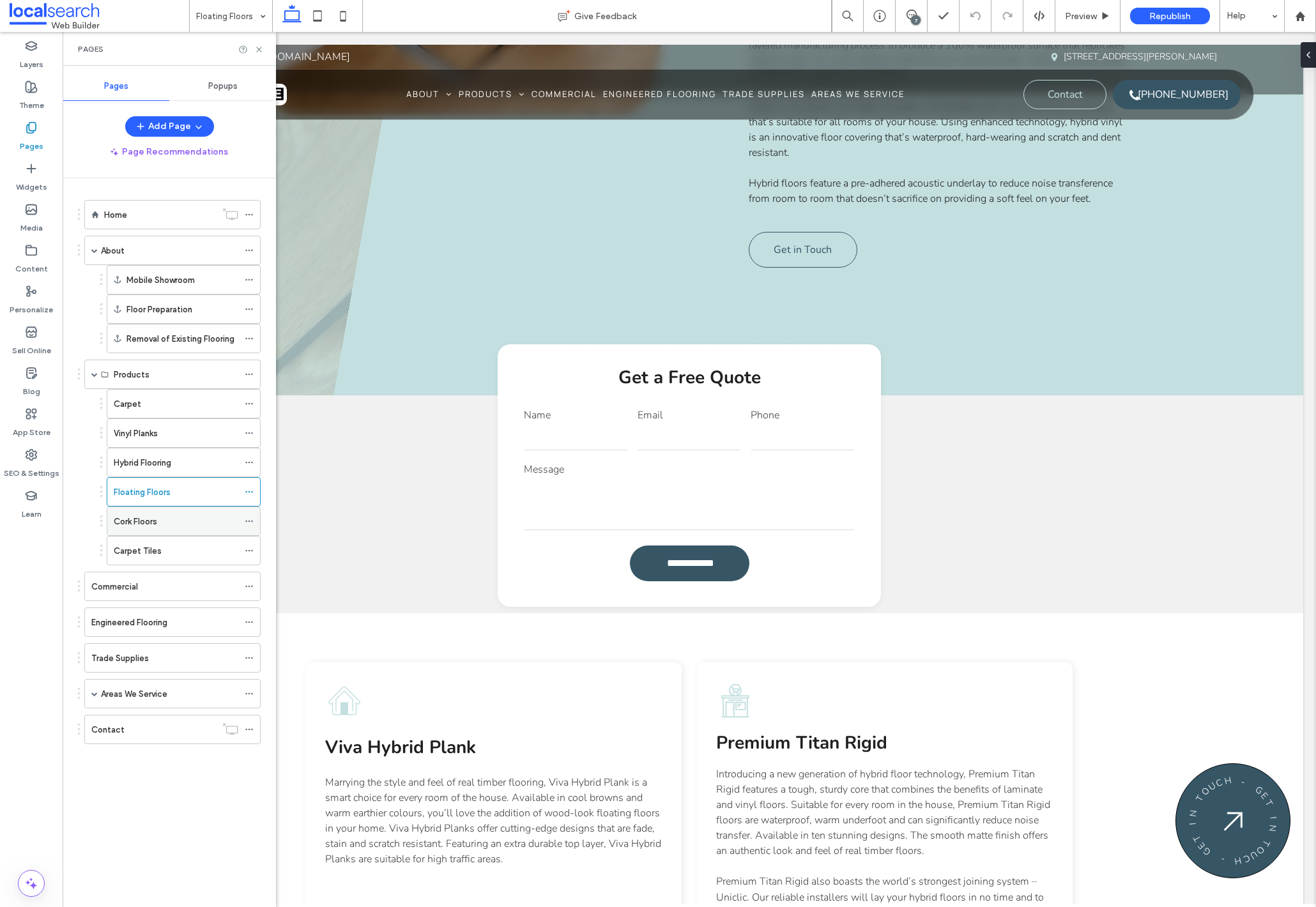
click at [165, 517] on div "Cork Floors" at bounding box center [176, 521] width 124 height 13
click at [163, 549] on div "Carpet Tiles" at bounding box center [176, 551] width 124 height 13
click at [136, 592] on label "Commercial" at bounding box center [114, 586] width 47 height 22
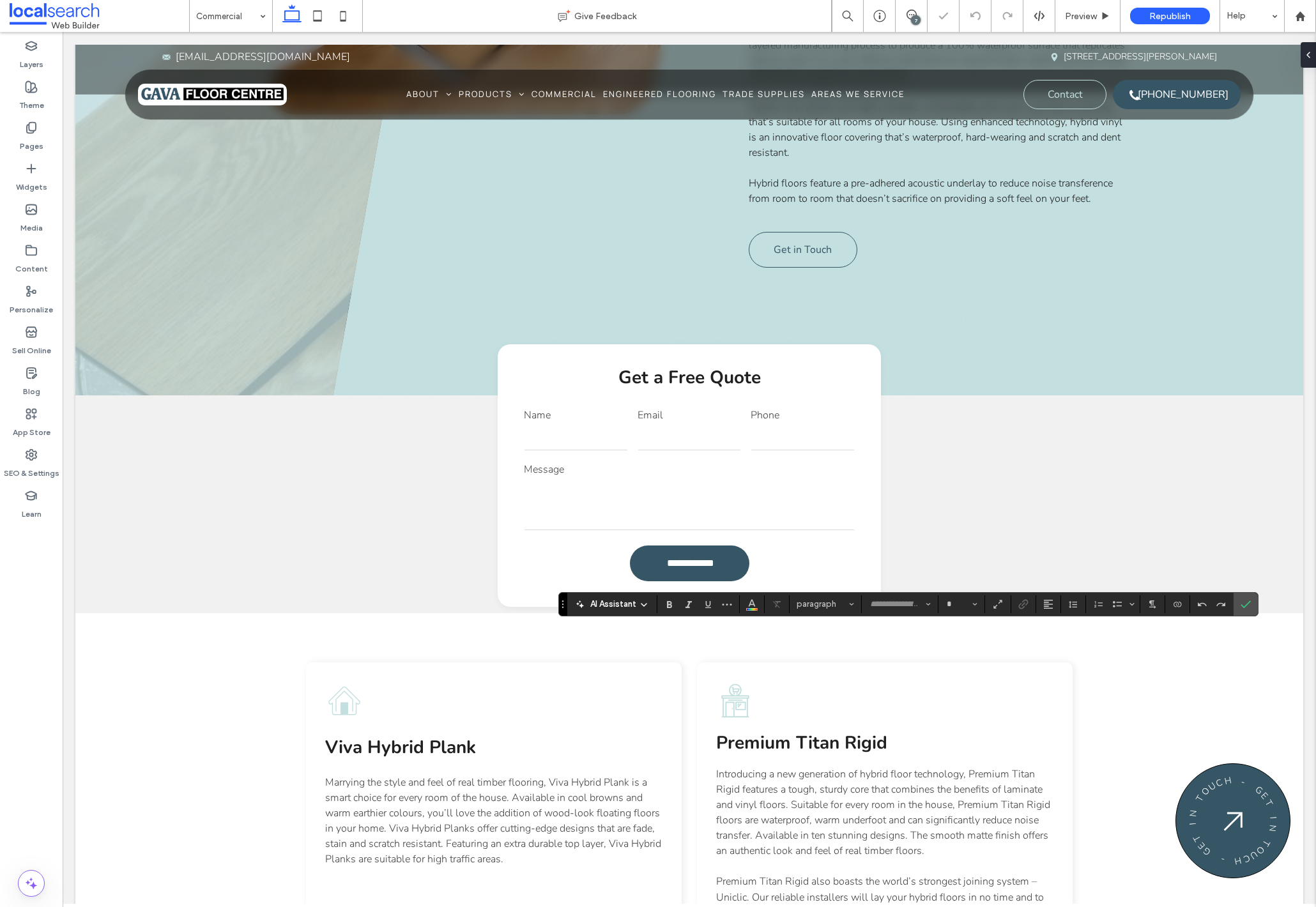
type input "******"
type input "**"
click at [1248, 602] on icon "Confirm" at bounding box center [1245, 604] width 11 height 11
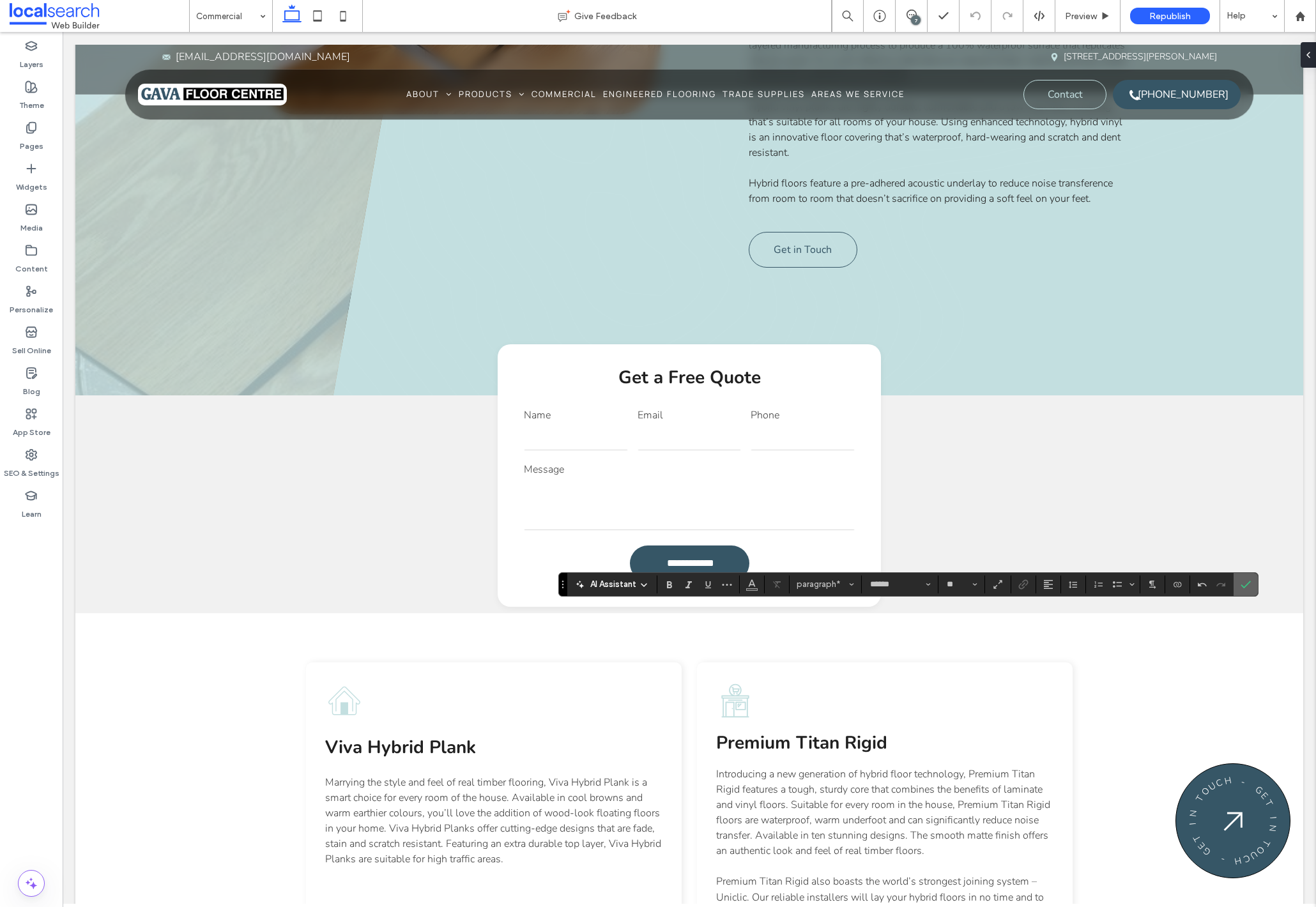
click at [1239, 584] on label "Confirm" at bounding box center [1245, 584] width 19 height 23
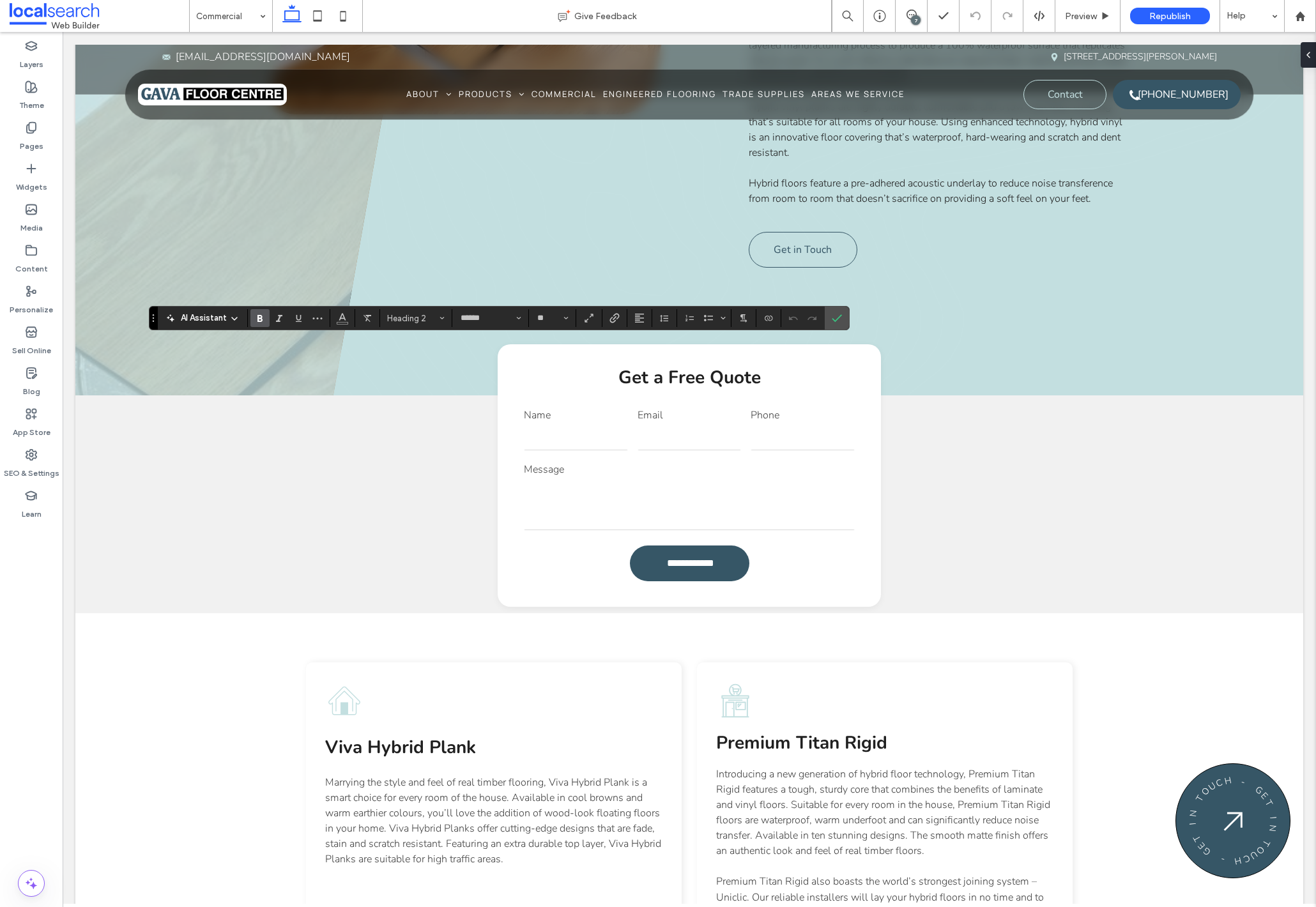
type input "**"
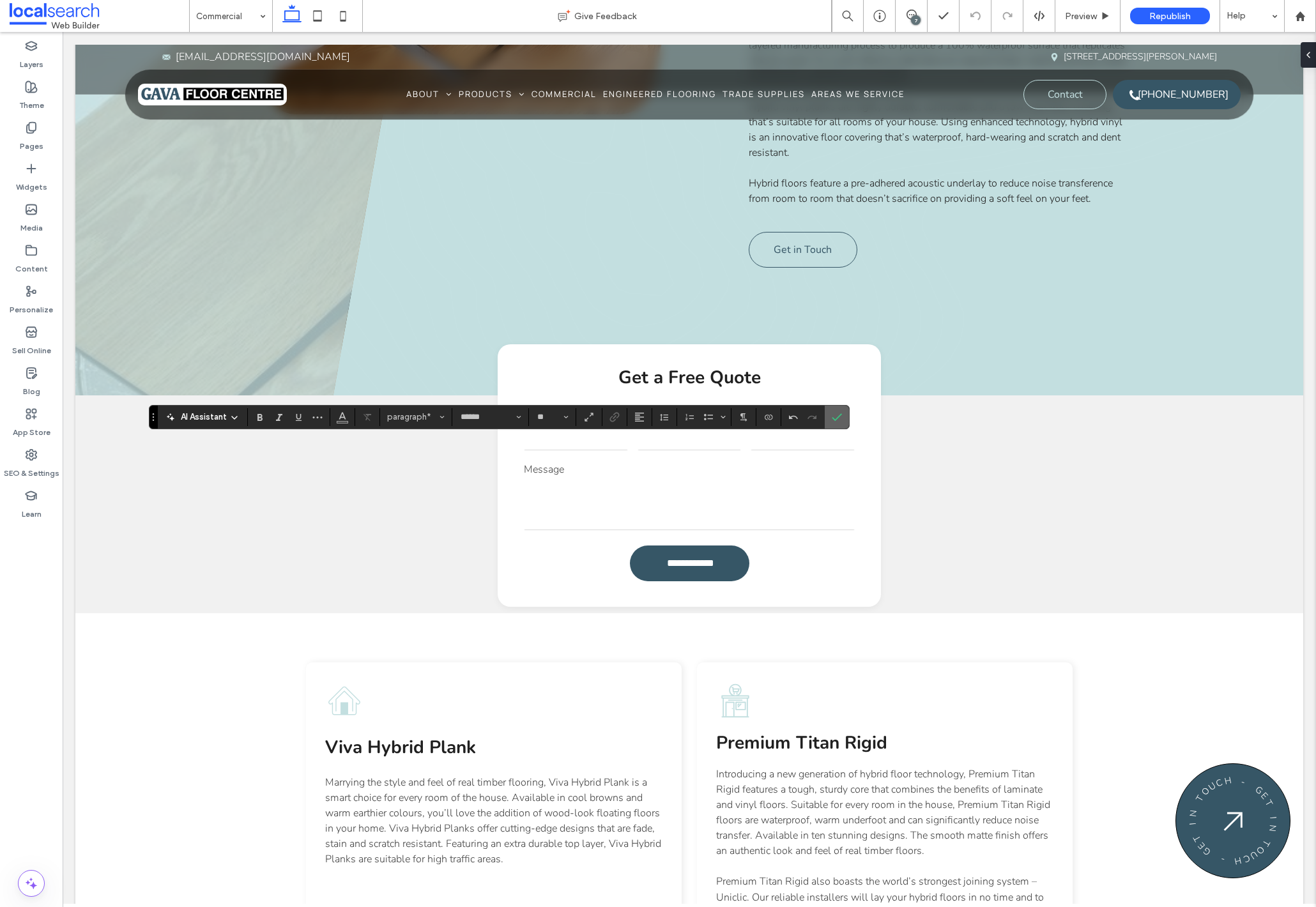
click at [831, 418] on icon "Confirm" at bounding box center [836, 417] width 11 height 11
